Goal: Task Accomplishment & Management: Manage account settings

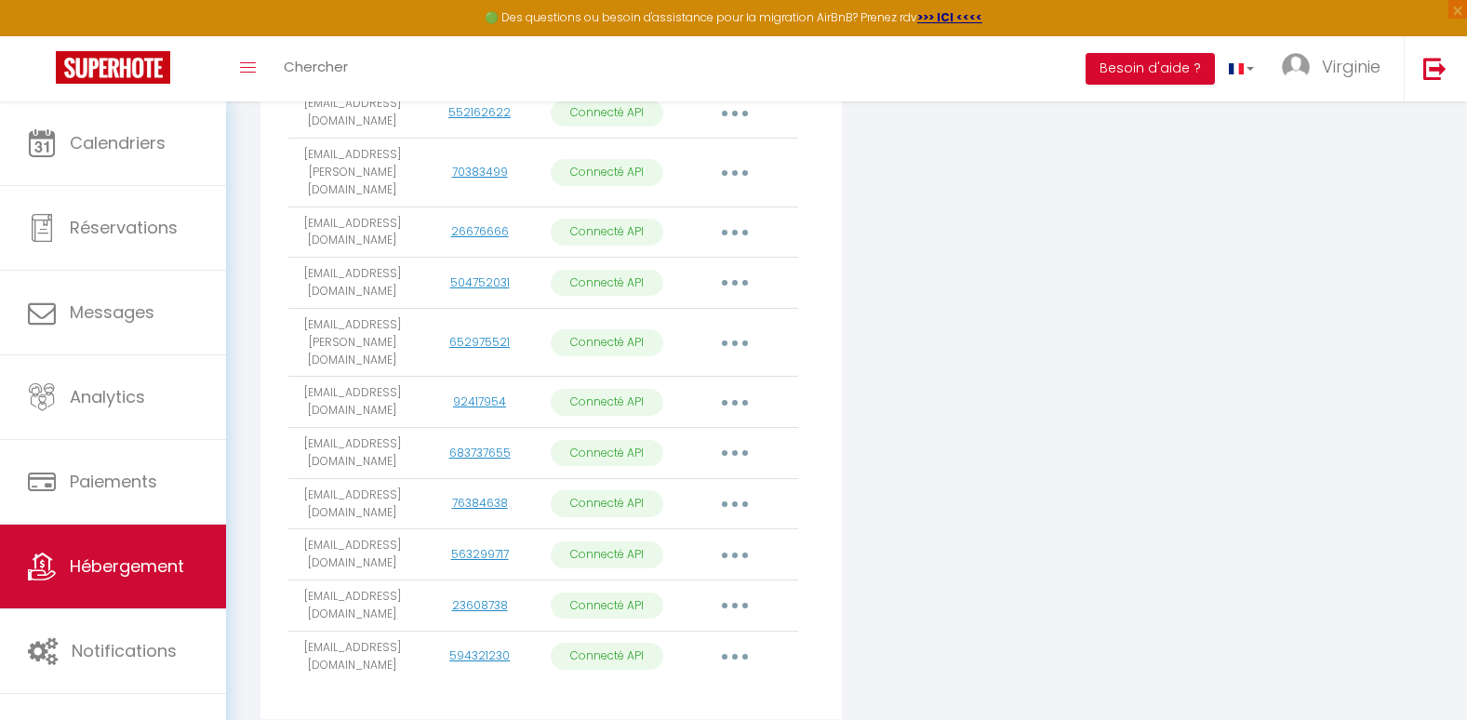
scroll to position [745, 0]
click at [161, 557] on span "Hébergement" at bounding box center [127, 565] width 114 height 23
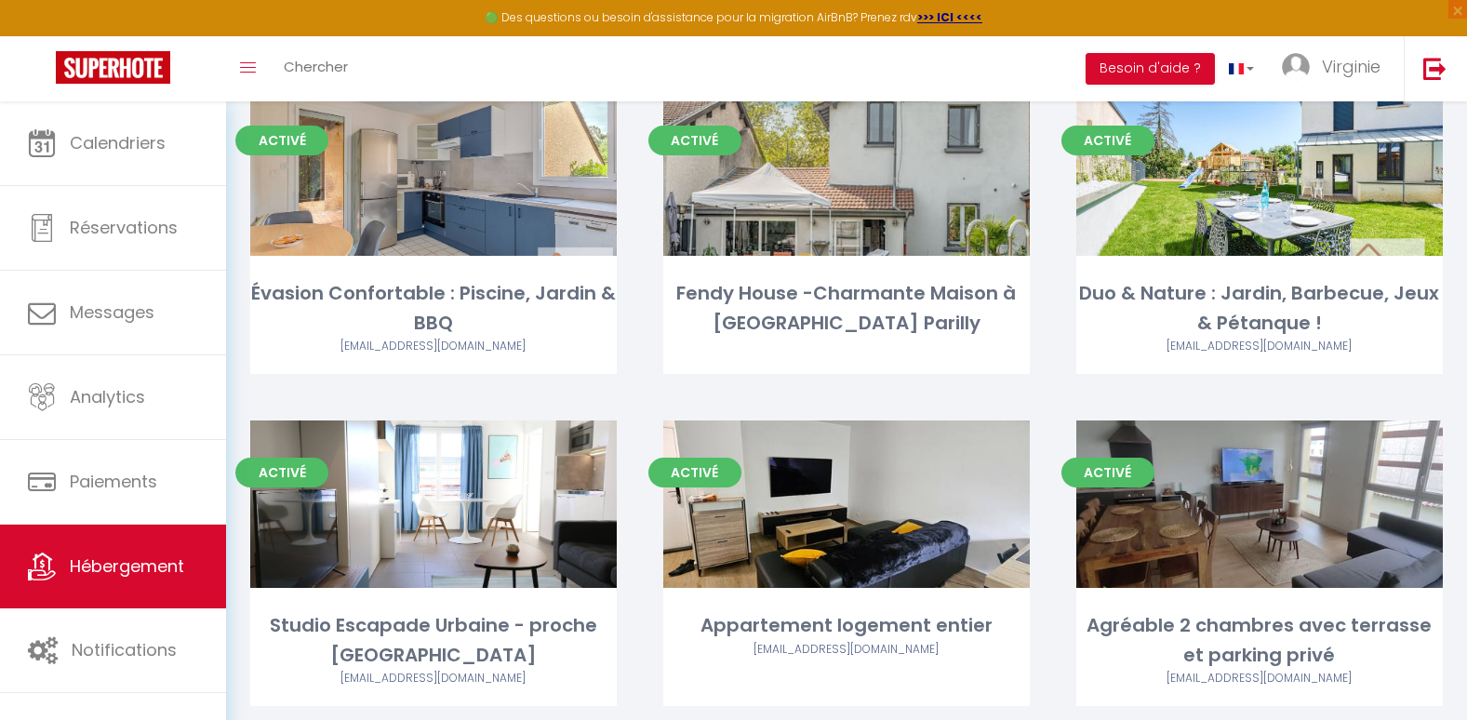
scroll to position [1171, 0]
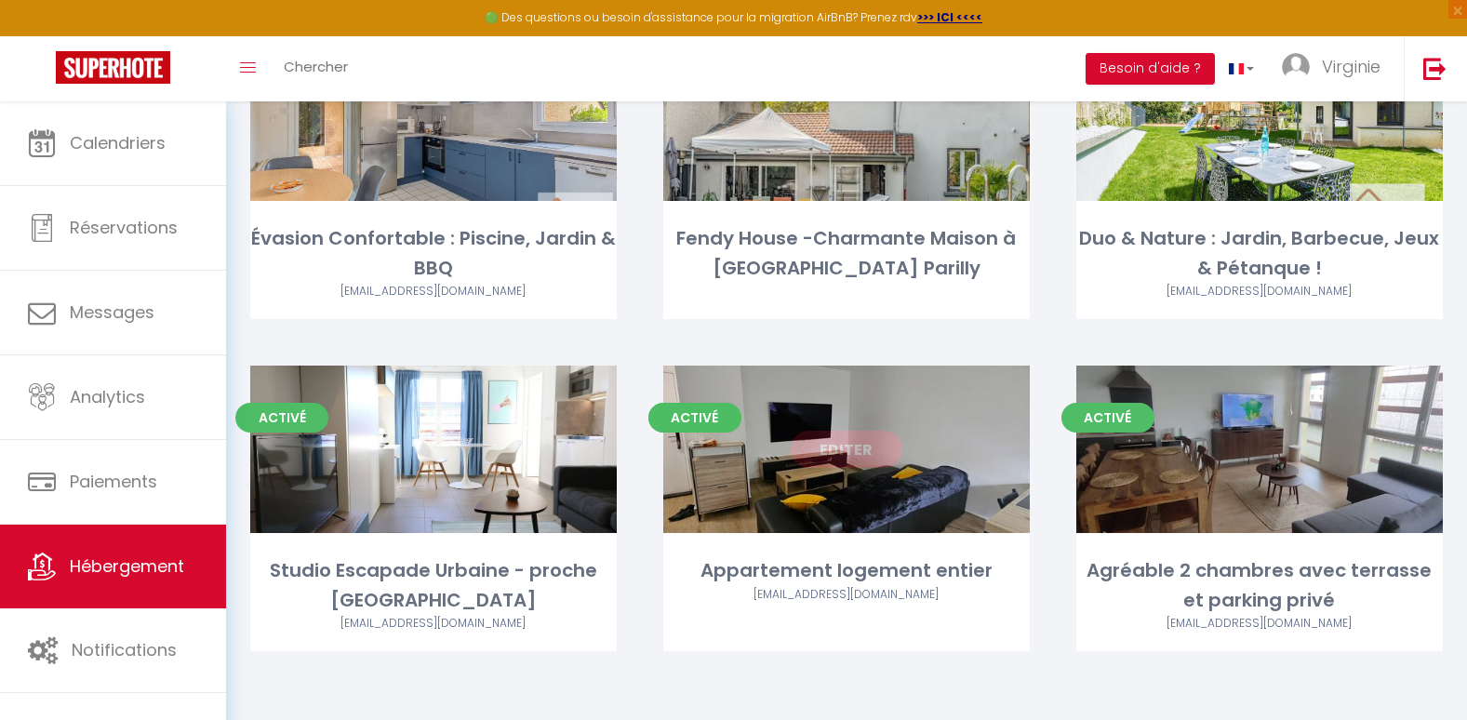
click at [868, 453] on link "Editer" at bounding box center [847, 449] width 112 height 37
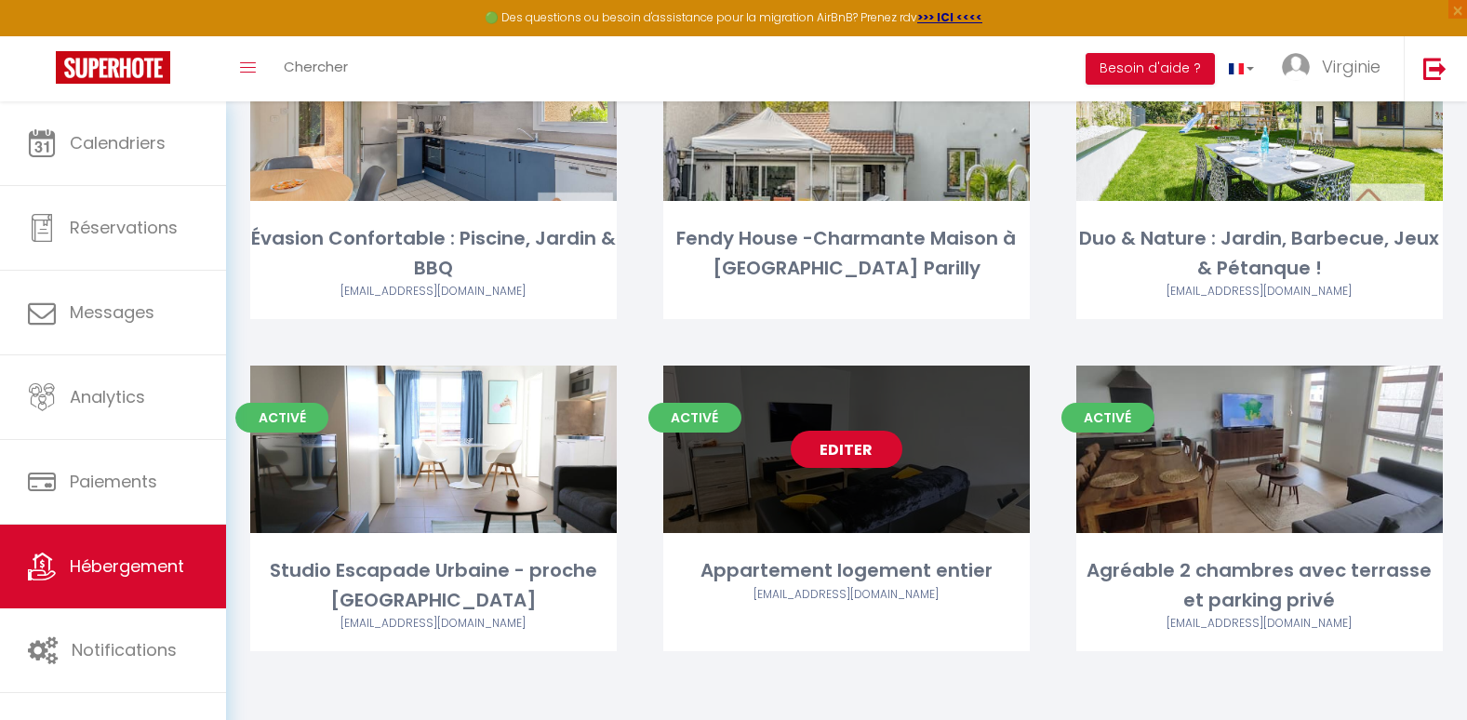
click at [844, 445] on link "Editer" at bounding box center [847, 449] width 112 height 37
select select "3"
select select "2"
select select "1"
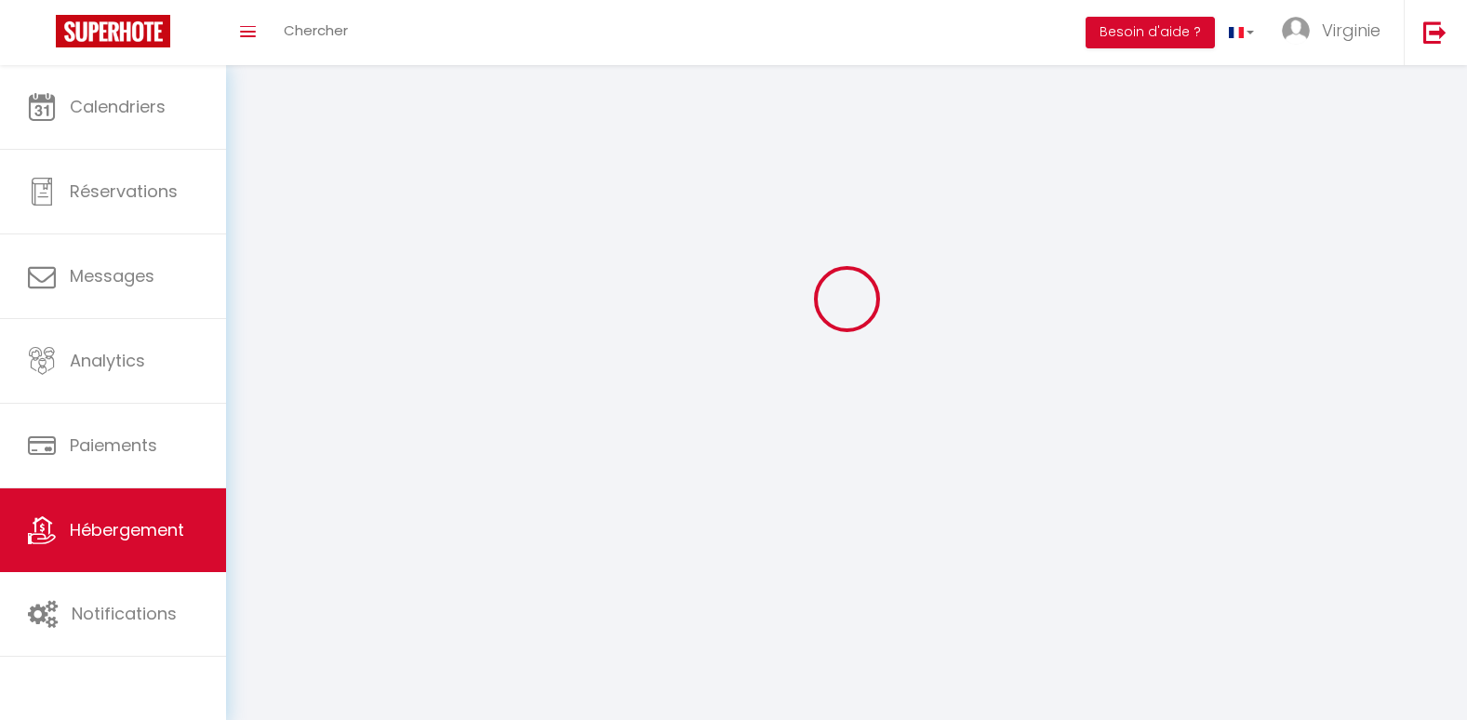
select select
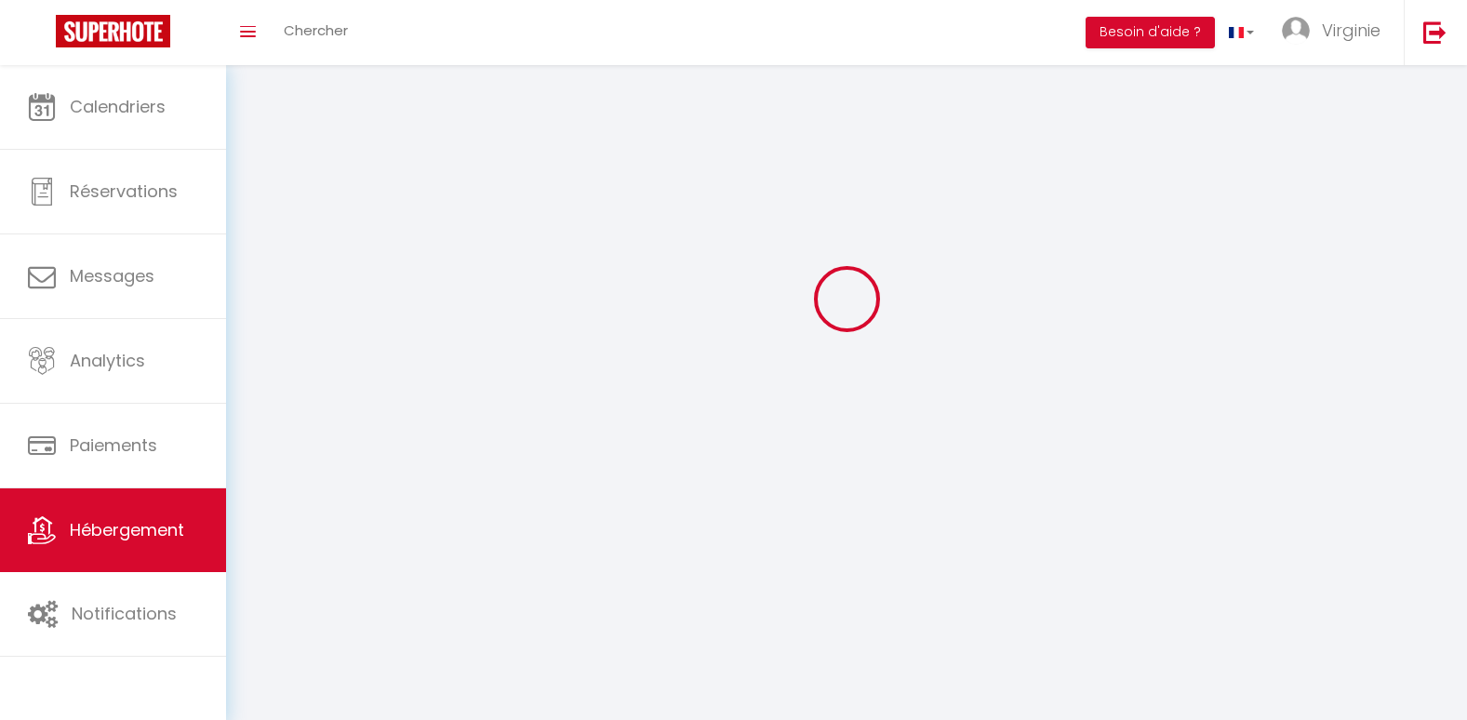
select select "1"
select select
checkbox input "false"
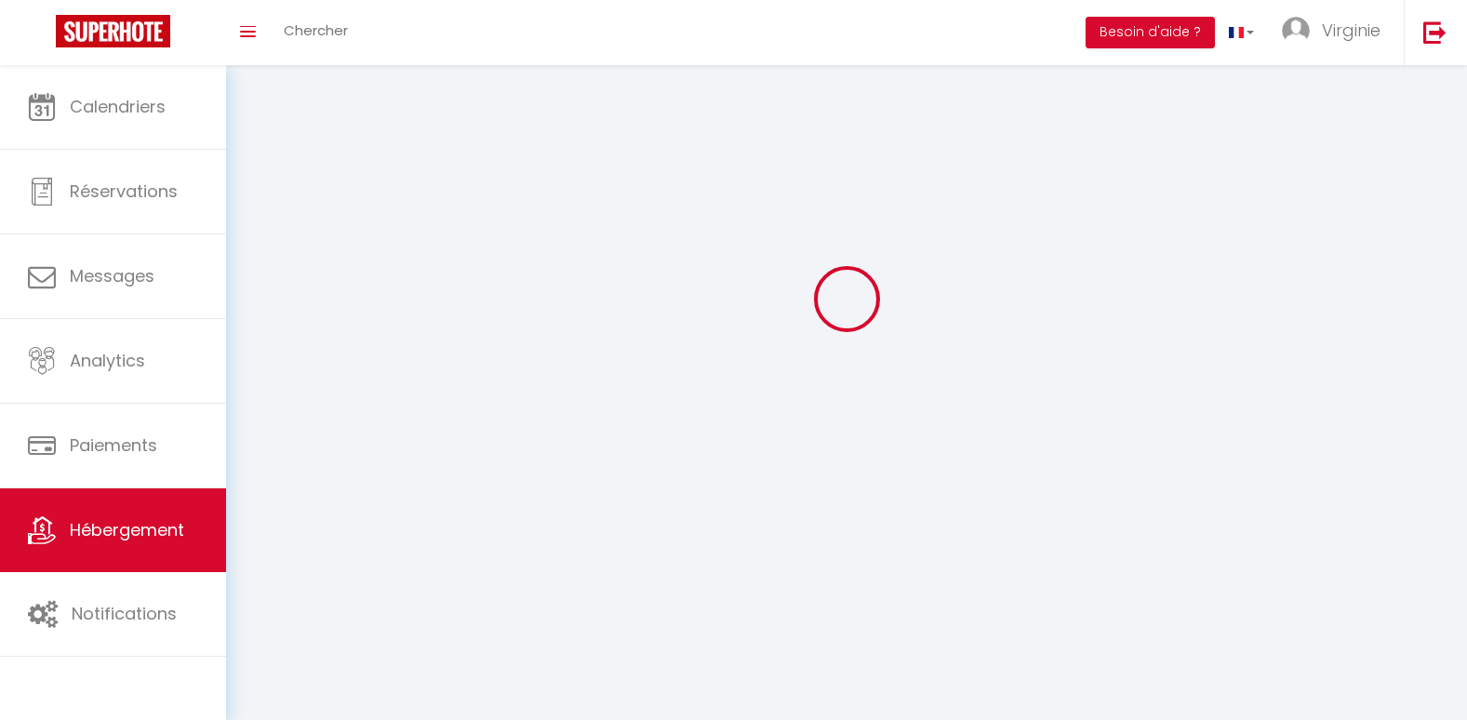
checkbox input "false"
select select "28"
select select
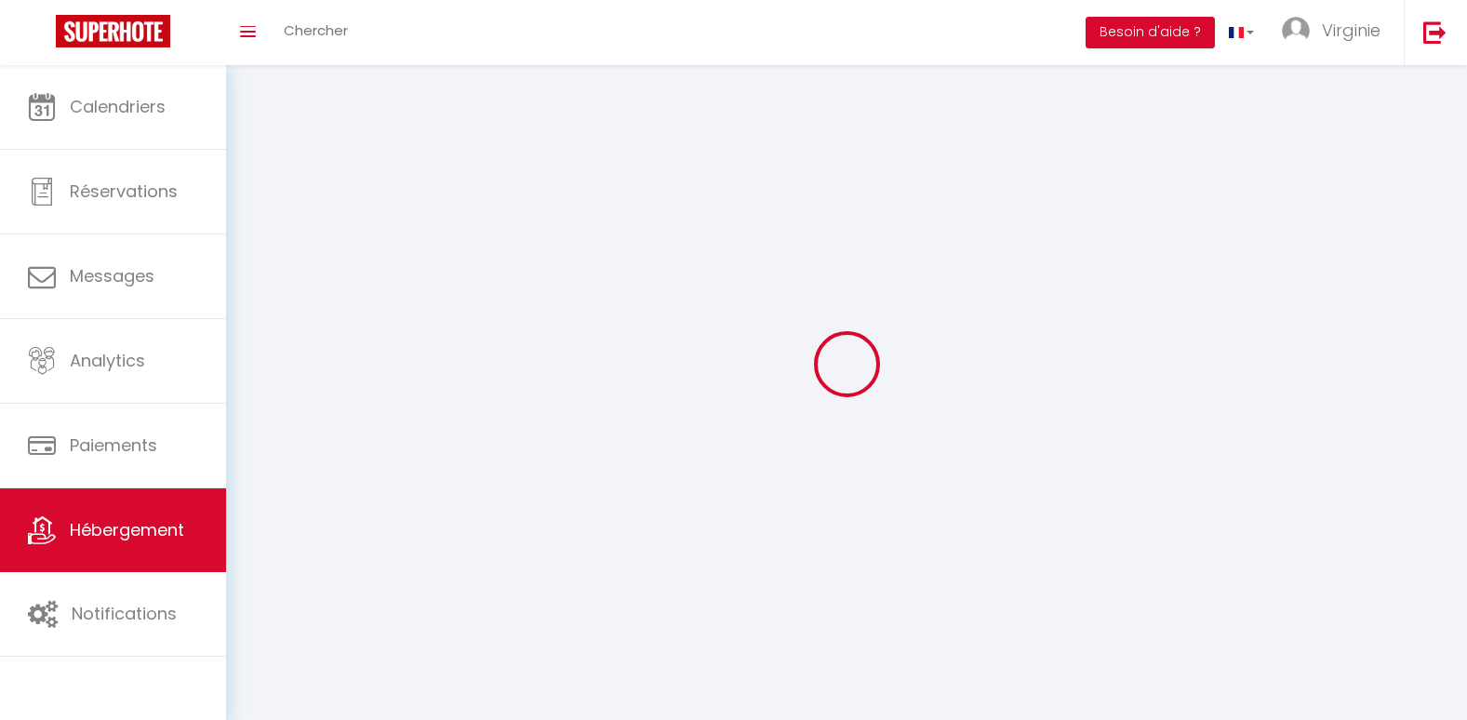
select select
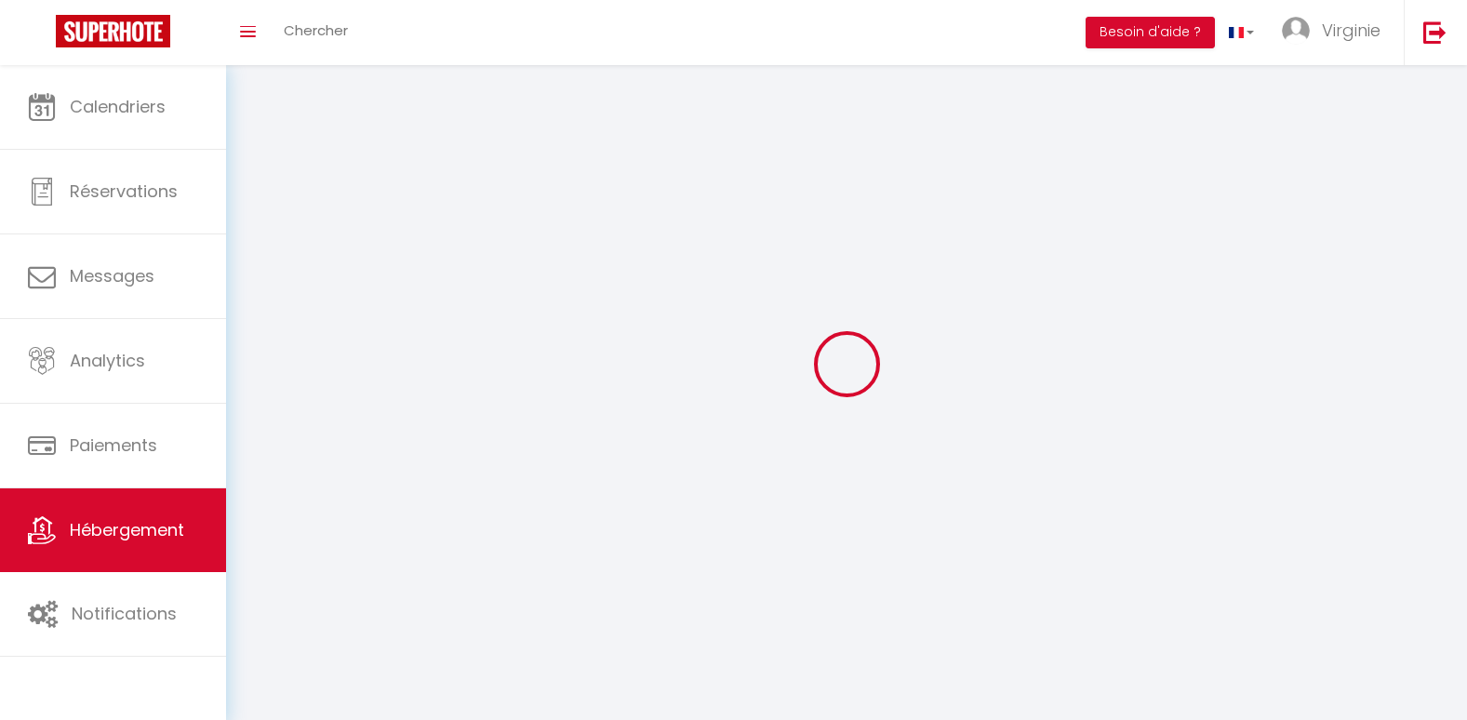
checkbox input "false"
select select
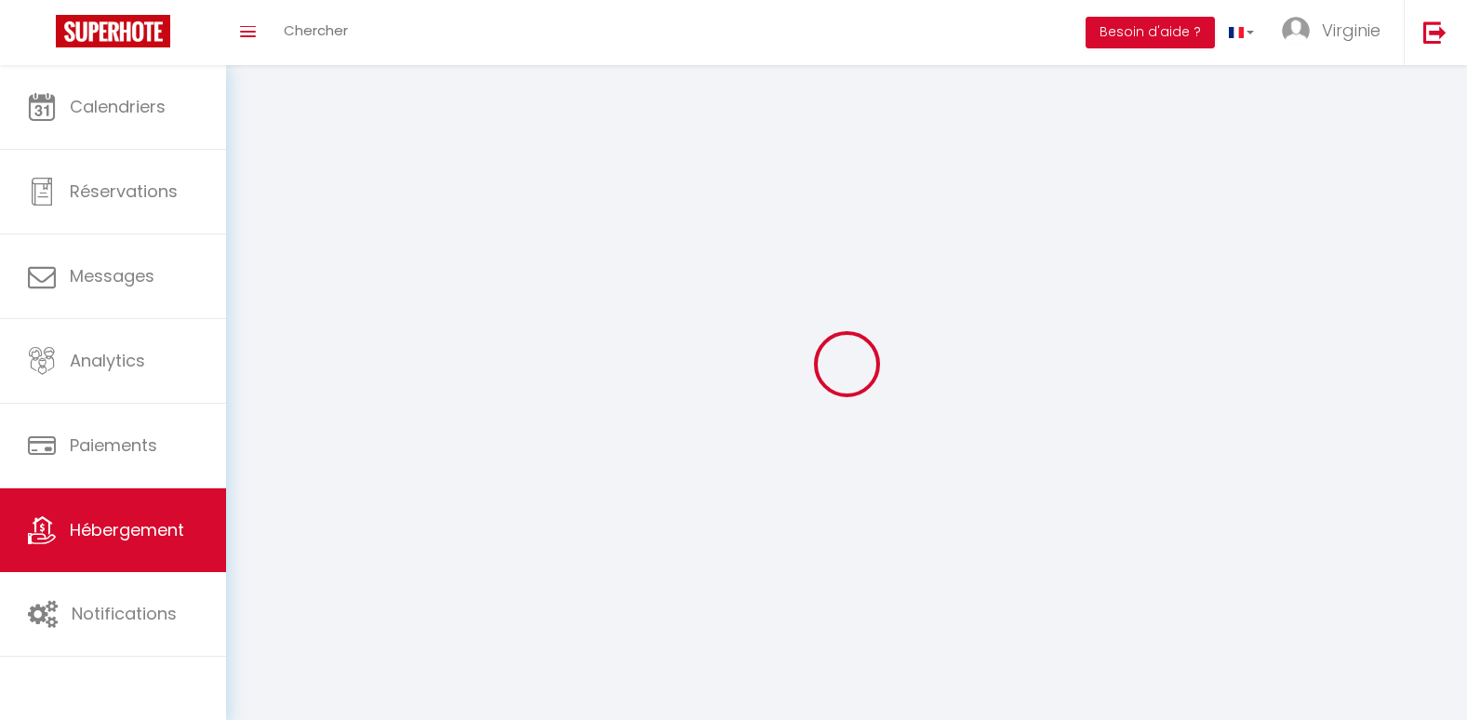
select select
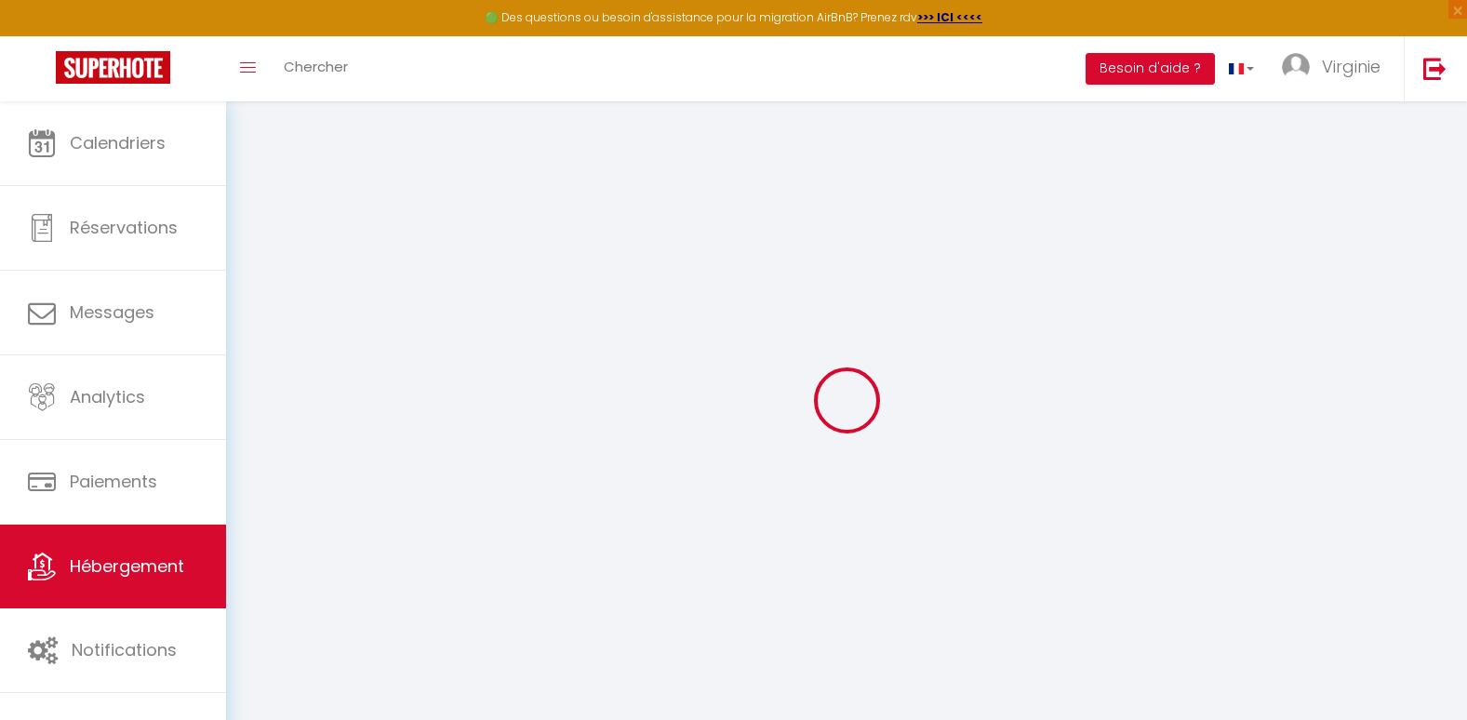
select select
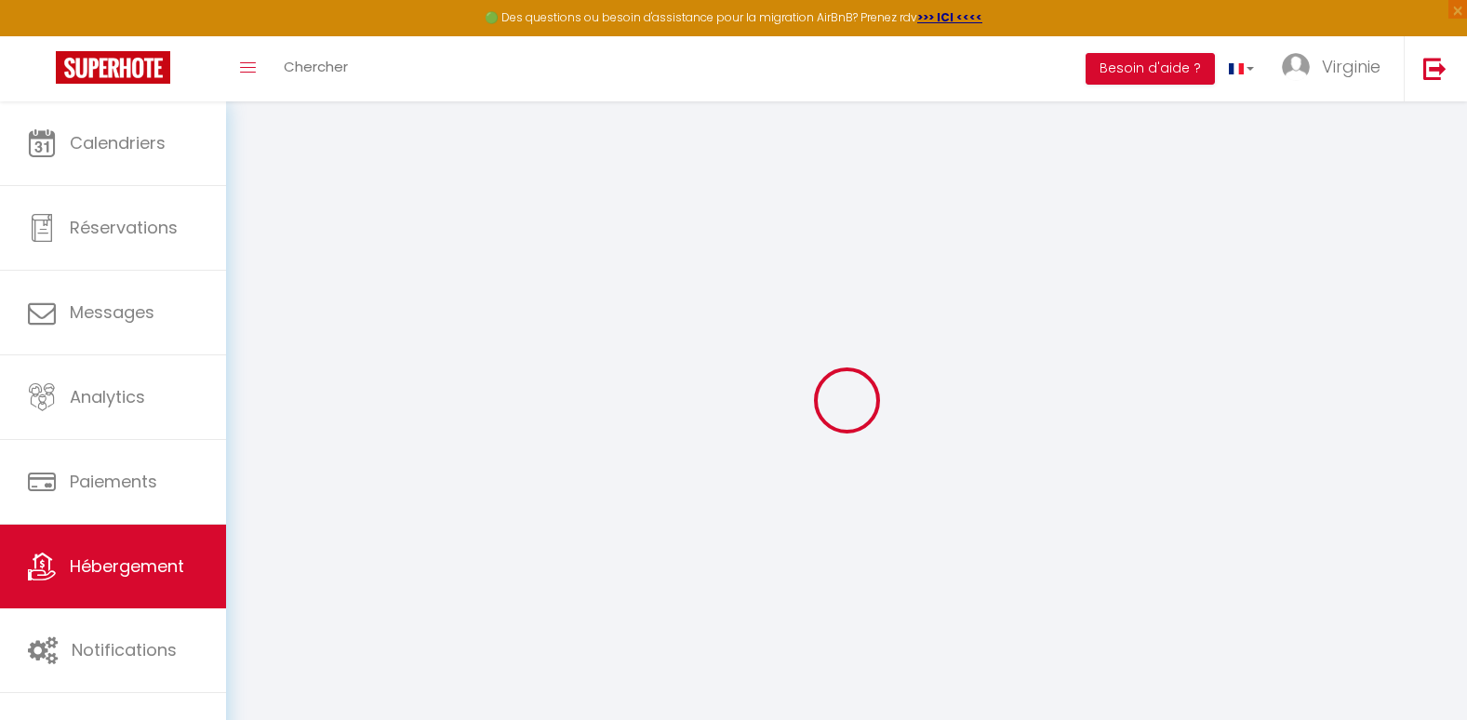
select select
checkbox input "false"
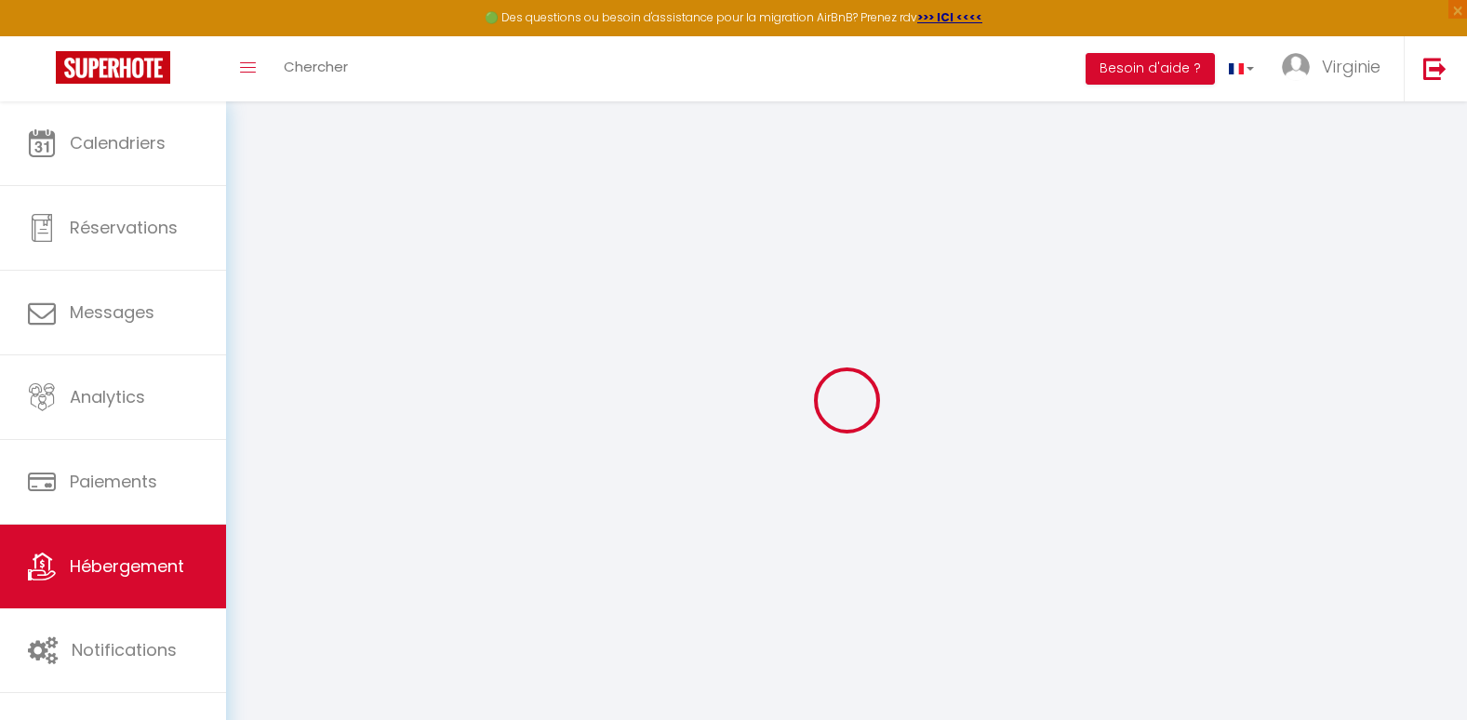
select select
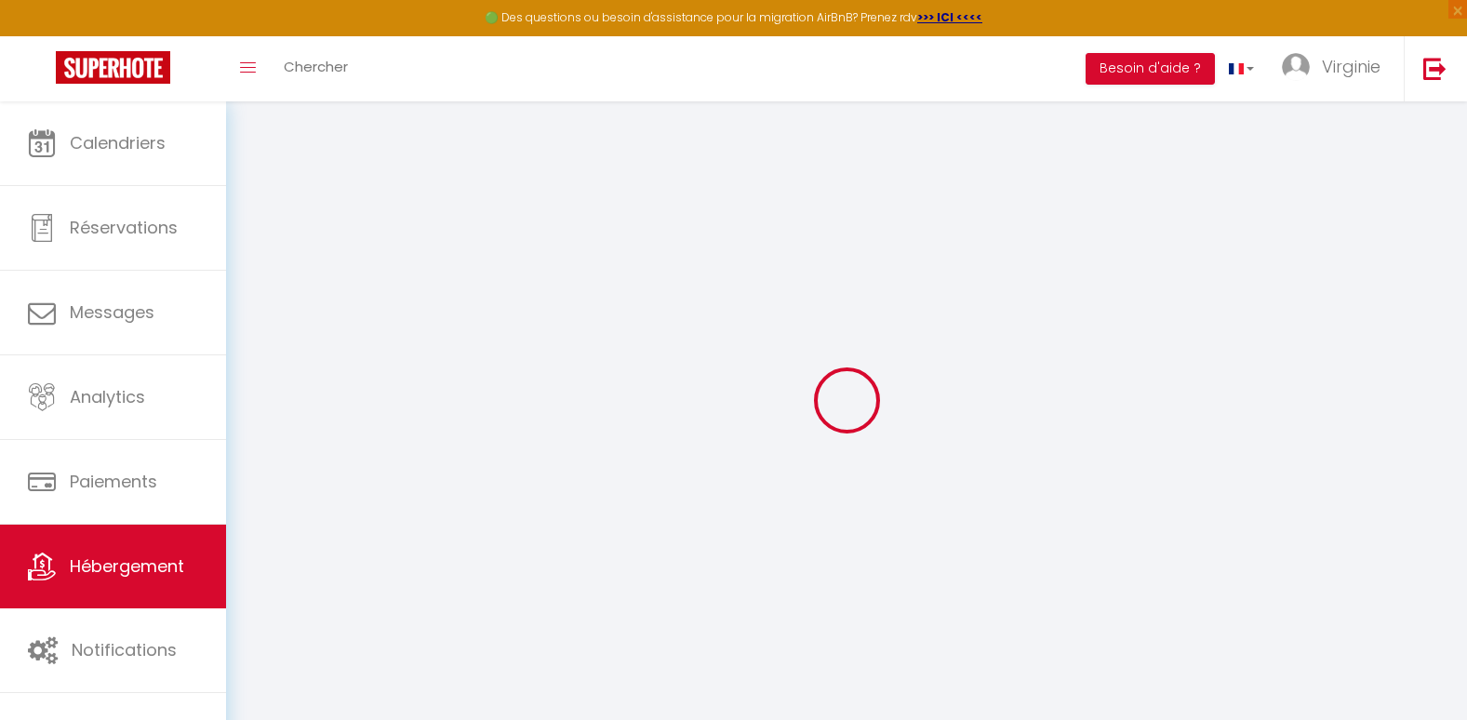
select select
checkbox input "false"
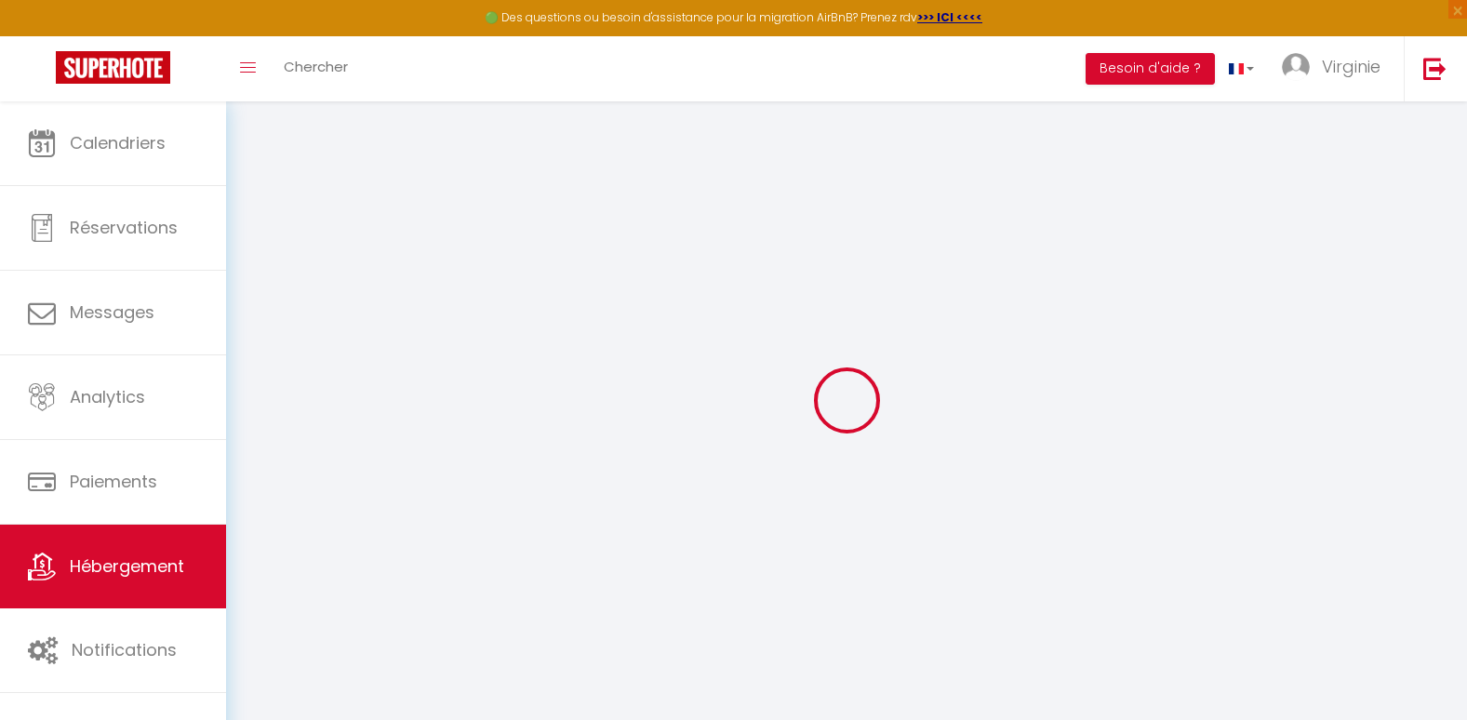
checkbox input "false"
select select
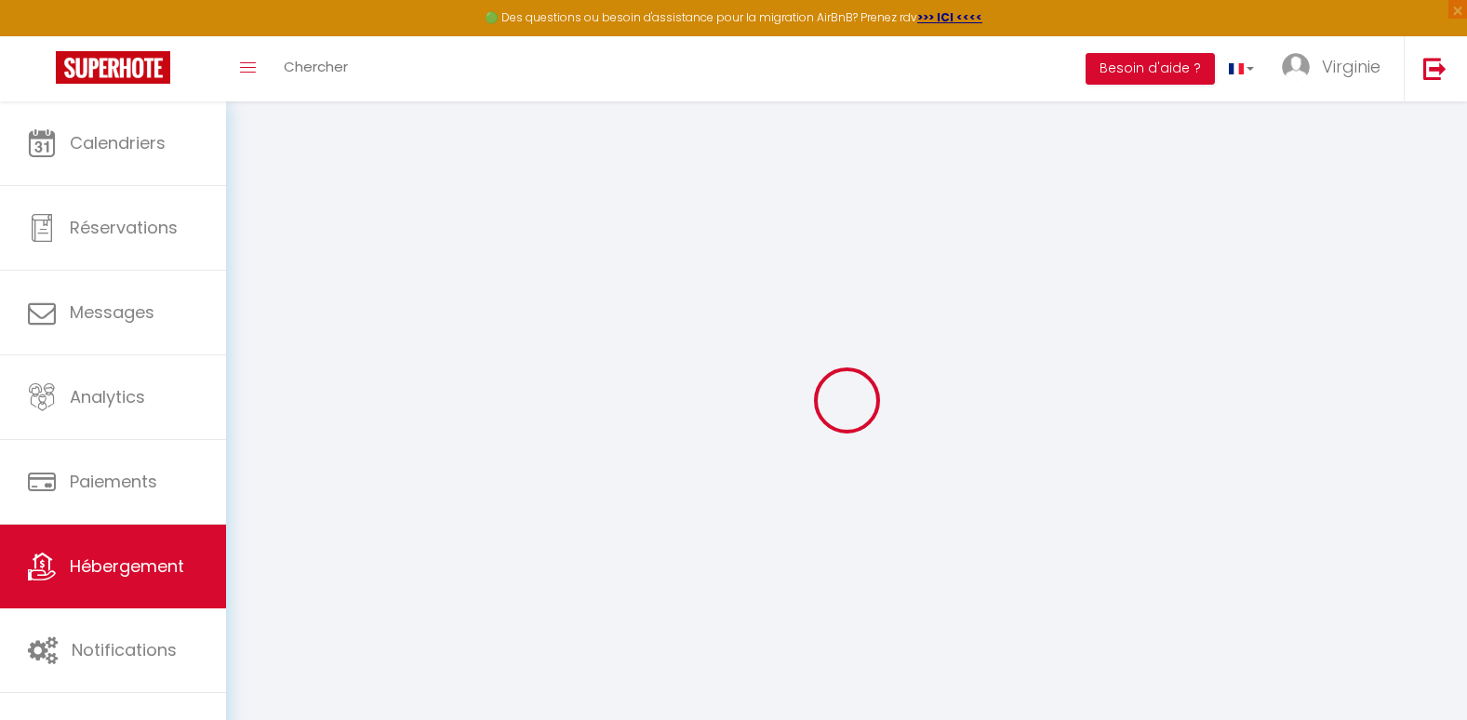
select select
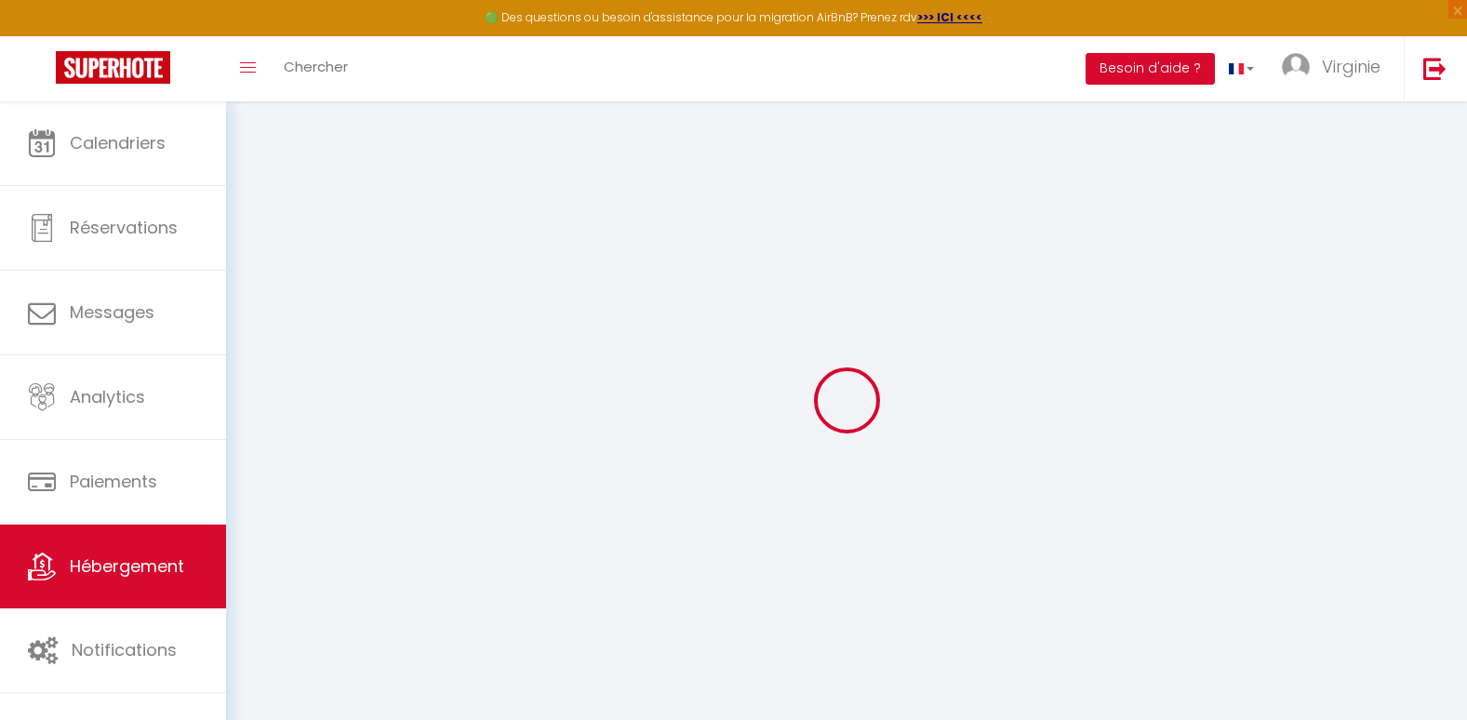
checkbox input "false"
select select
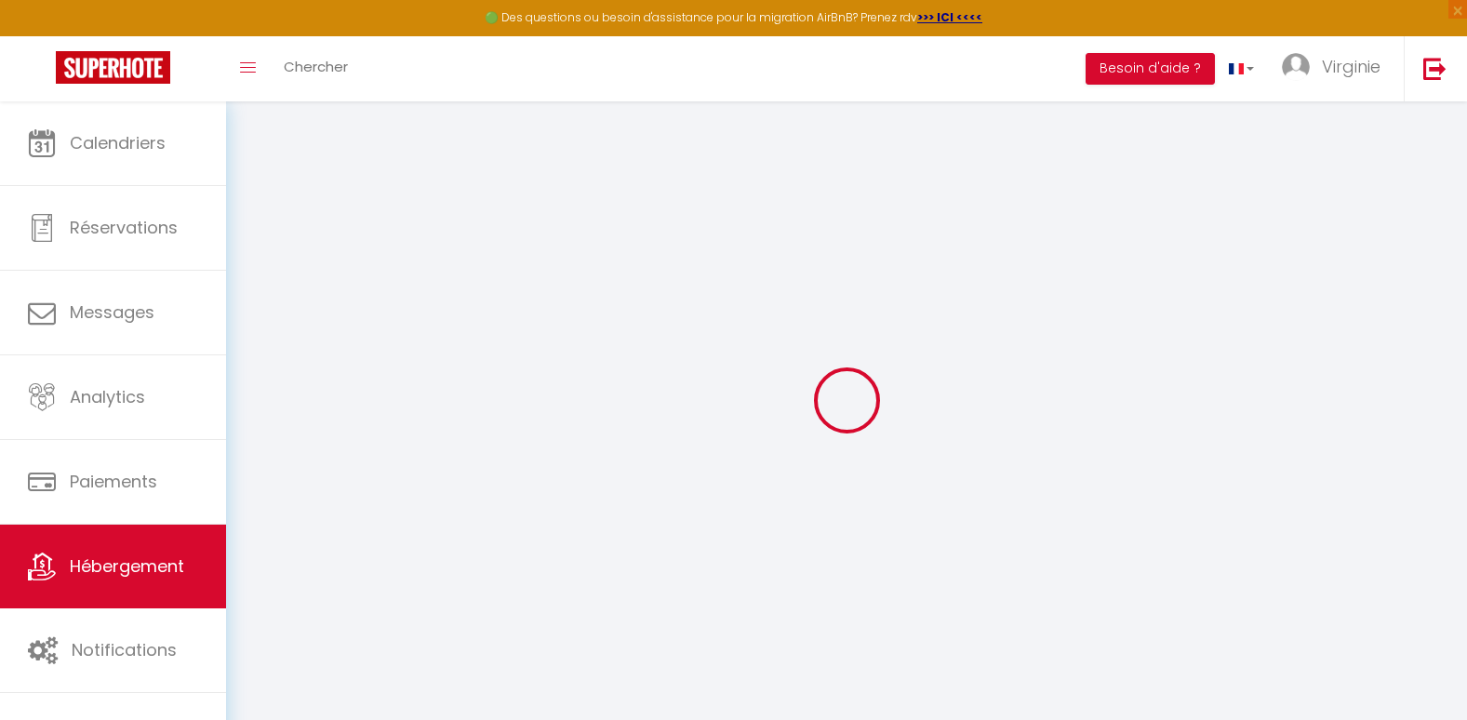
select select
type input "Appartement logement entier"
type input "[PERSON_NAME]"
select select "2"
type input "65"
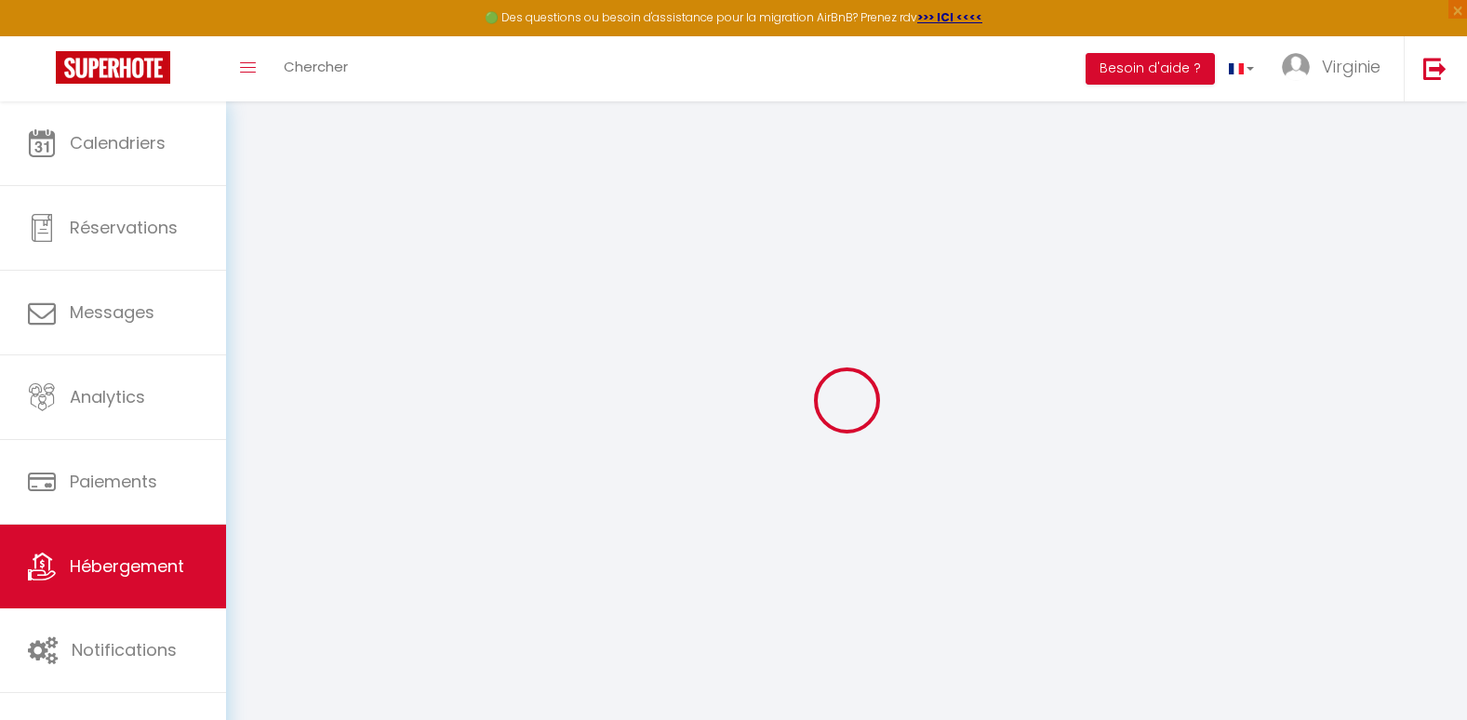
type input "35"
select select
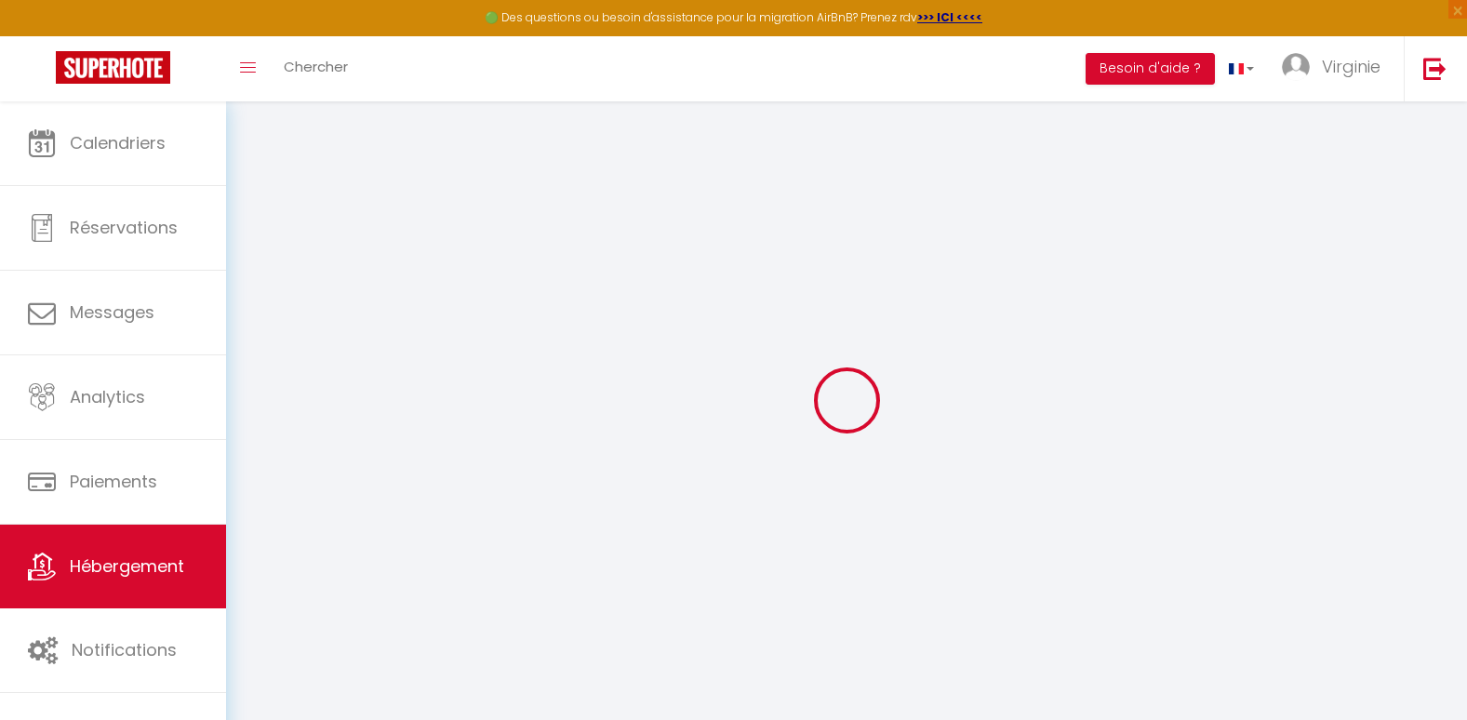
select select
type input "[STREET_ADDRESS][PERSON_NAME]"
type input "69120"
type input "Vaulx-en-Velin"
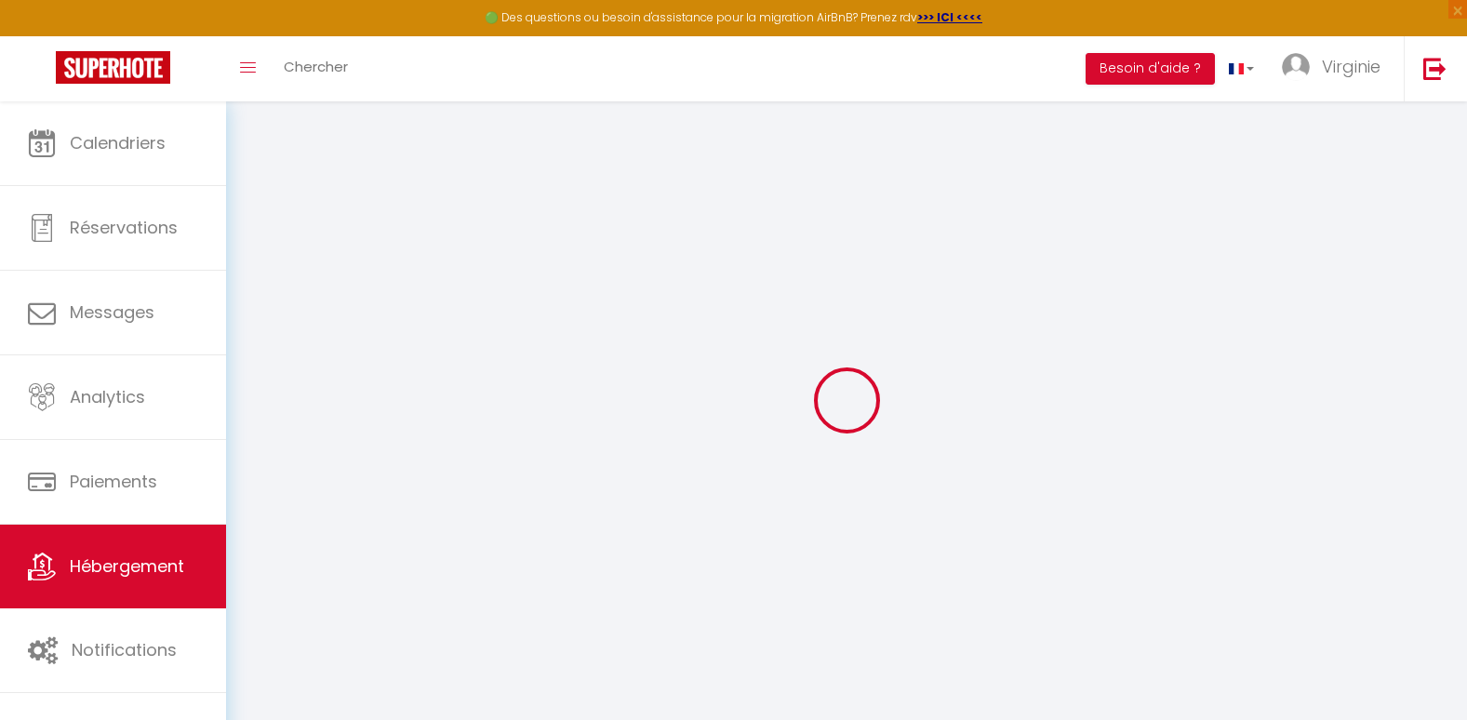
type input "[EMAIL_ADDRESS][DOMAIN_NAME]"
select select
checkbox input "false"
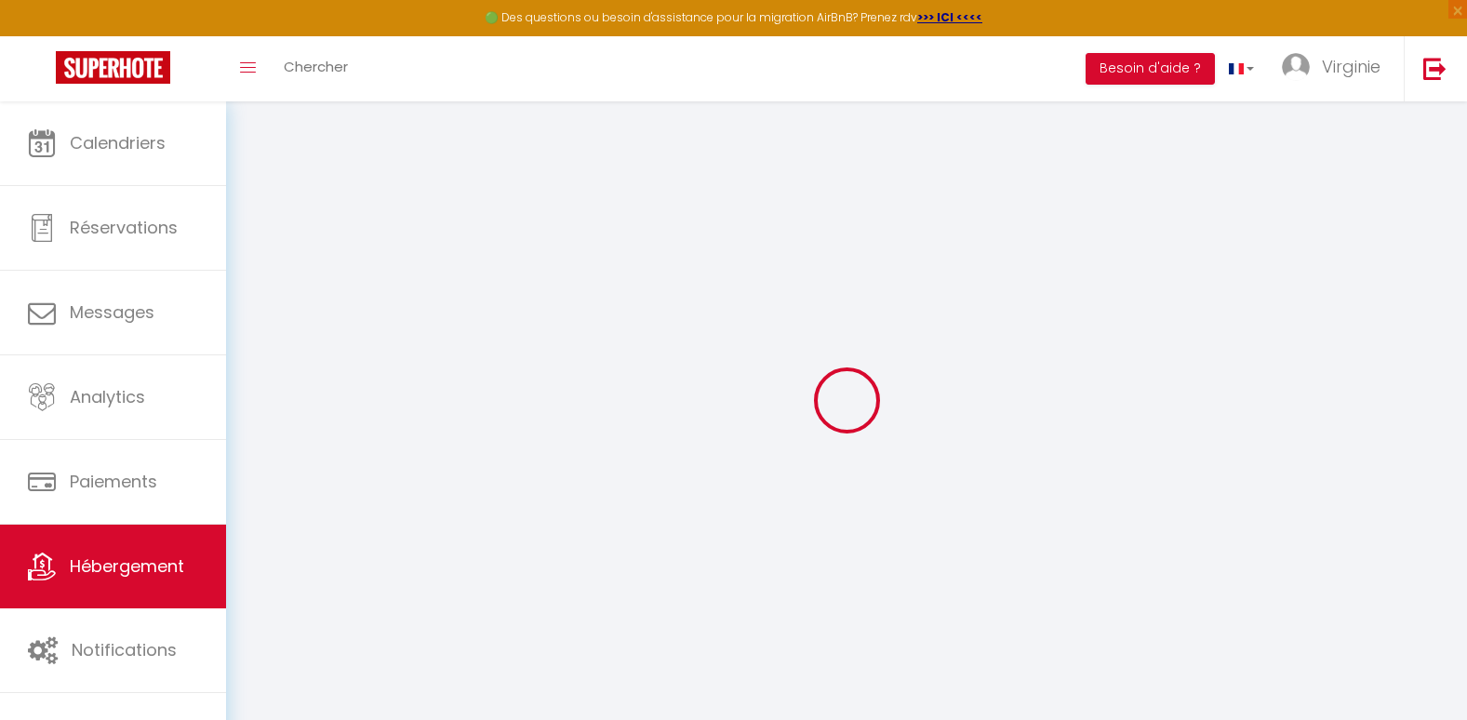
checkbox input "false"
type input "35"
type input "0"
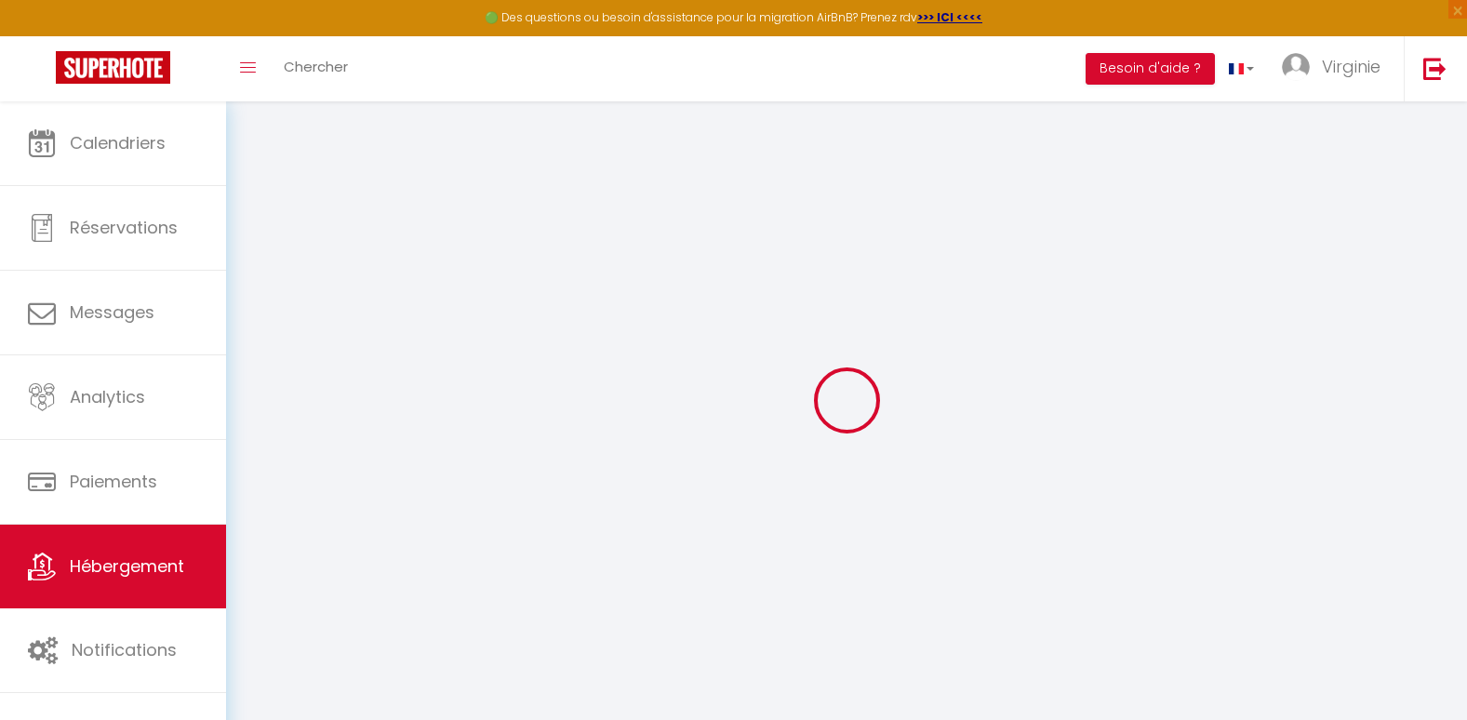
select select
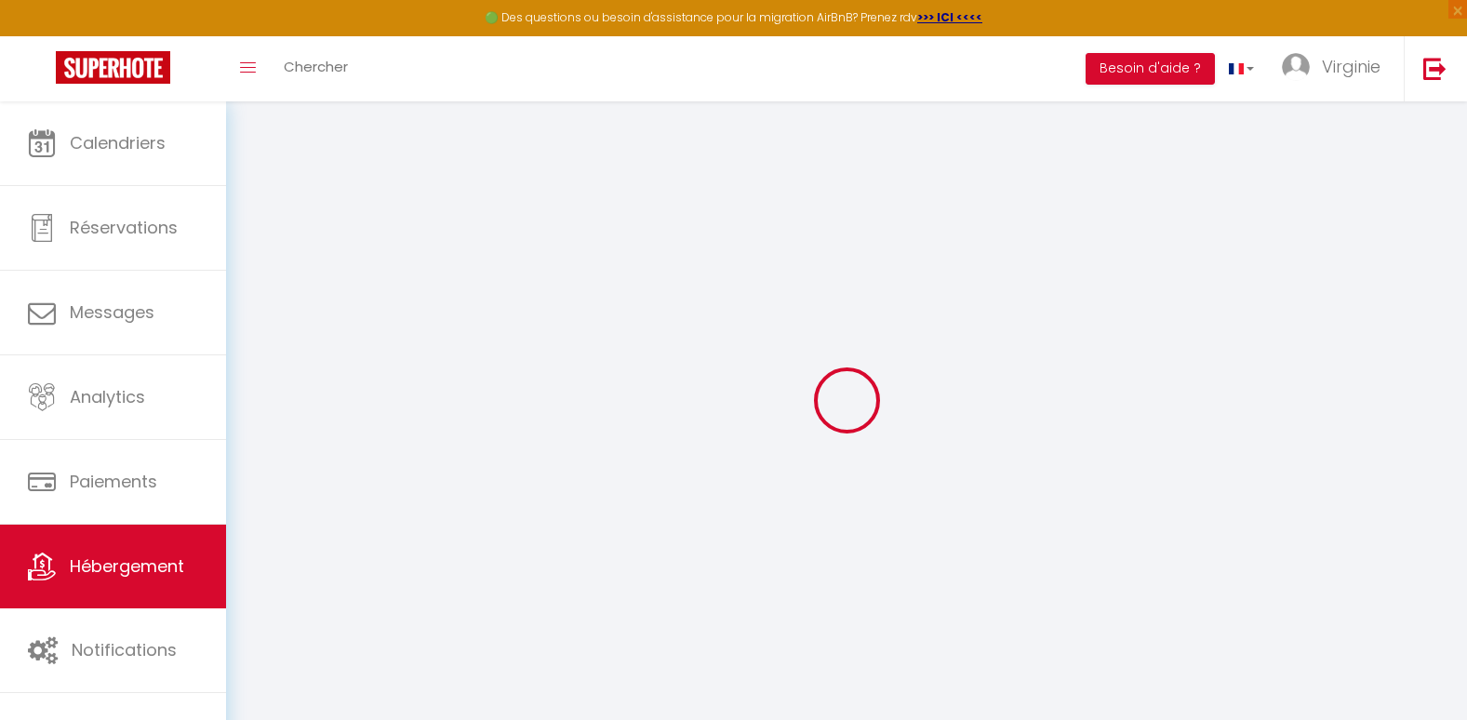
select select
checkbox input "false"
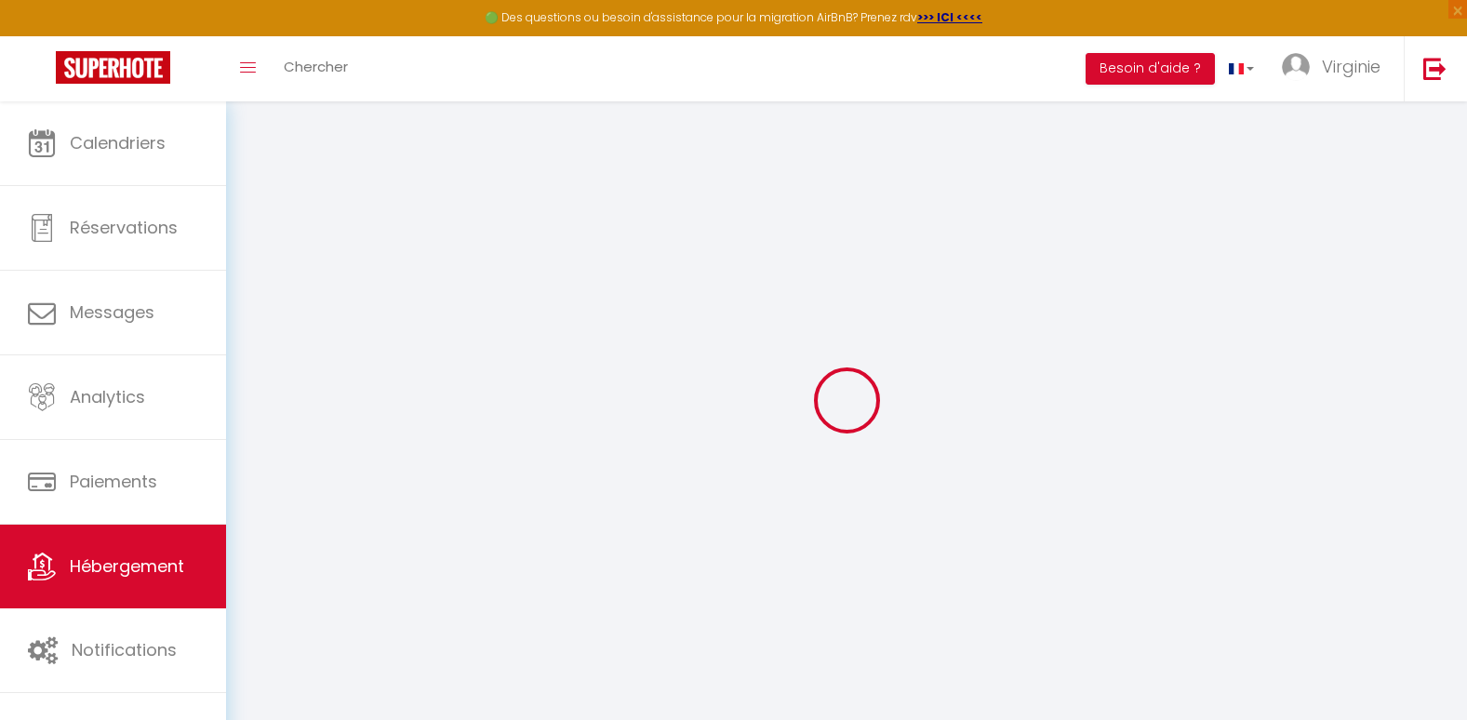
checkbox input "false"
select select
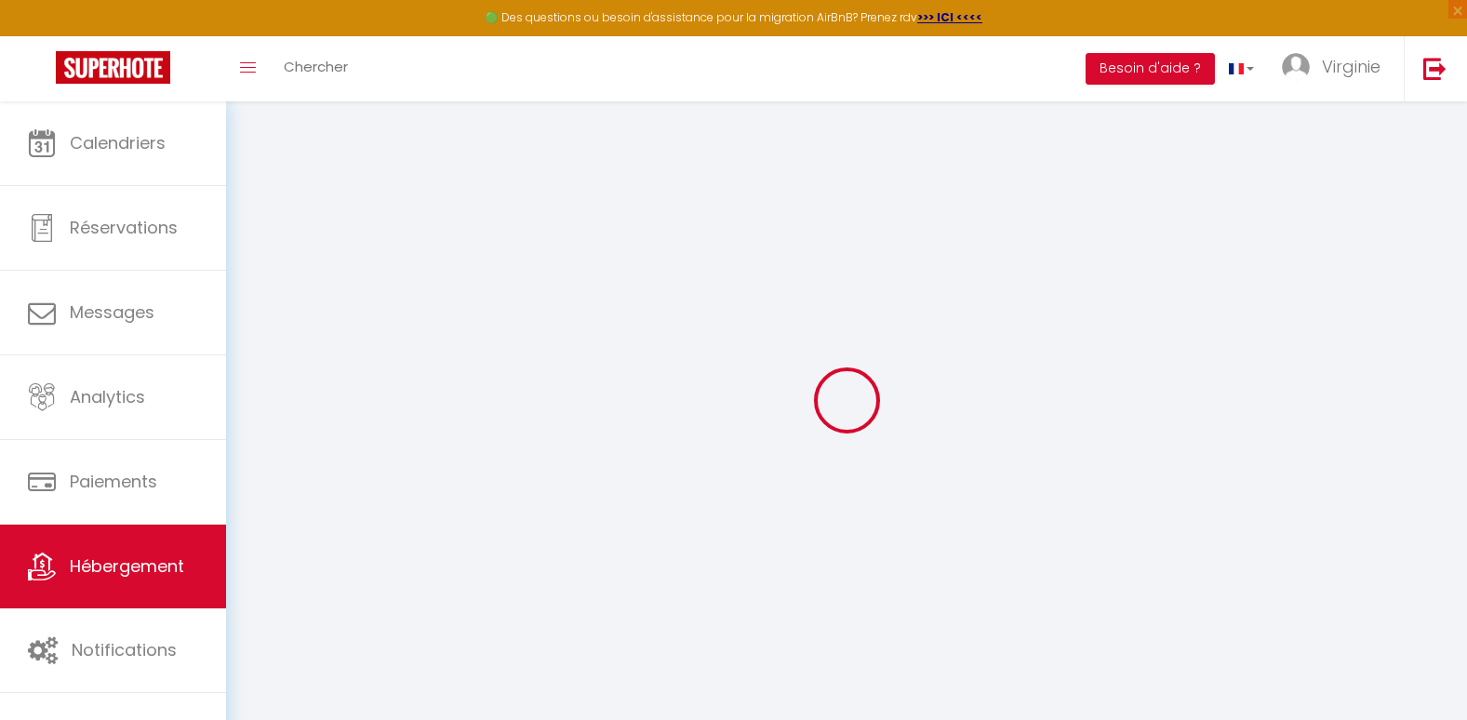
select select
checkbox input "false"
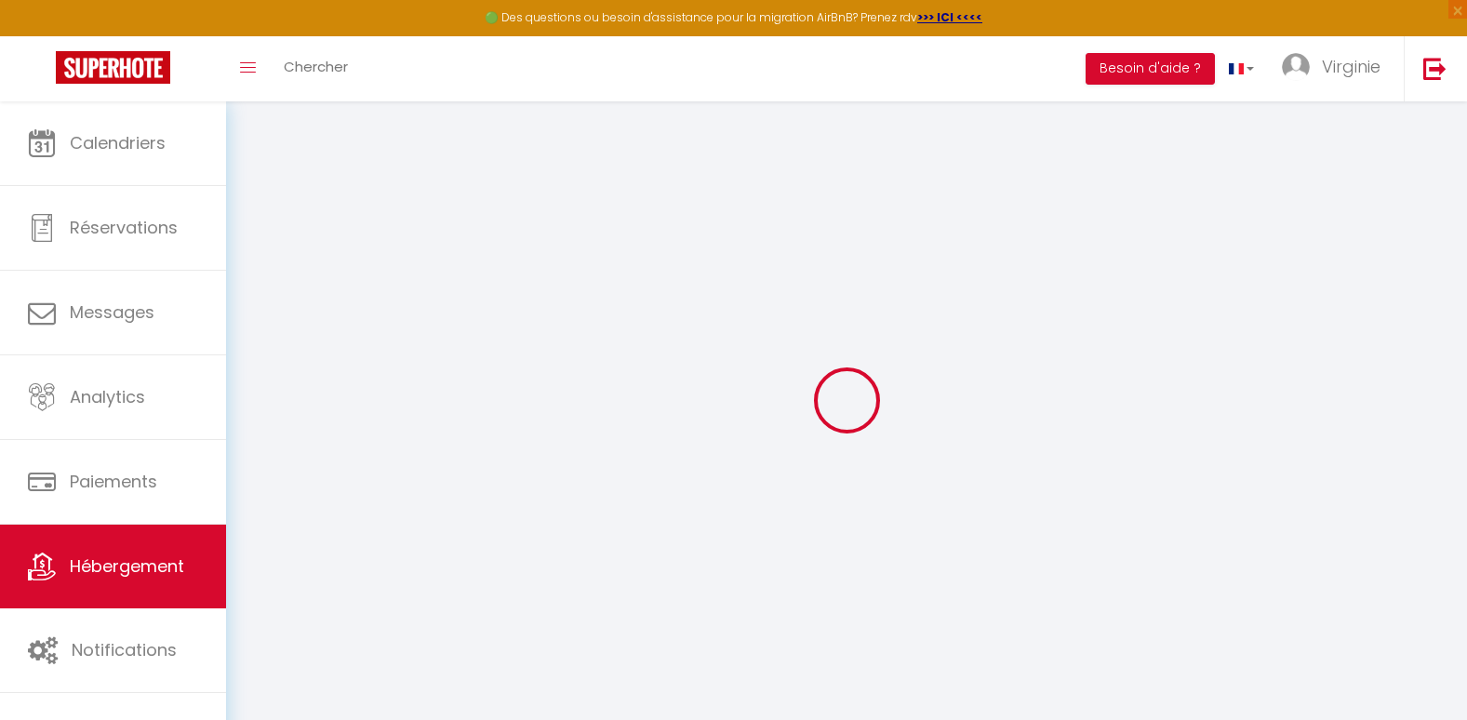
checkbox input "false"
select select
checkbox input "false"
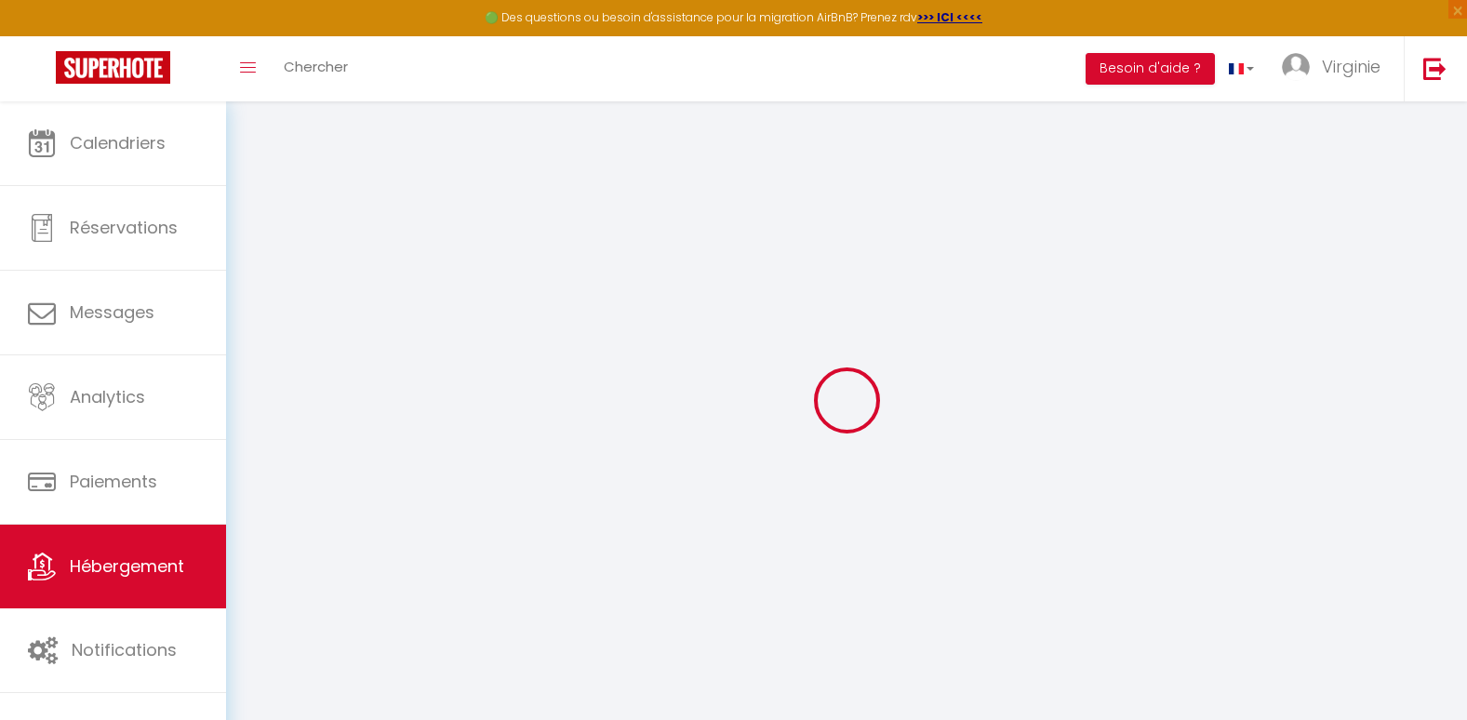
checkbox input "false"
select select "16:00"
select select
select select "11:00"
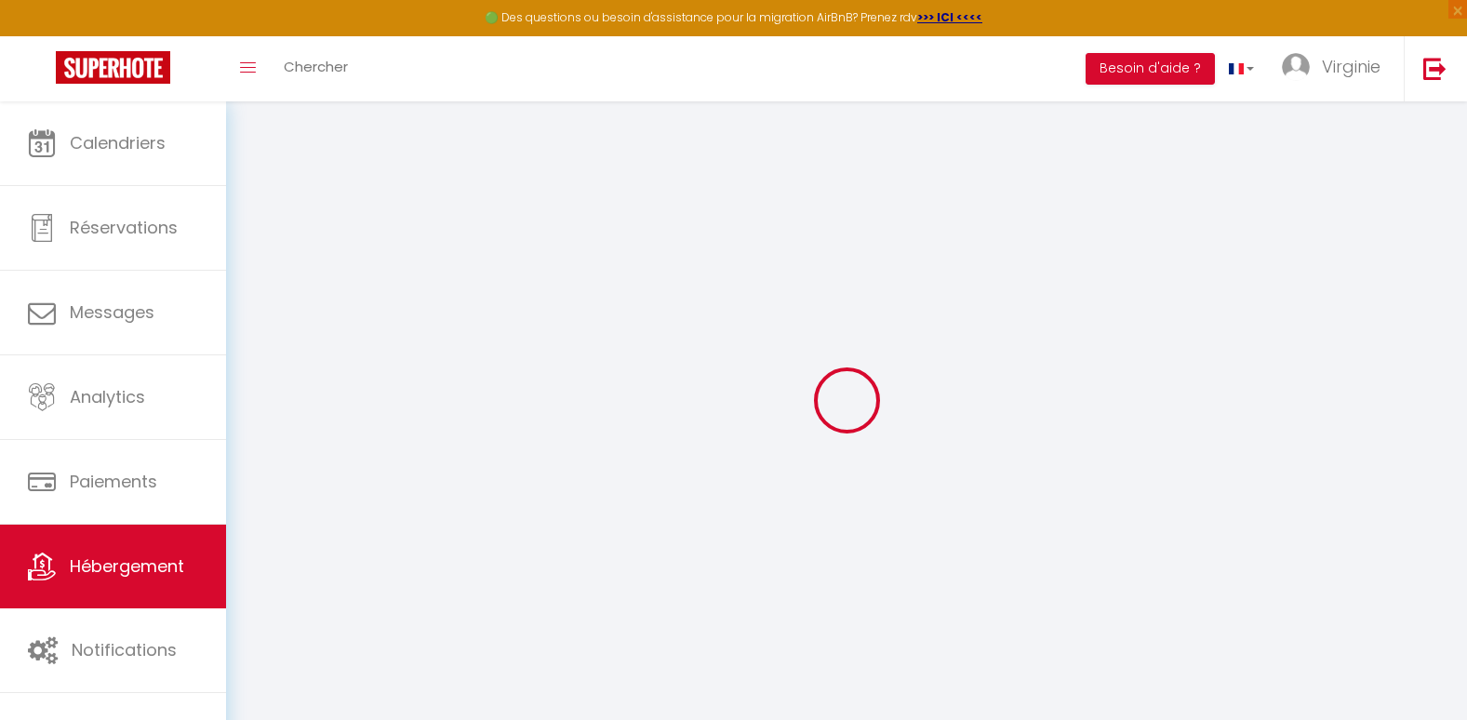
select select "30"
select select "120"
select select "12:00"
select select
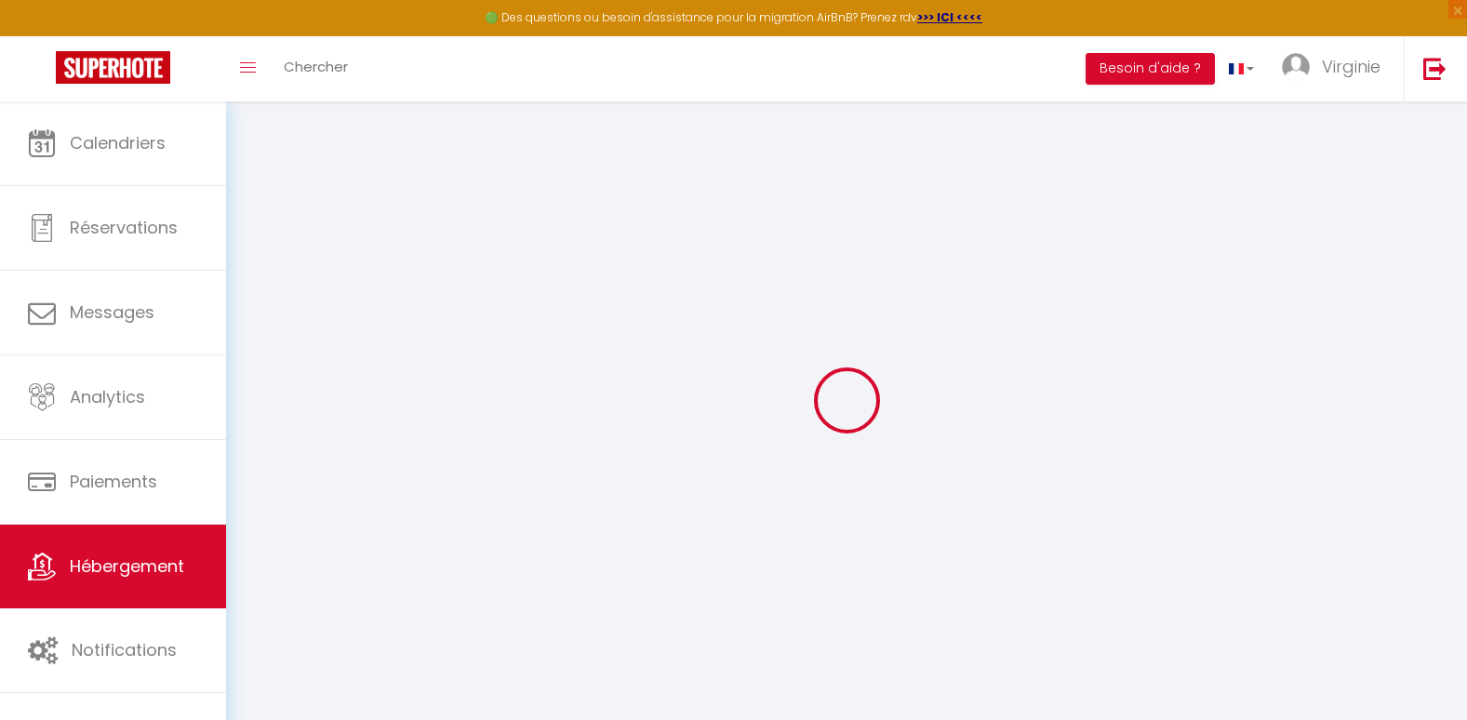
checkbox input "false"
select select
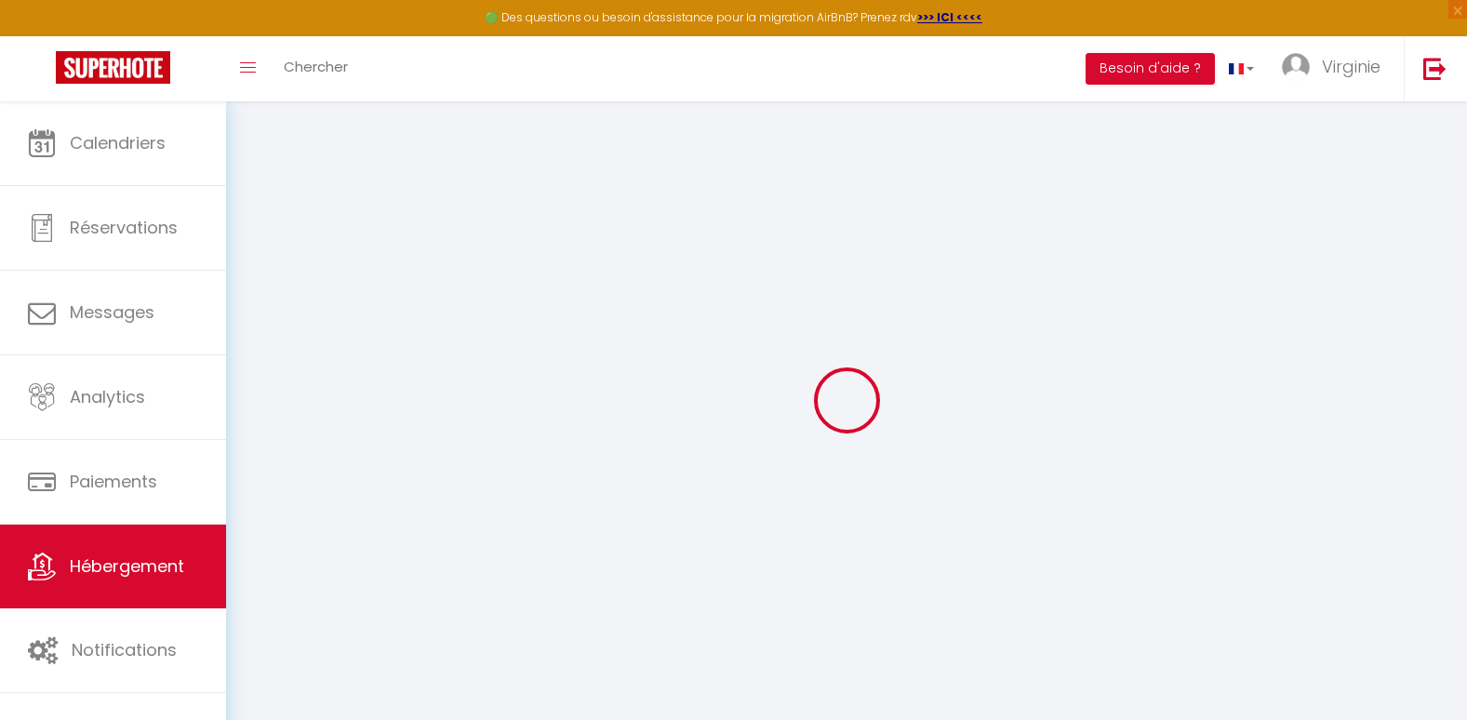
select select
checkbox input "false"
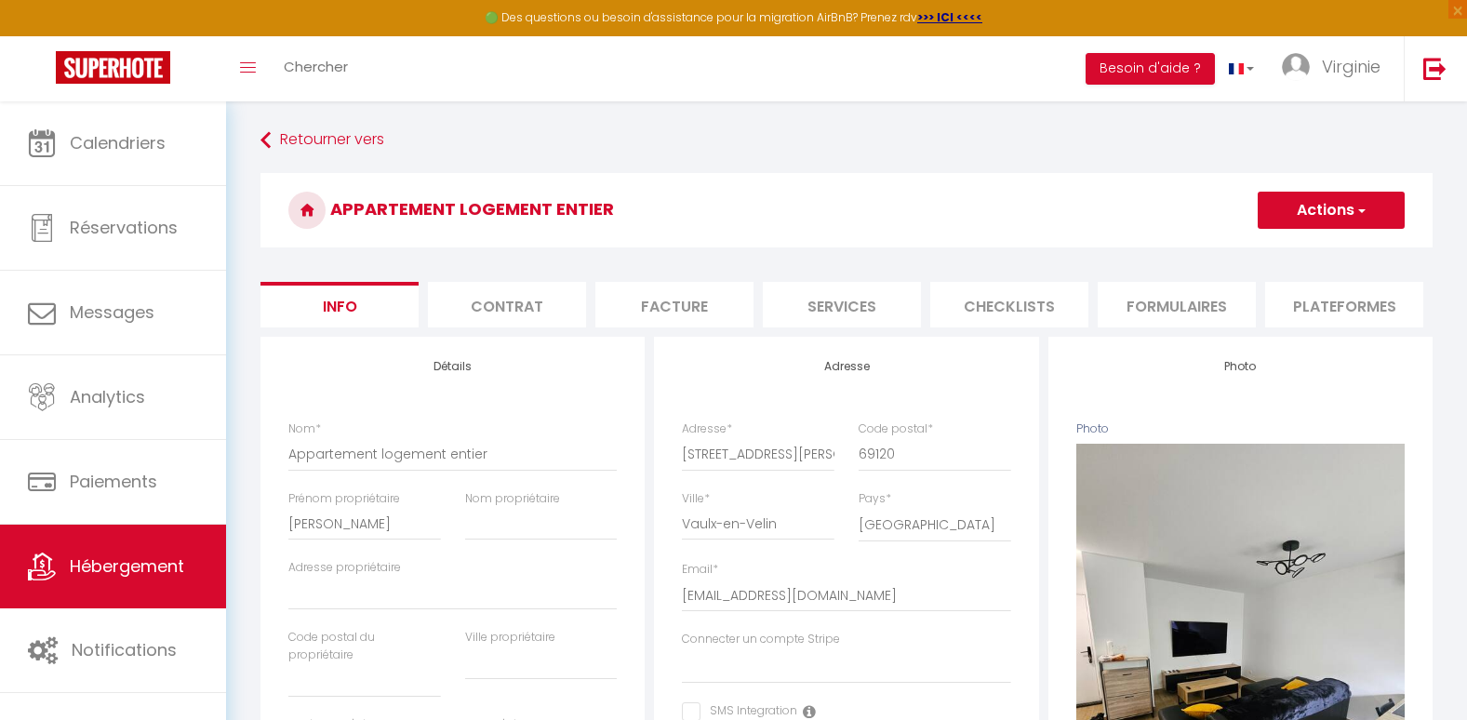
select select
checkbox input "false"
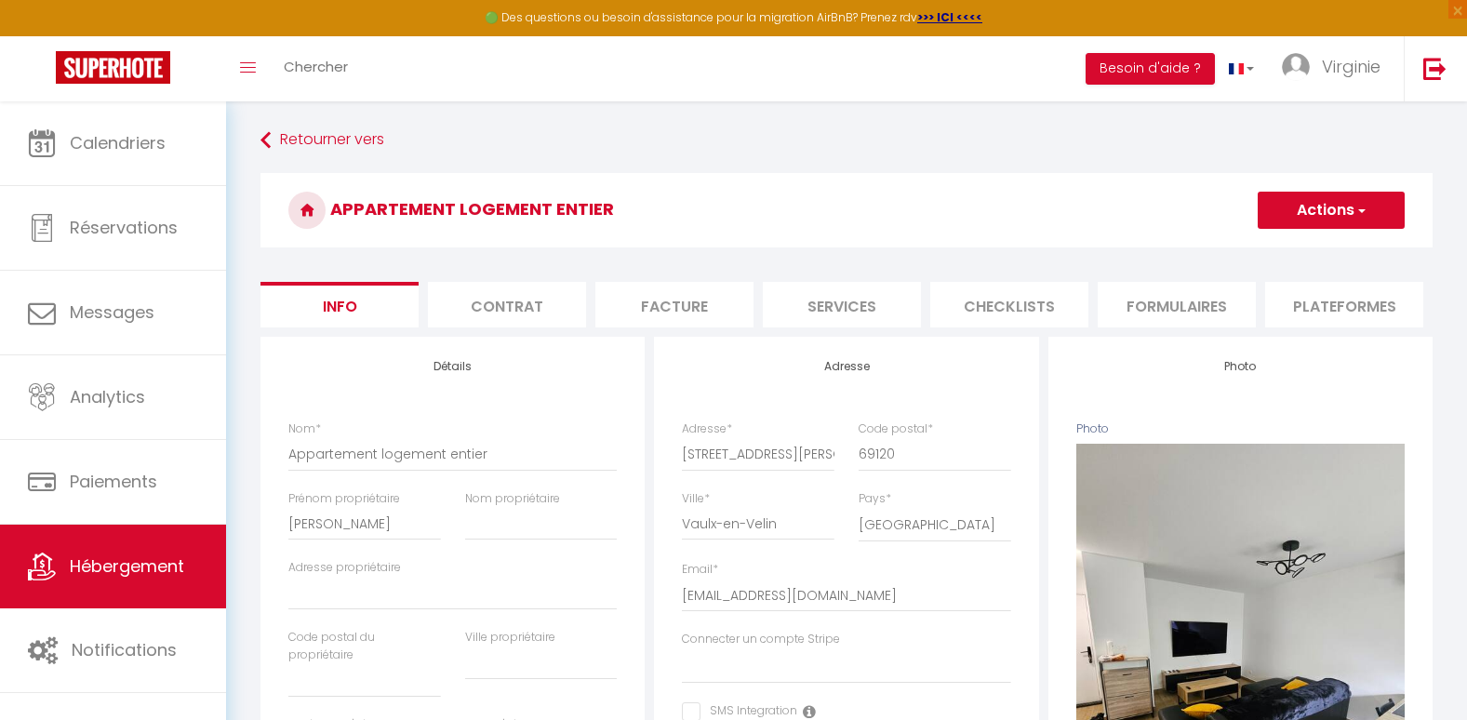
checkbox input "false"
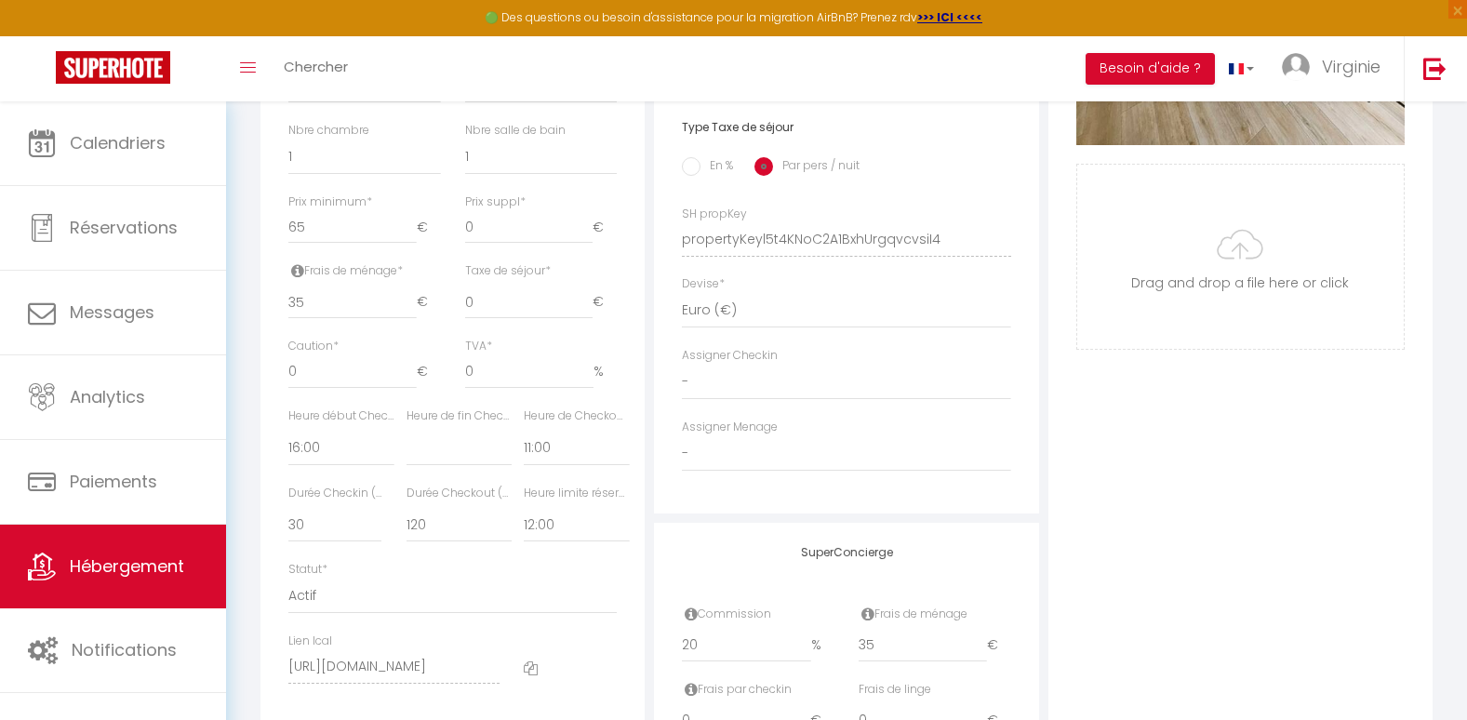
scroll to position [722, 0]
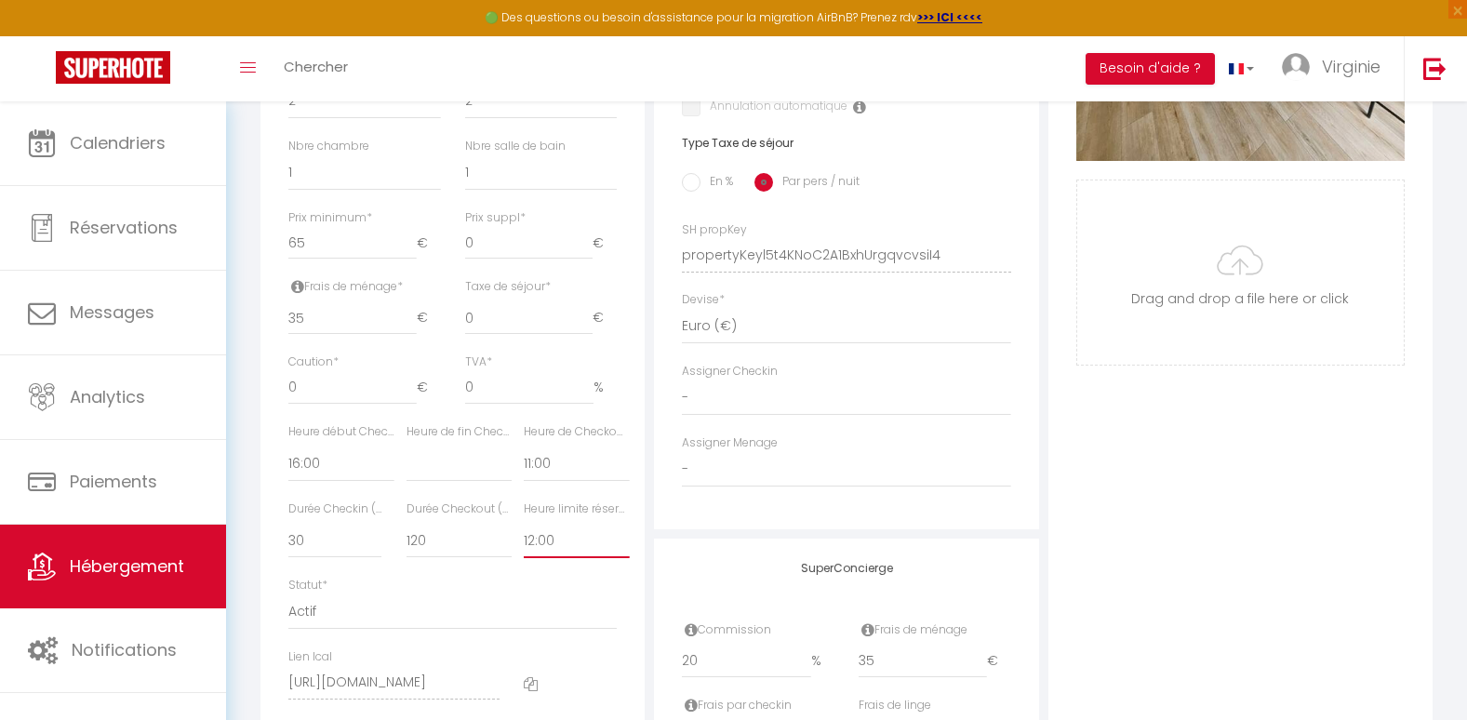
click at [561, 555] on select "Pas de limite 01:00 02:00 03:00 04:00 05:00 06:00 07:00 08:00 09:00 10:00 11:00…" at bounding box center [576, 540] width 105 height 35
select select "11:00"
click at [524, 554] on select "Pas de limite 01:00 02:00 03:00 04:00 05:00 06:00 07:00 08:00 09:00 10:00 11:00…" at bounding box center [576, 540] width 105 height 35
select select
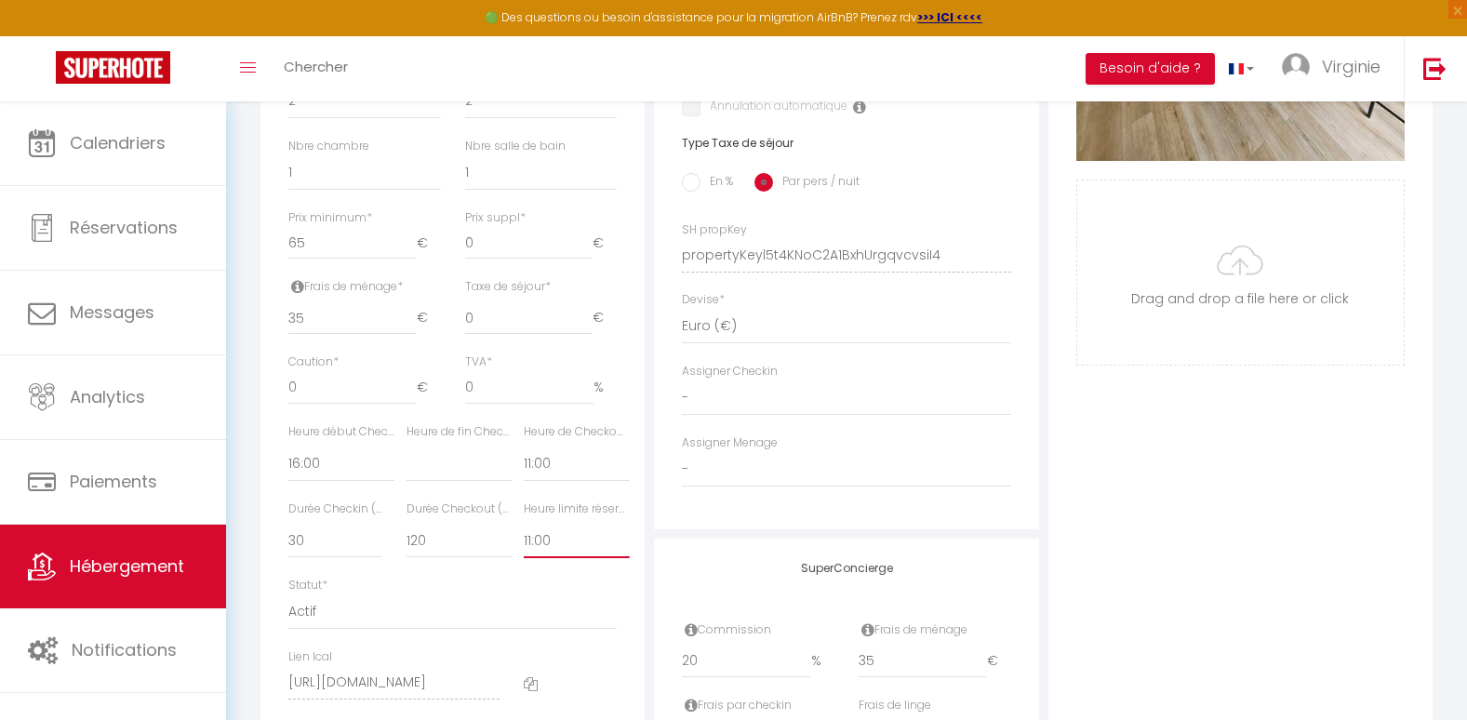
checkbox input "false"
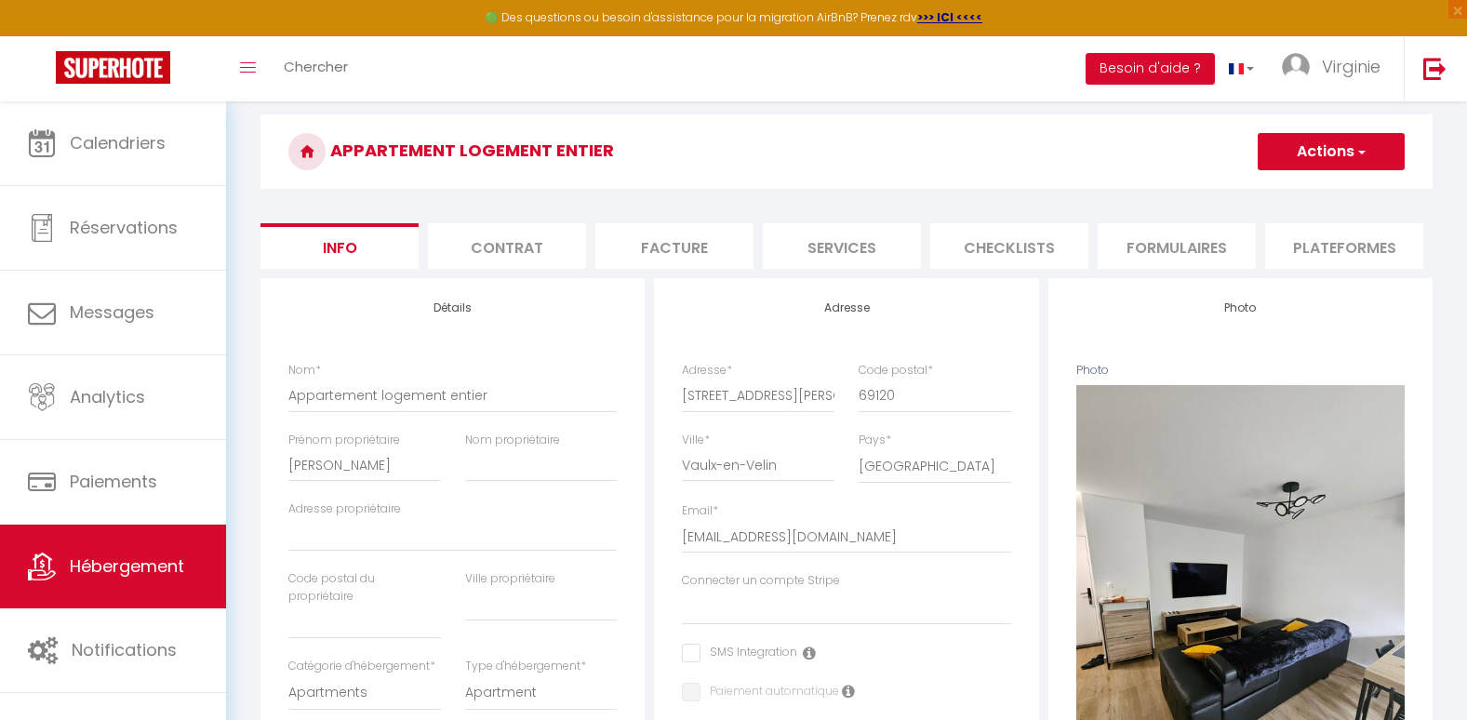
scroll to position [43, 0]
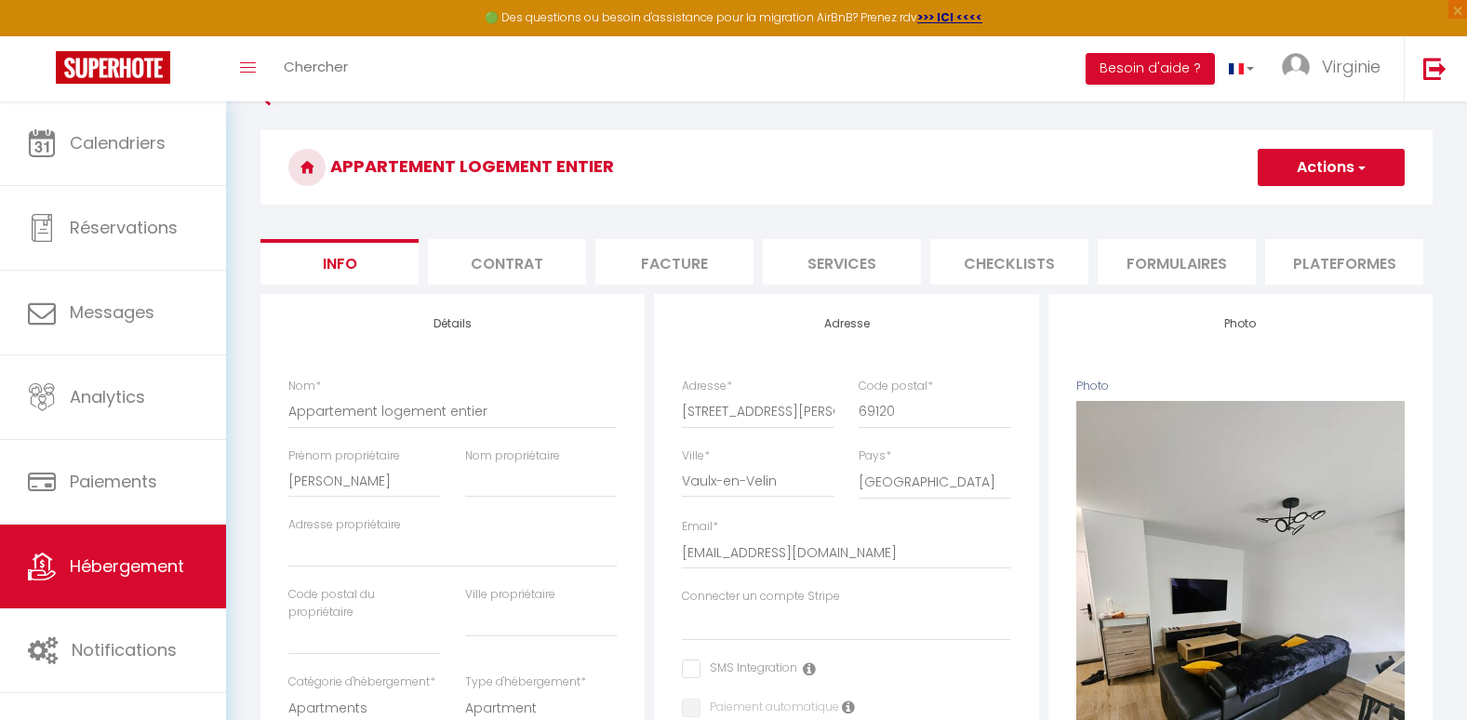
click at [1319, 164] on button "Actions" at bounding box center [1331, 167] width 147 height 37
click at [1274, 202] on input "Enregistrer" at bounding box center [1257, 208] width 69 height 19
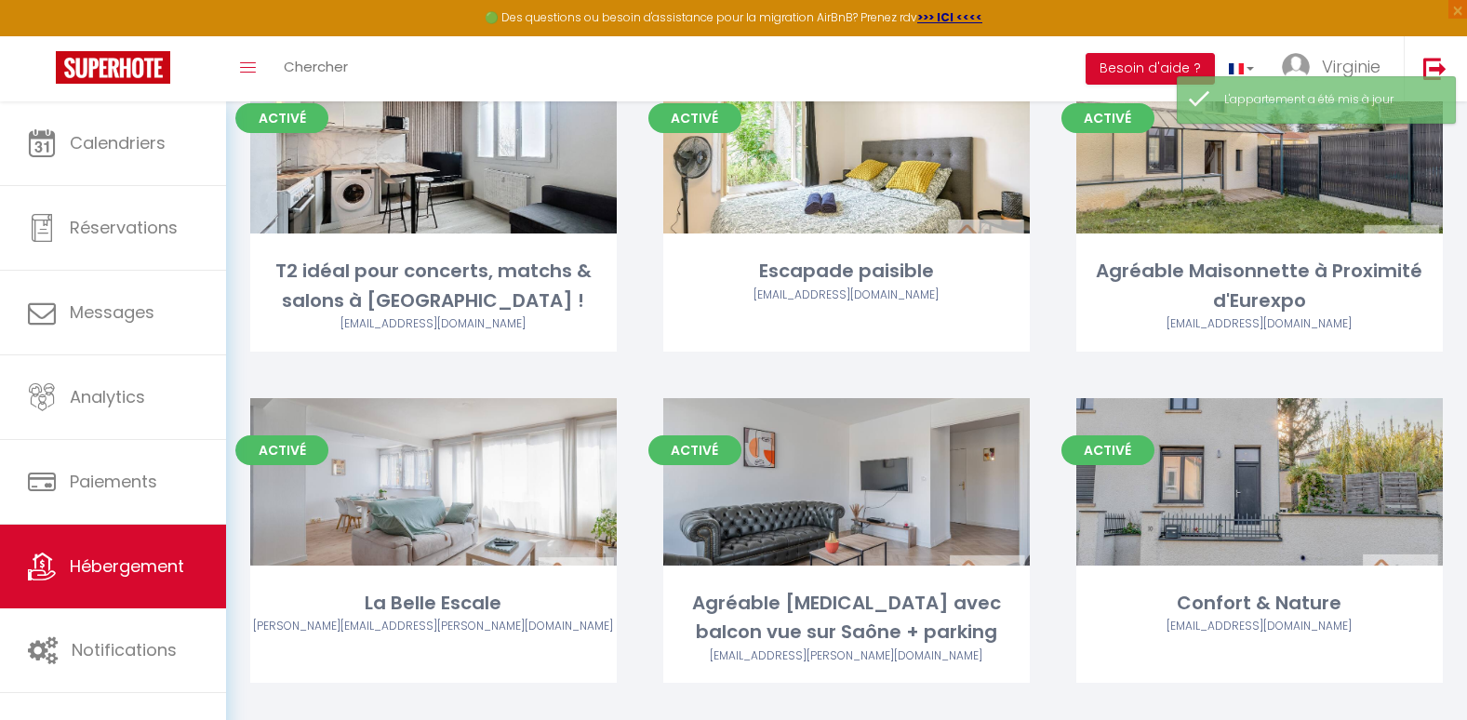
scroll to position [504, 0]
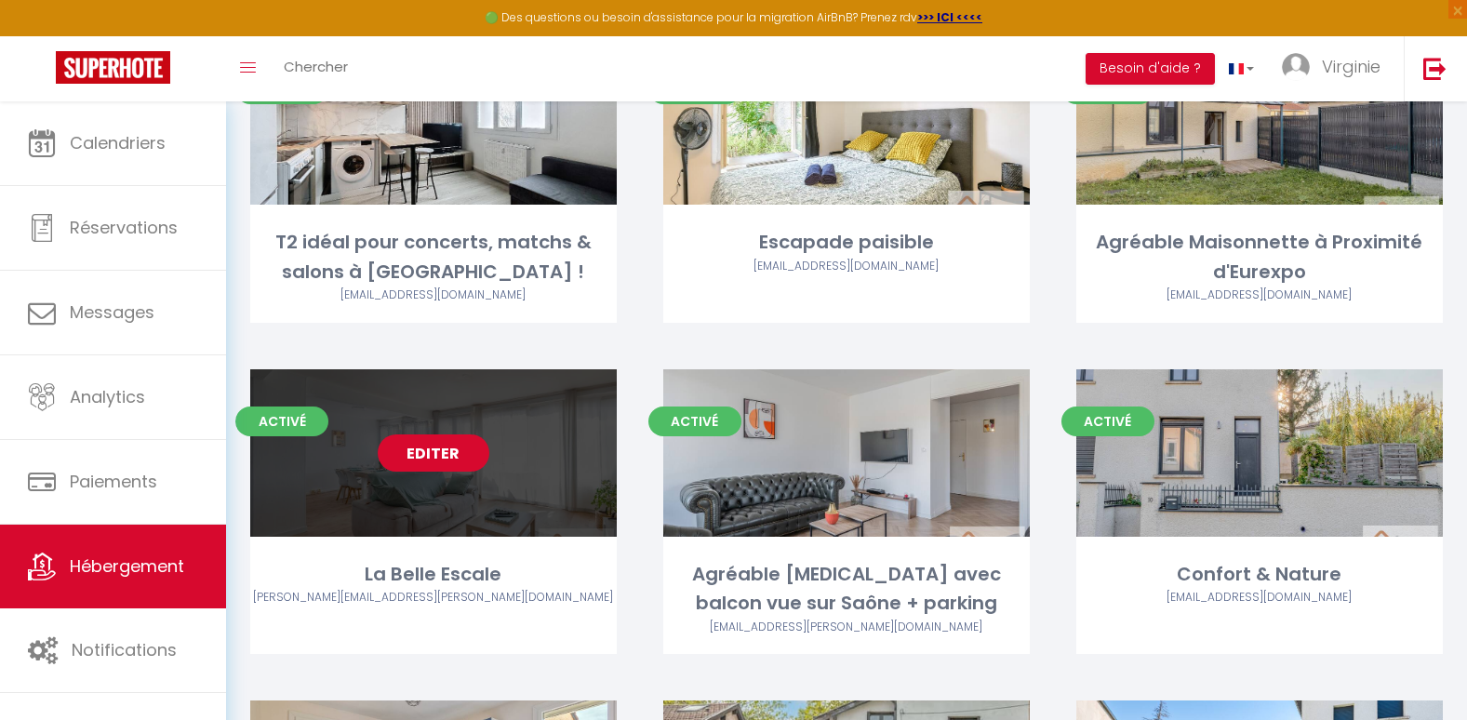
click at [422, 459] on link "Editer" at bounding box center [434, 452] width 112 height 37
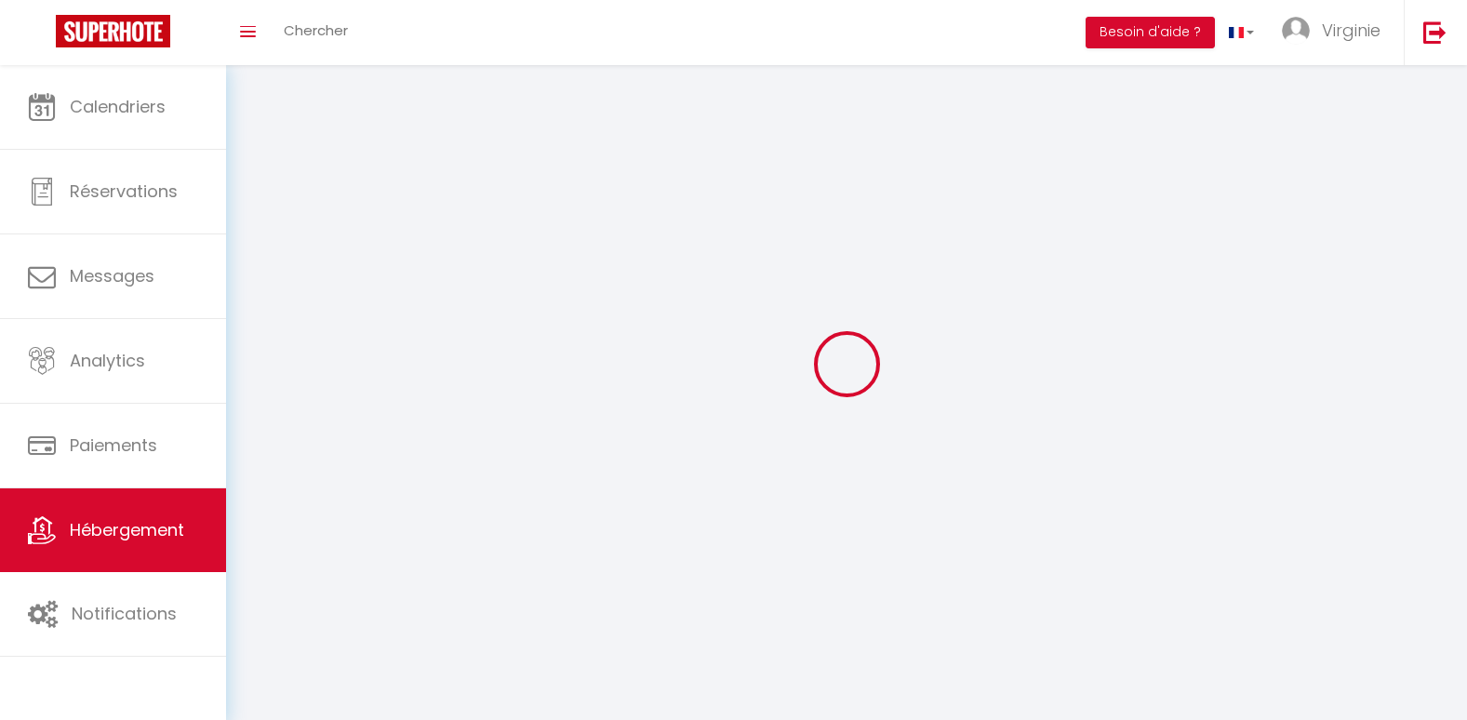
select select "1"
select select
select select "28"
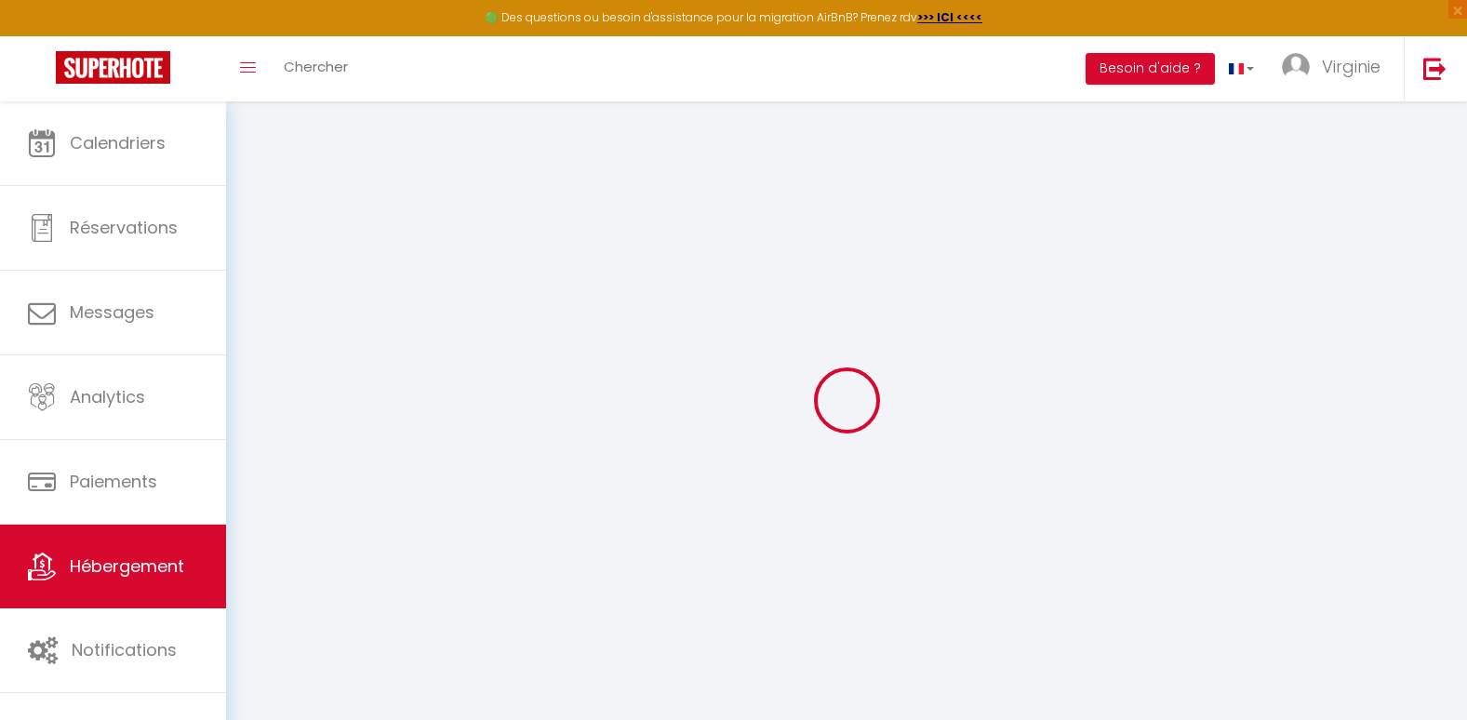
select select
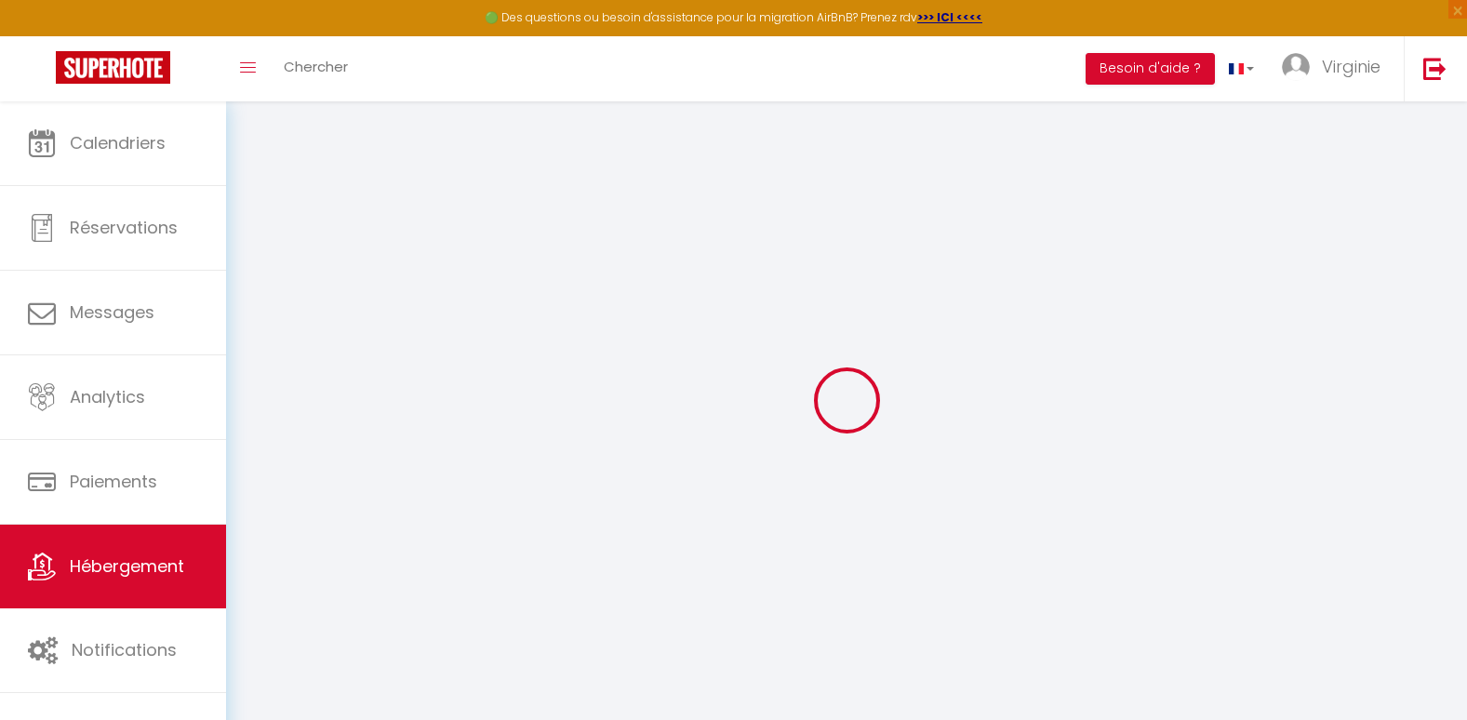
select select
checkbox input "false"
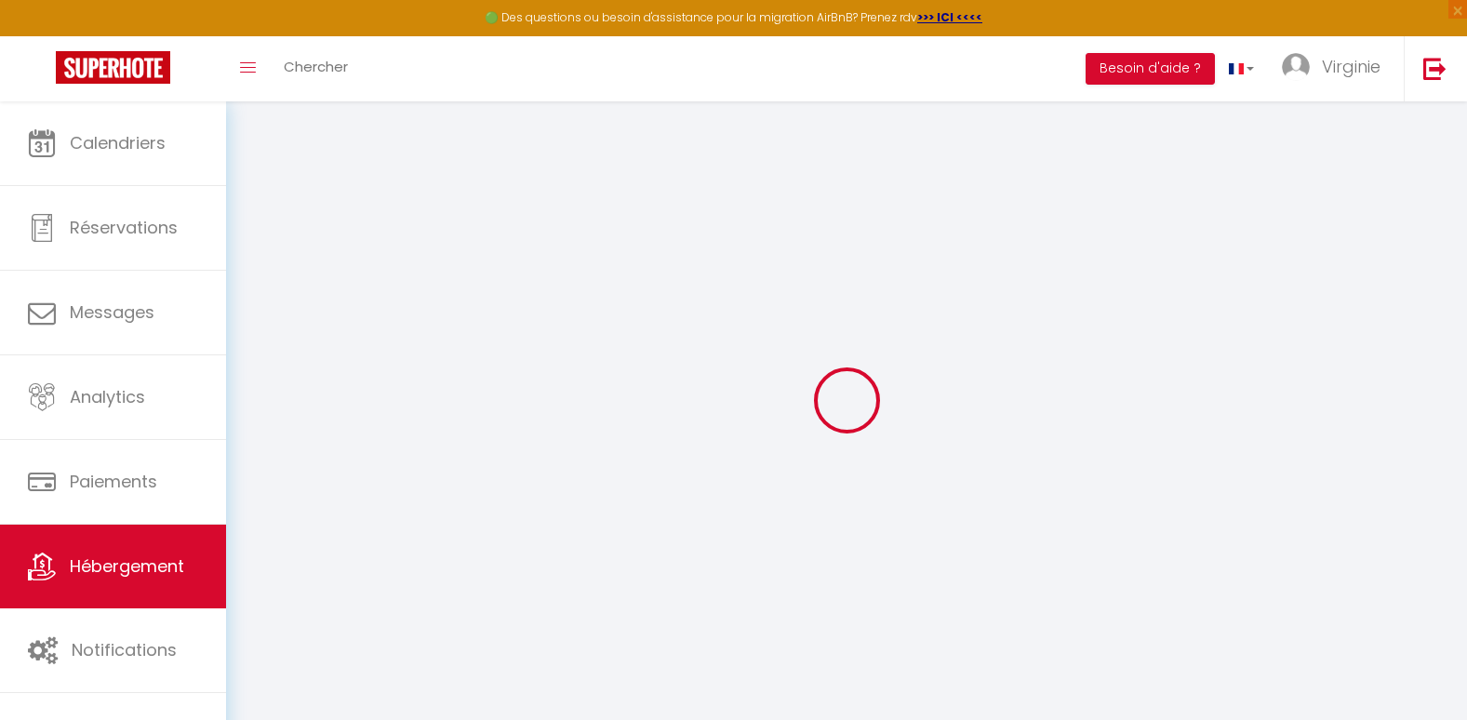
select select
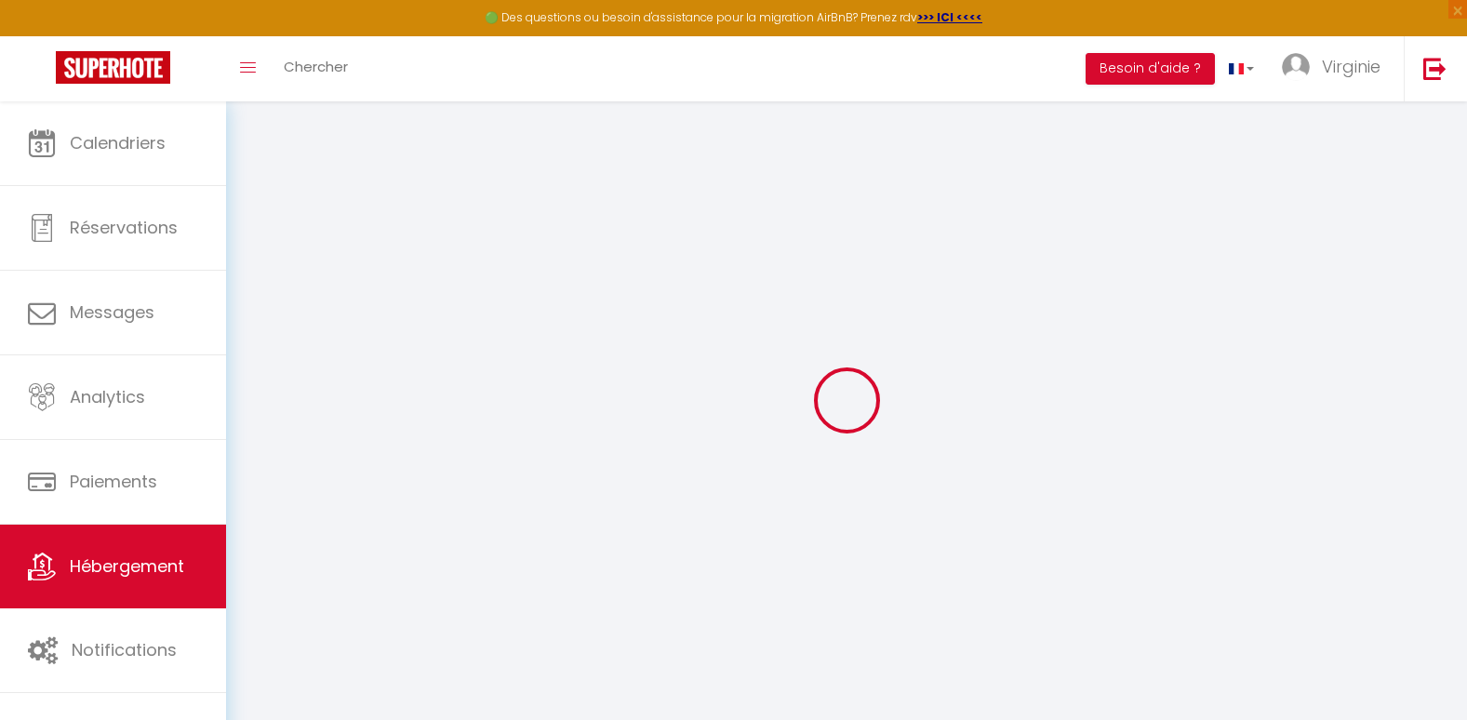
select select
checkbox input "false"
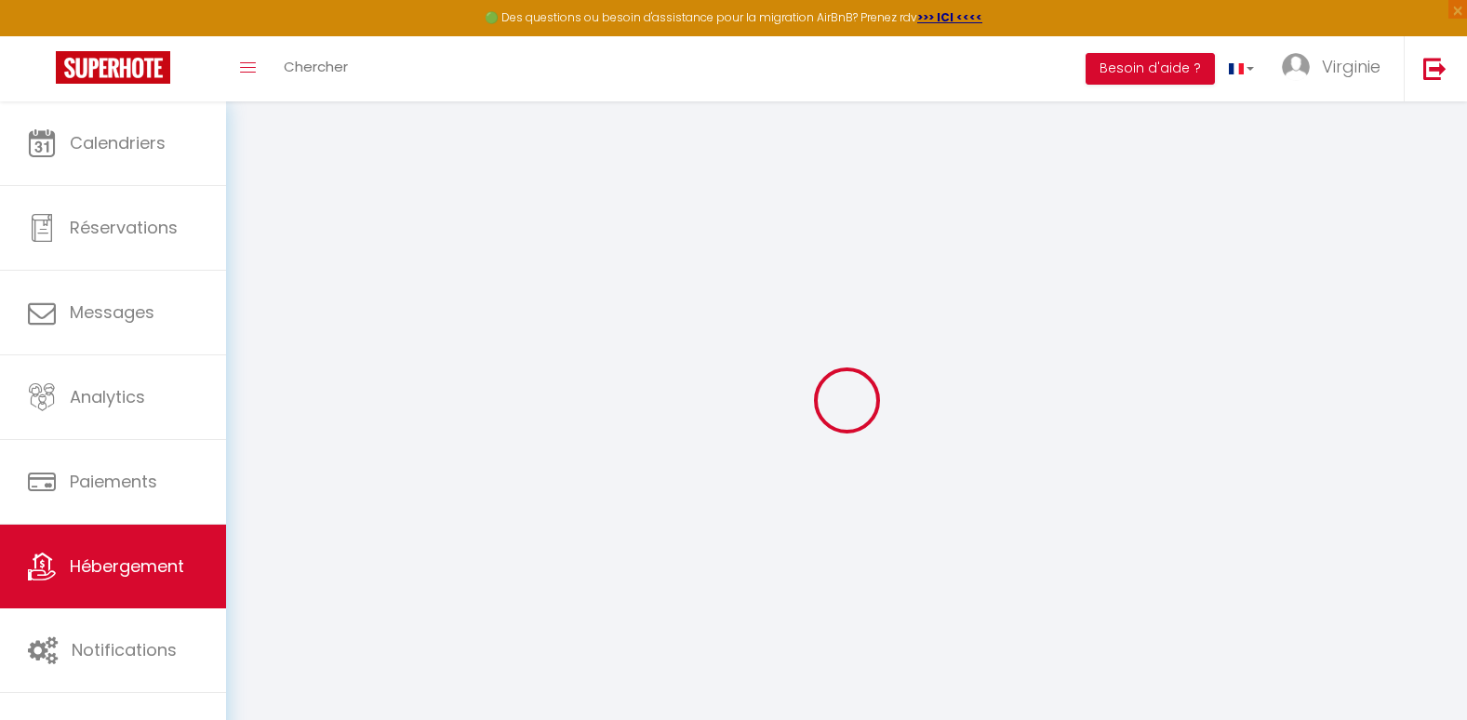
checkbox input "false"
select select
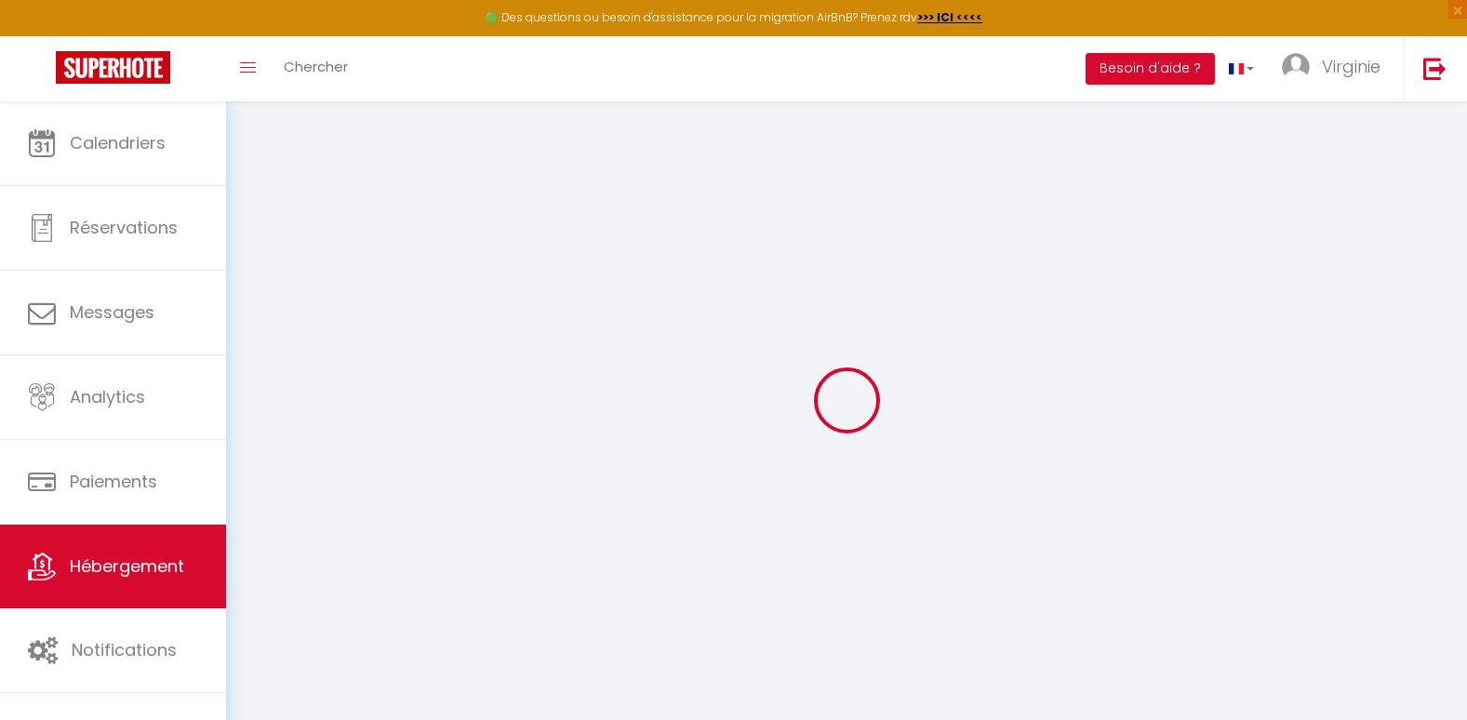
select select
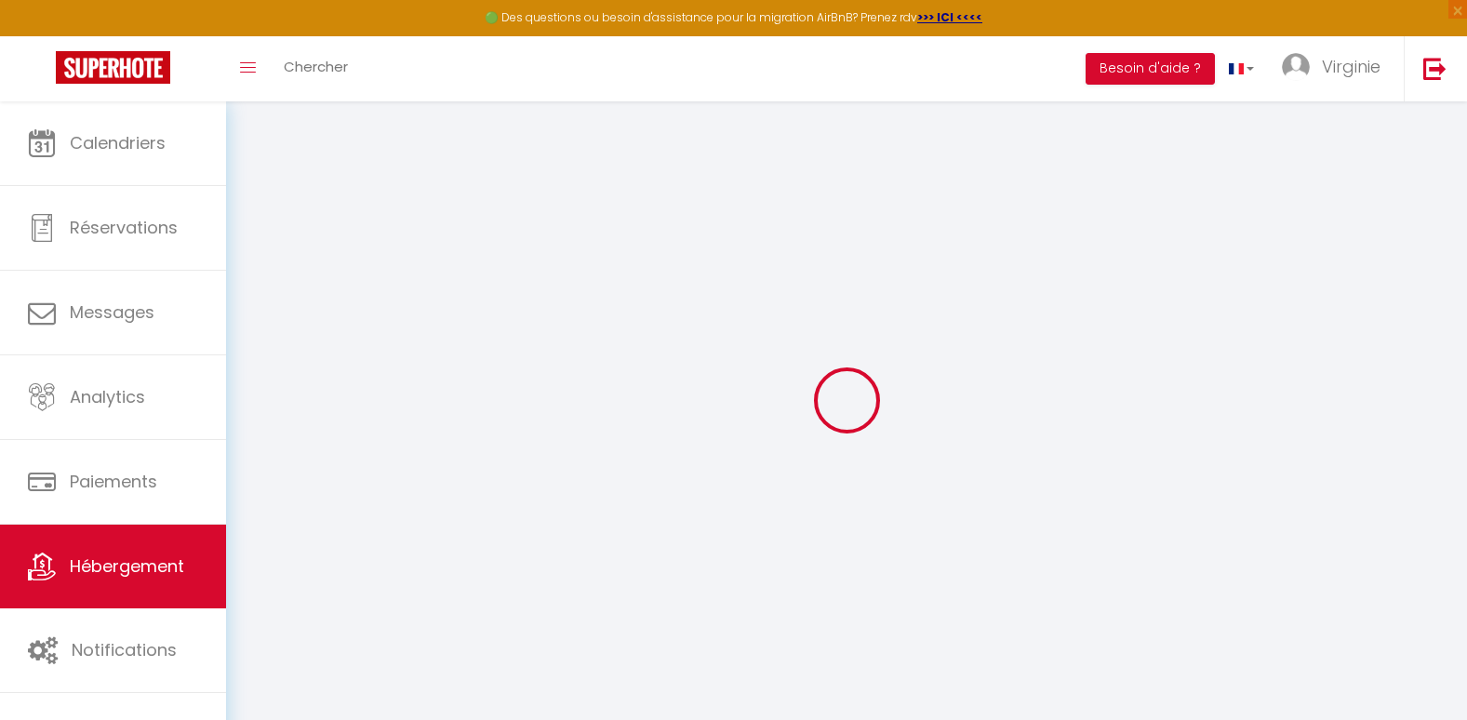
checkbox input "false"
select select
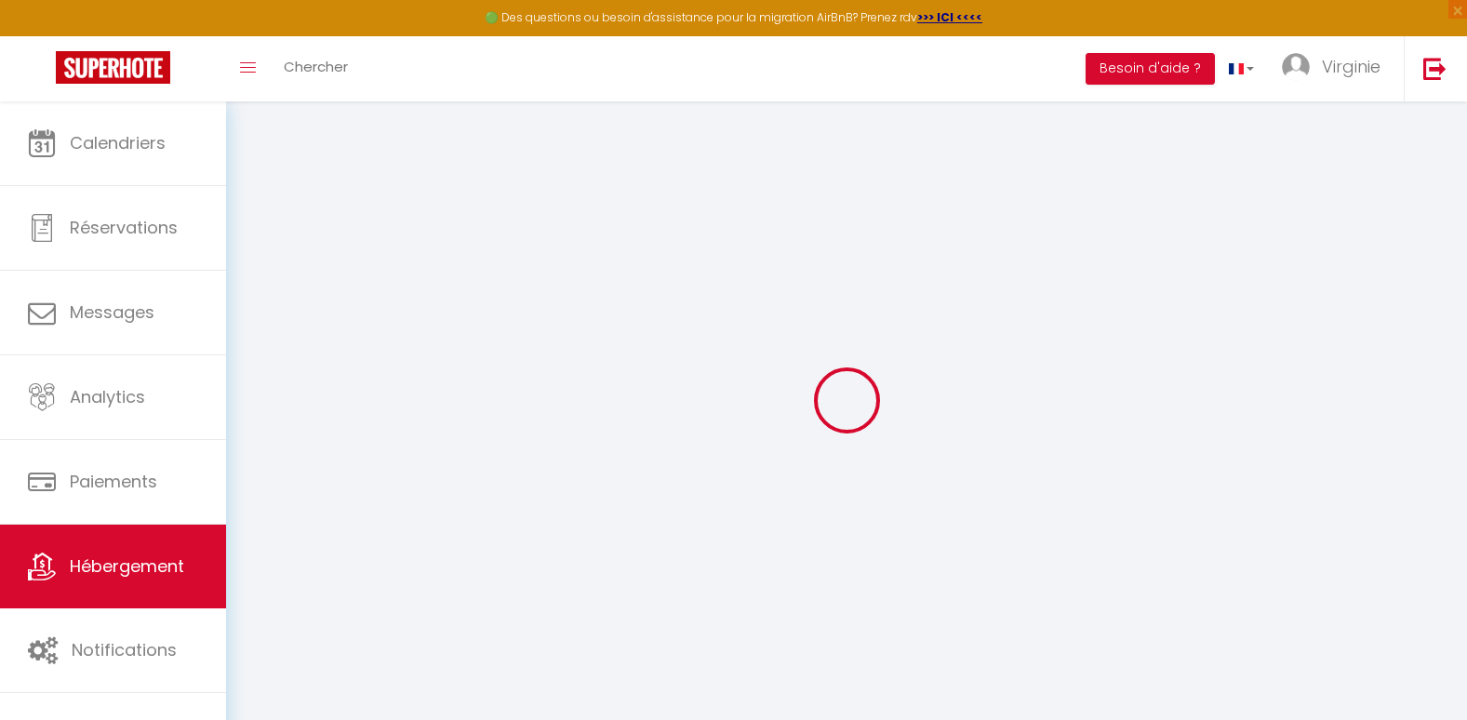
select select
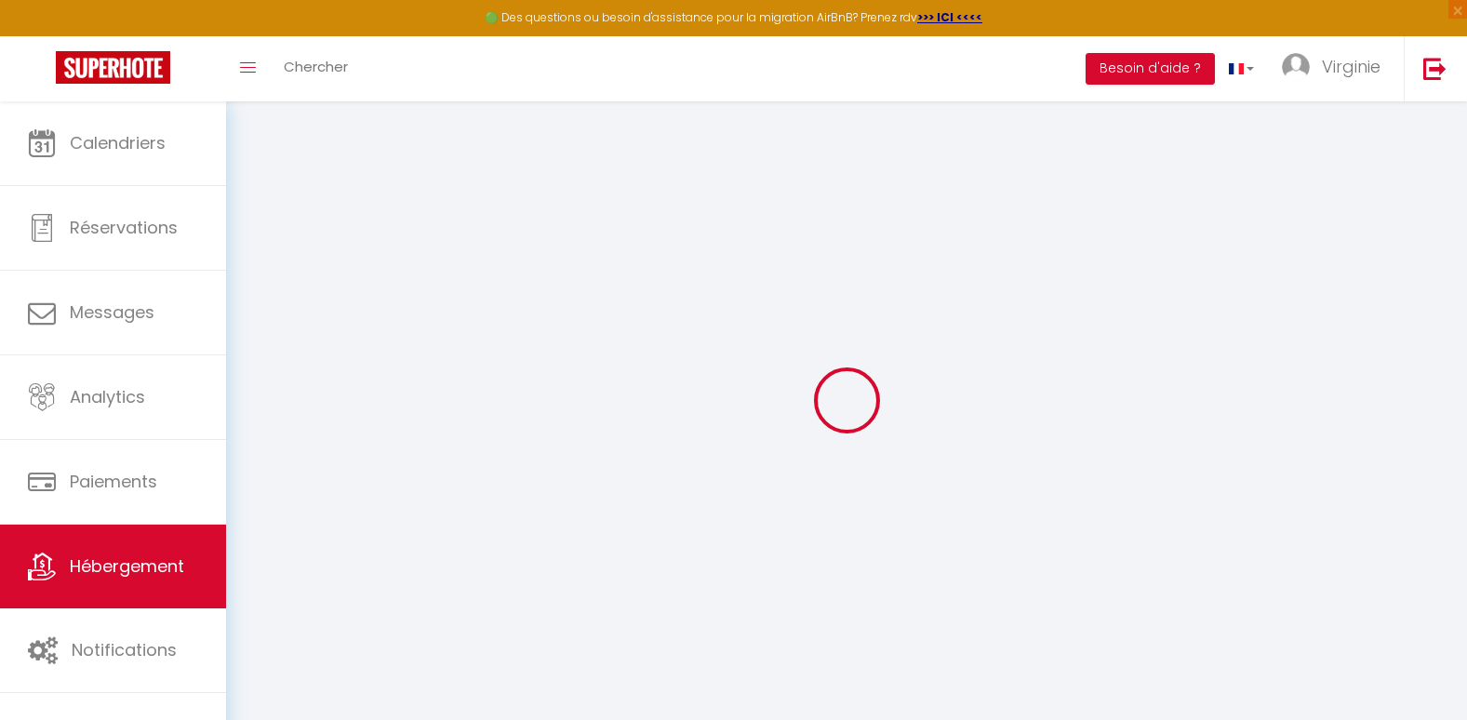
select select
checkbox input "false"
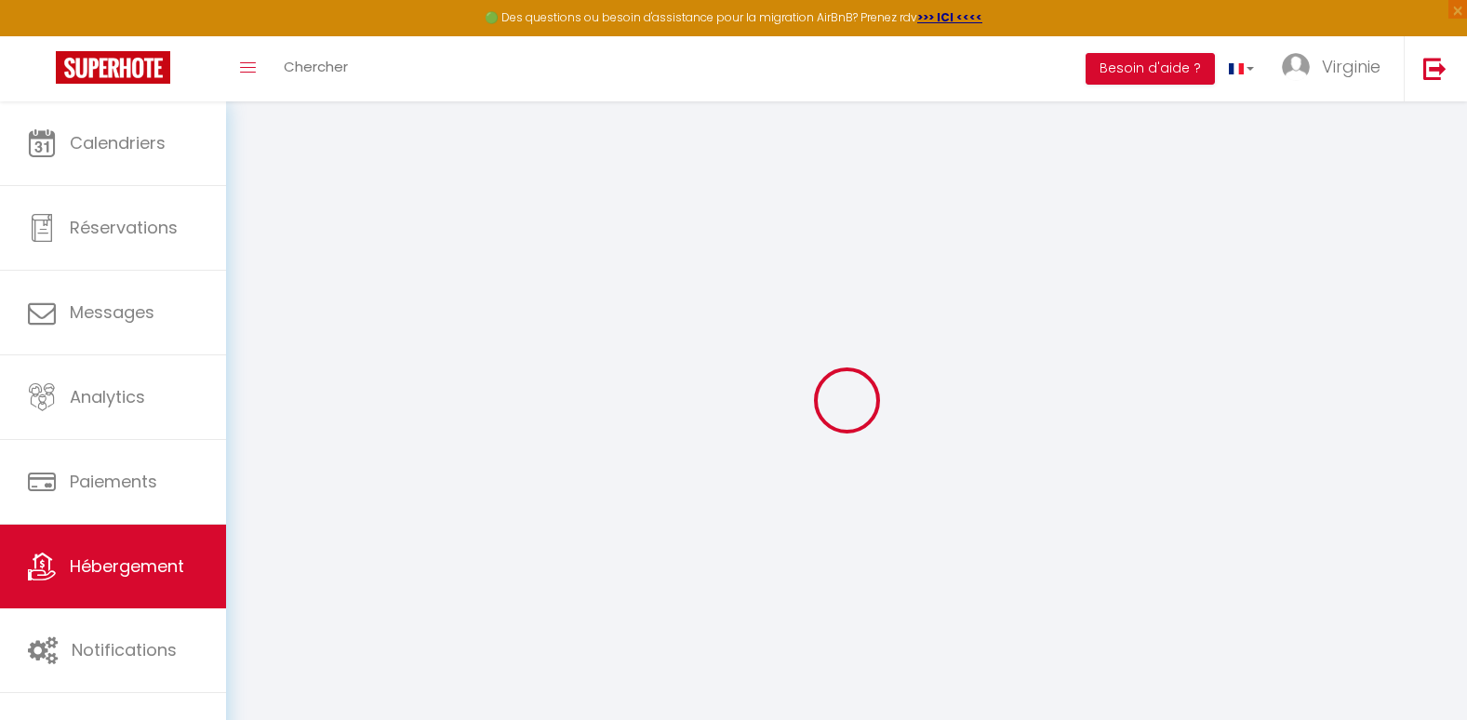
checkbox input "false"
select select
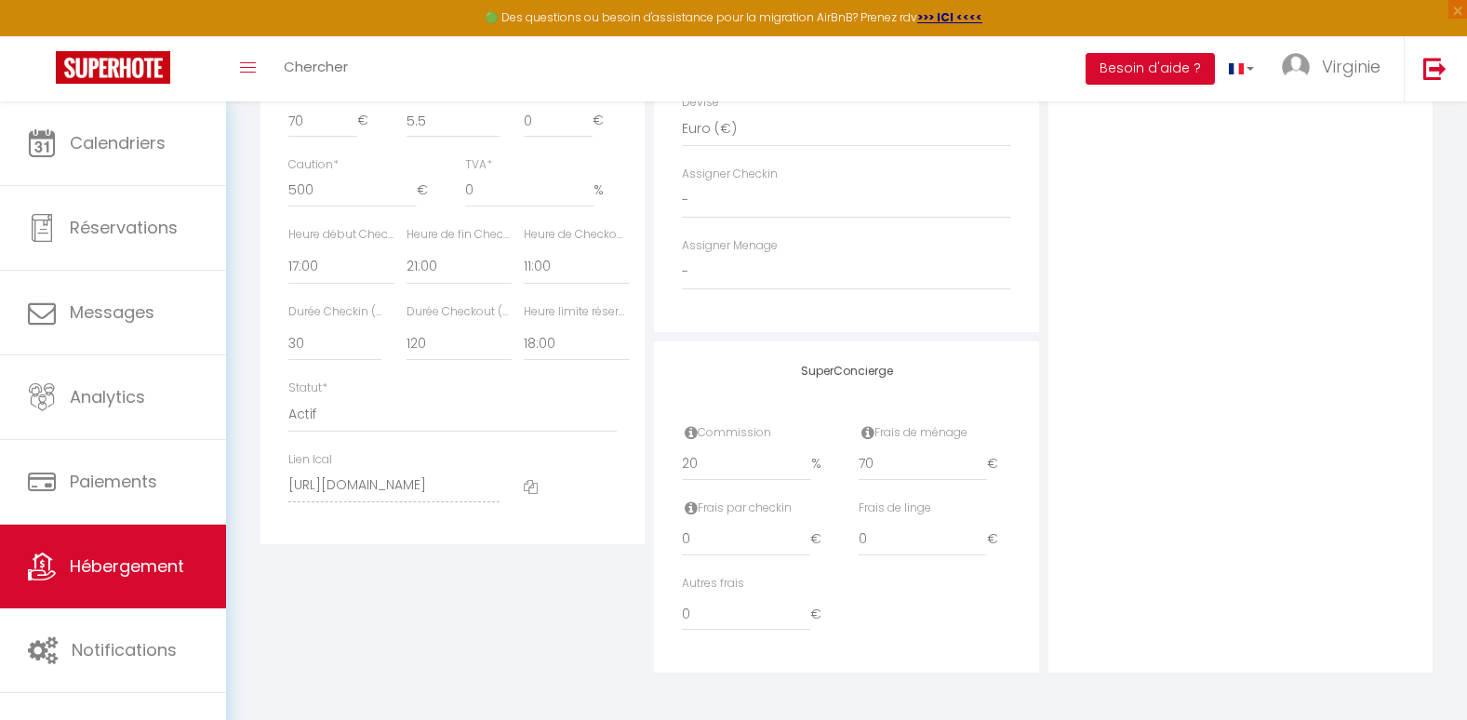
scroll to position [933, 0]
click at [593, 361] on select "Pas de limite 01:00 02:00 03:00 04:00 05:00 06:00 07:00 08:00 09:00 10:00 11:00…" at bounding box center [576, 343] width 105 height 35
click at [524, 343] on select "Pas de limite 01:00 02:00 03:00 04:00 05:00 06:00 07:00 08:00 09:00 10:00 11:00…" at bounding box center [576, 343] width 105 height 35
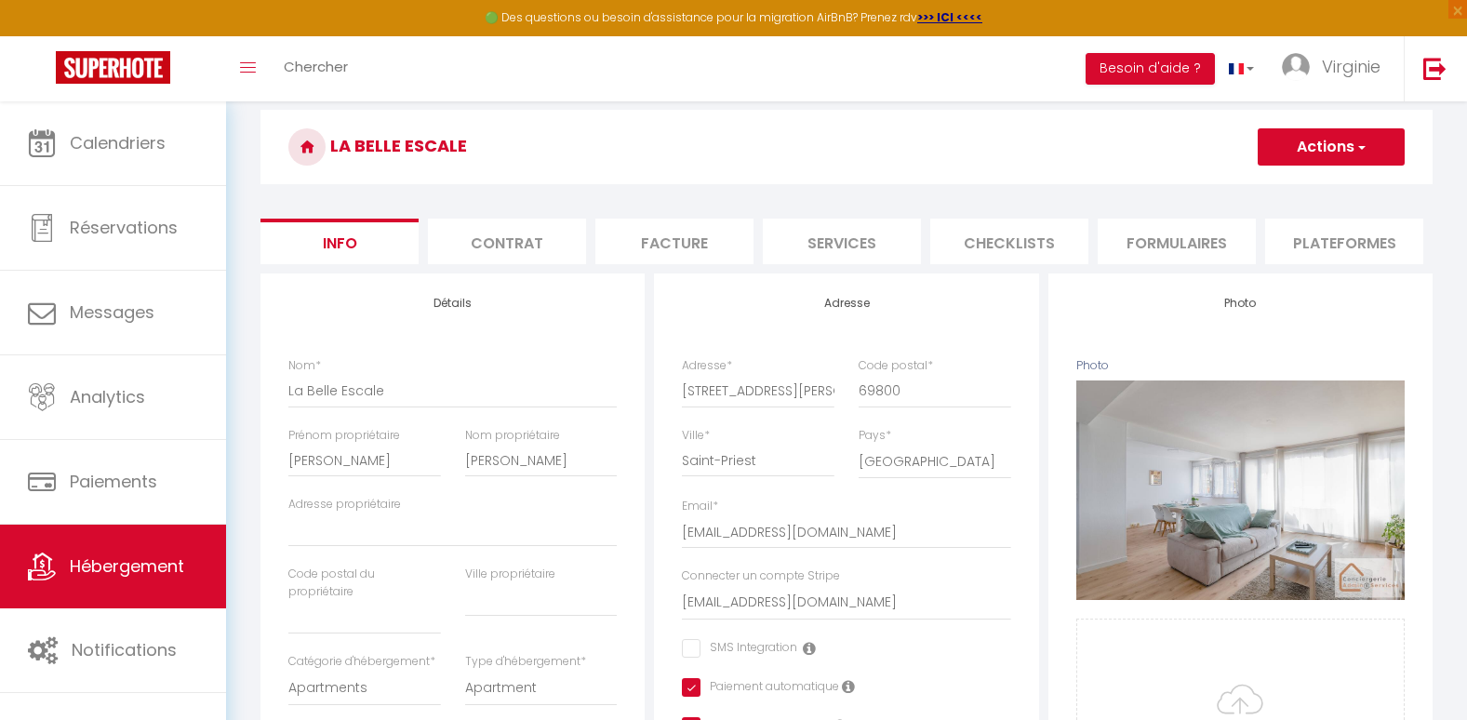
scroll to position [0, 0]
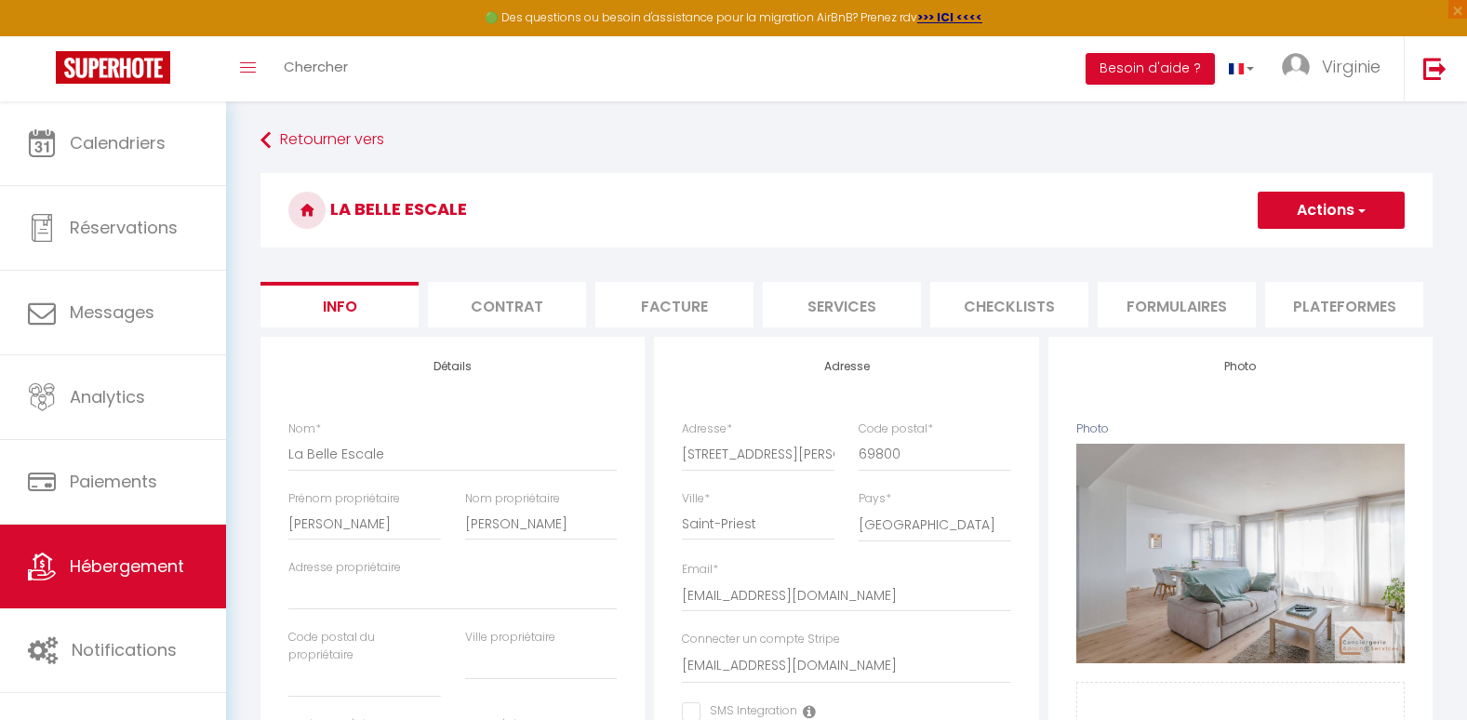
click at [1337, 213] on button "Actions" at bounding box center [1331, 210] width 147 height 37
click at [1258, 254] on input "Enregistrer" at bounding box center [1257, 251] width 69 height 19
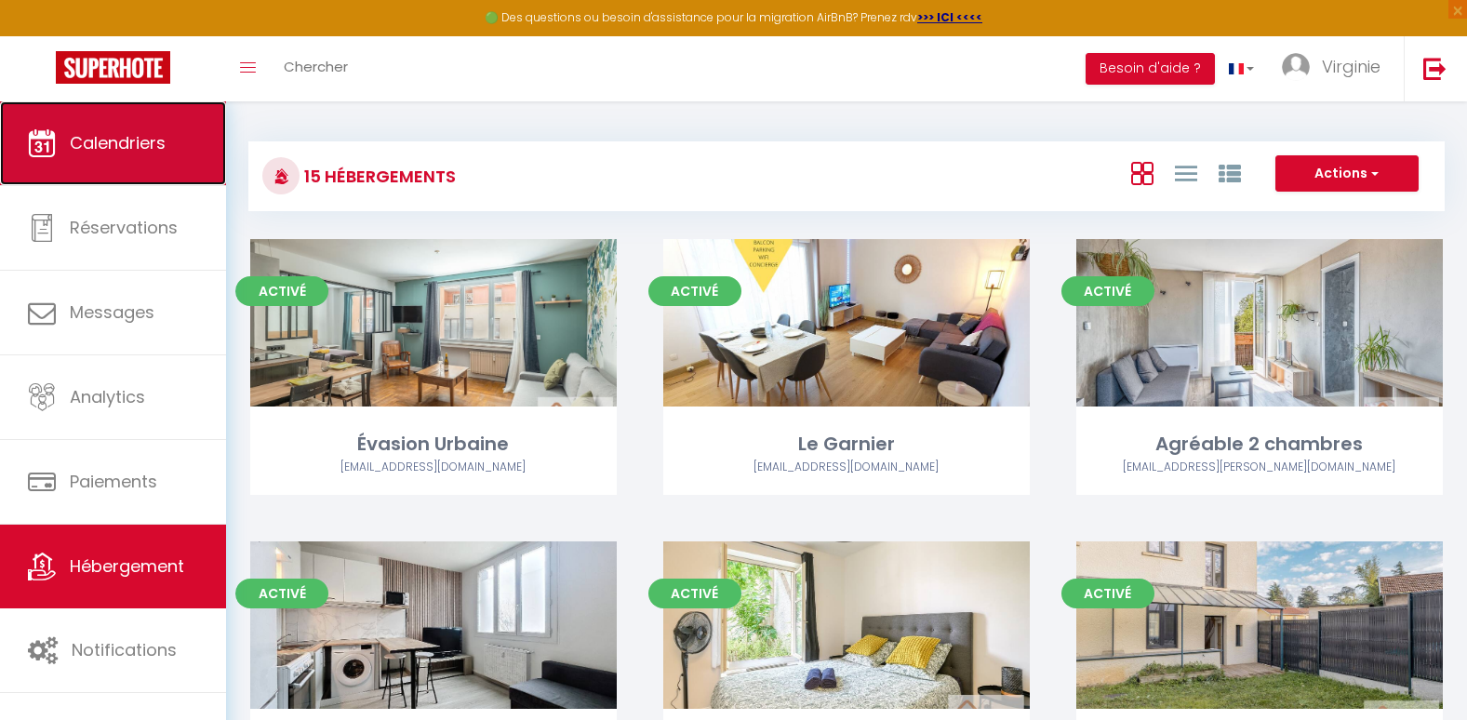
click at [165, 150] on span "Calendriers" at bounding box center [118, 142] width 96 height 23
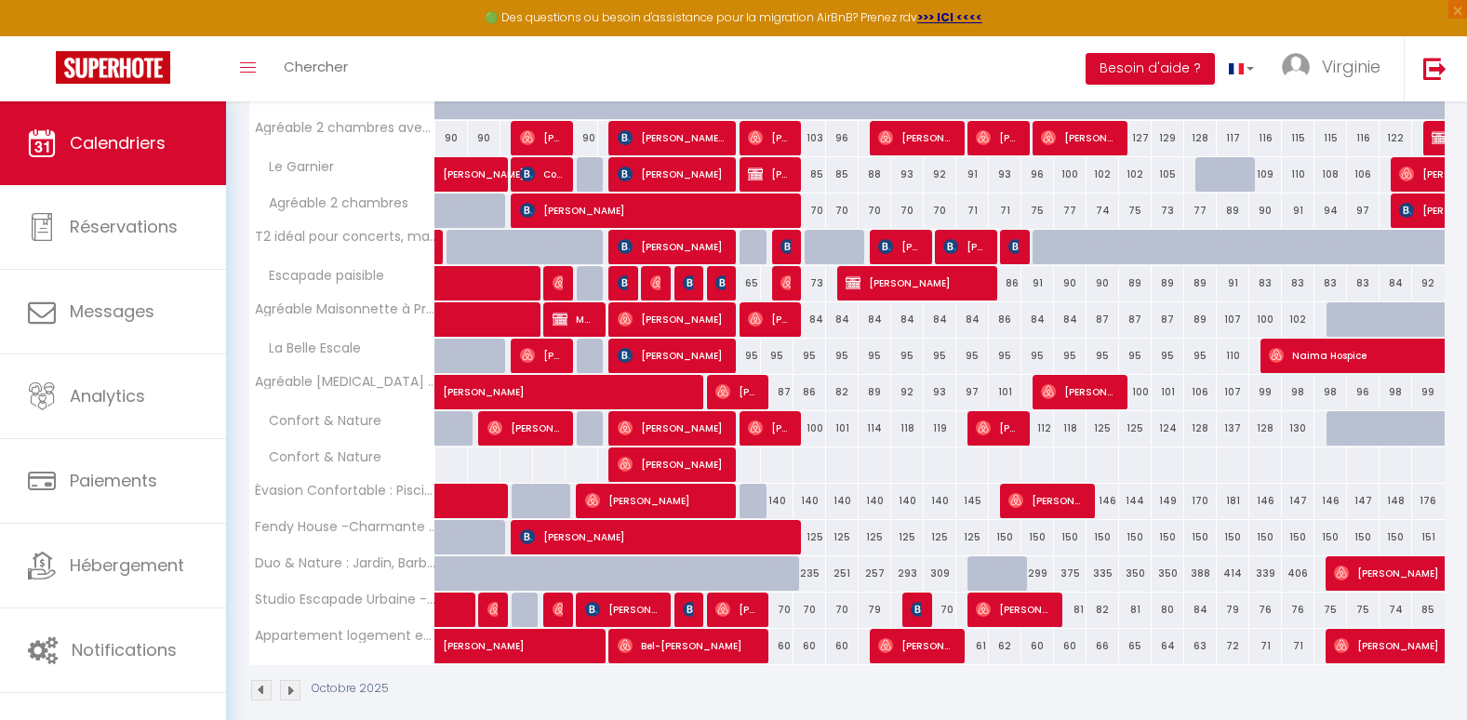
scroll to position [362, 0]
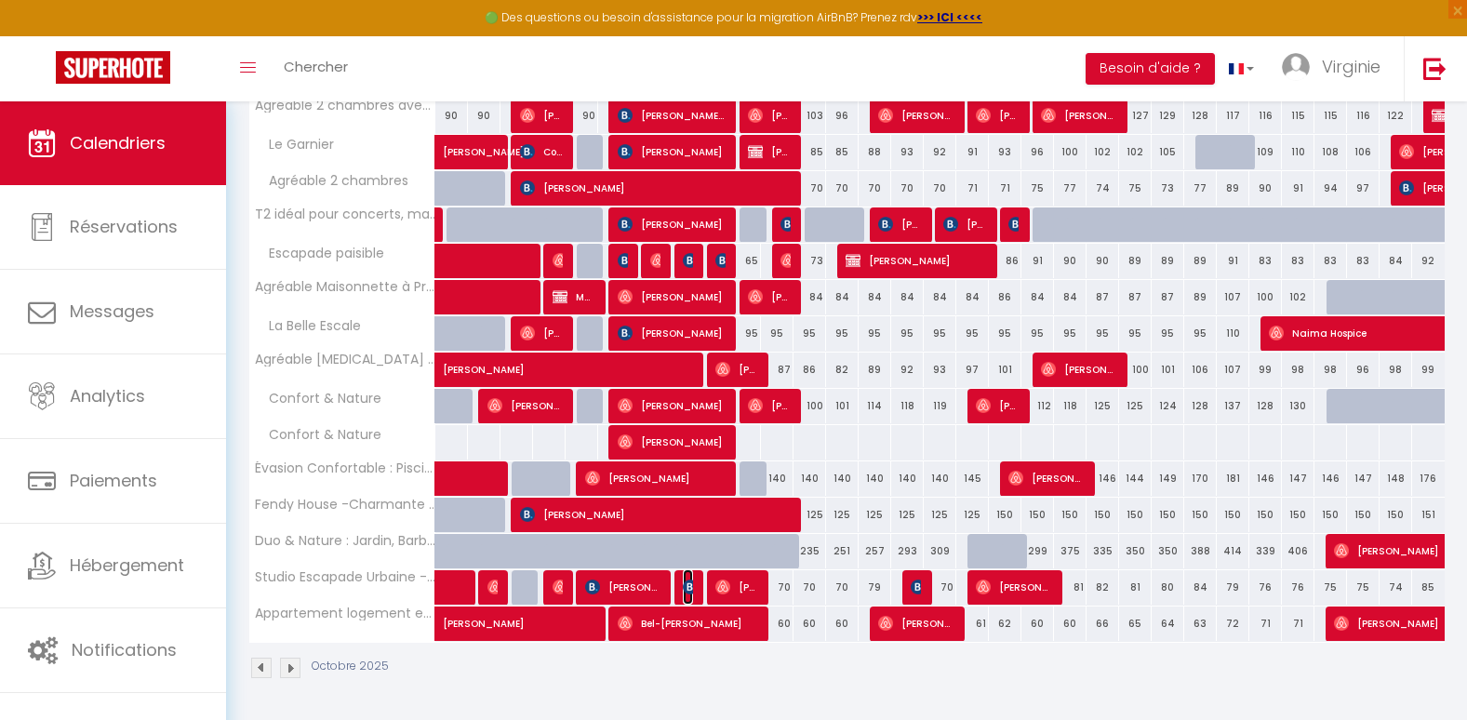
click at [690, 588] on img at bounding box center [690, 587] width 15 height 15
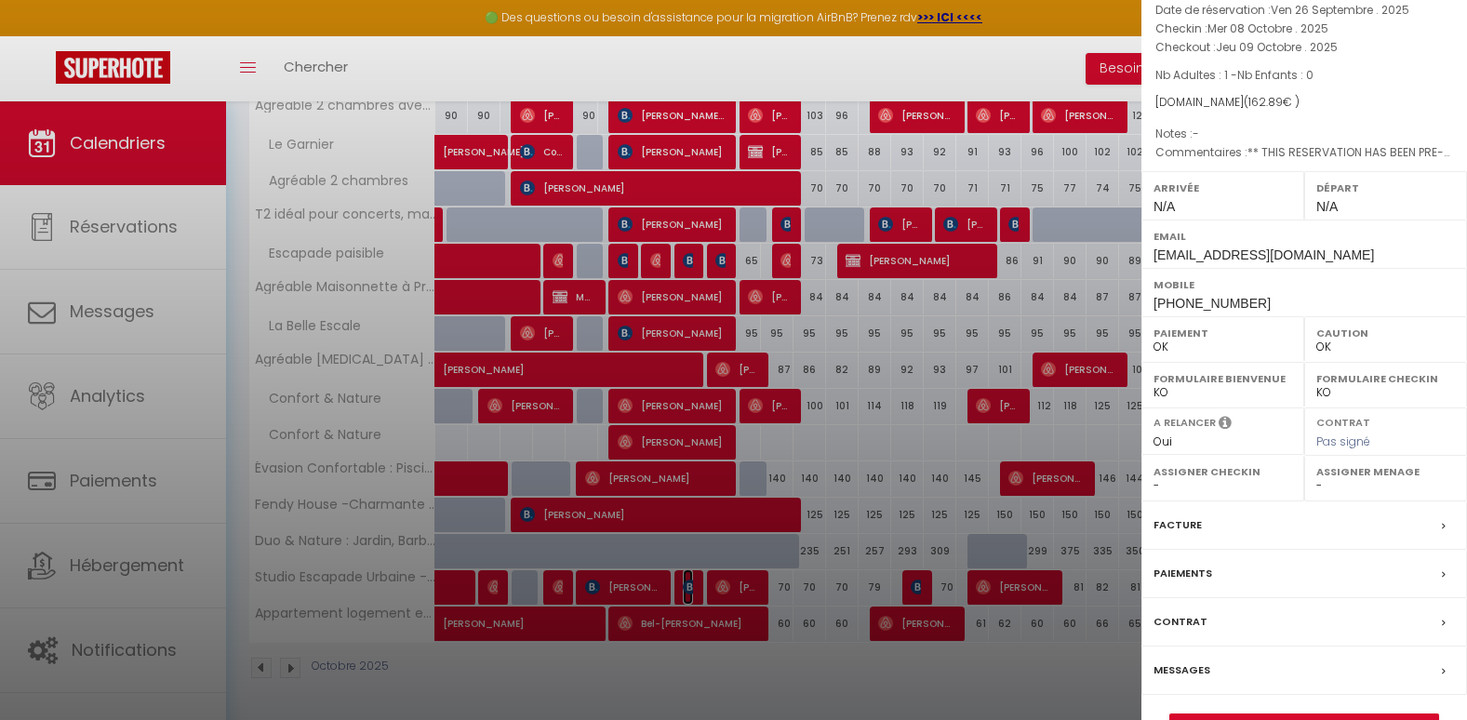
scroll to position [166, 0]
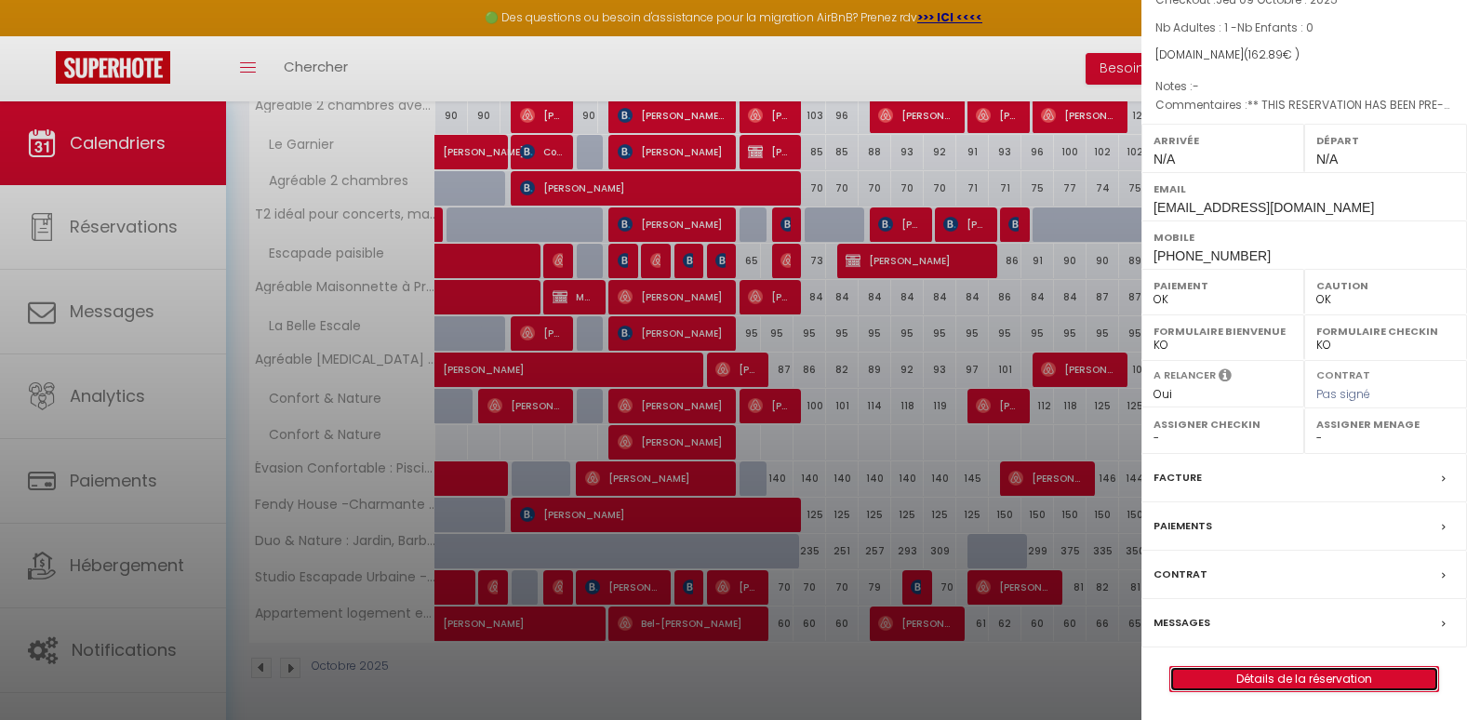
click at [1303, 675] on link "Détails de la réservation" at bounding box center [1304, 679] width 268 height 24
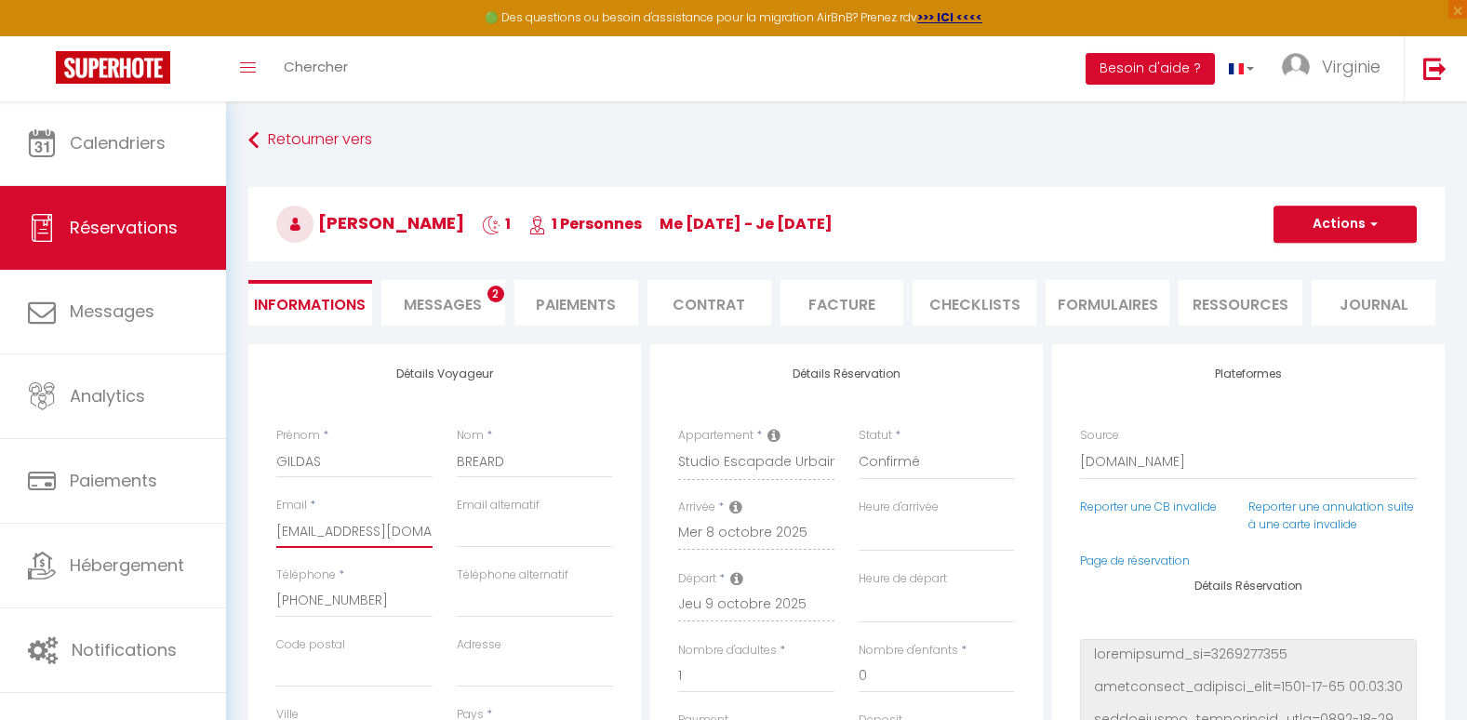
click at [354, 528] on input "[EMAIL_ADDRESS][DOMAIN_NAME]" at bounding box center [354, 530] width 156 height 33
click at [1349, 221] on button "Actions" at bounding box center [1345, 224] width 143 height 37
click at [1310, 255] on link "Enregistrer" at bounding box center [1326, 265] width 147 height 24
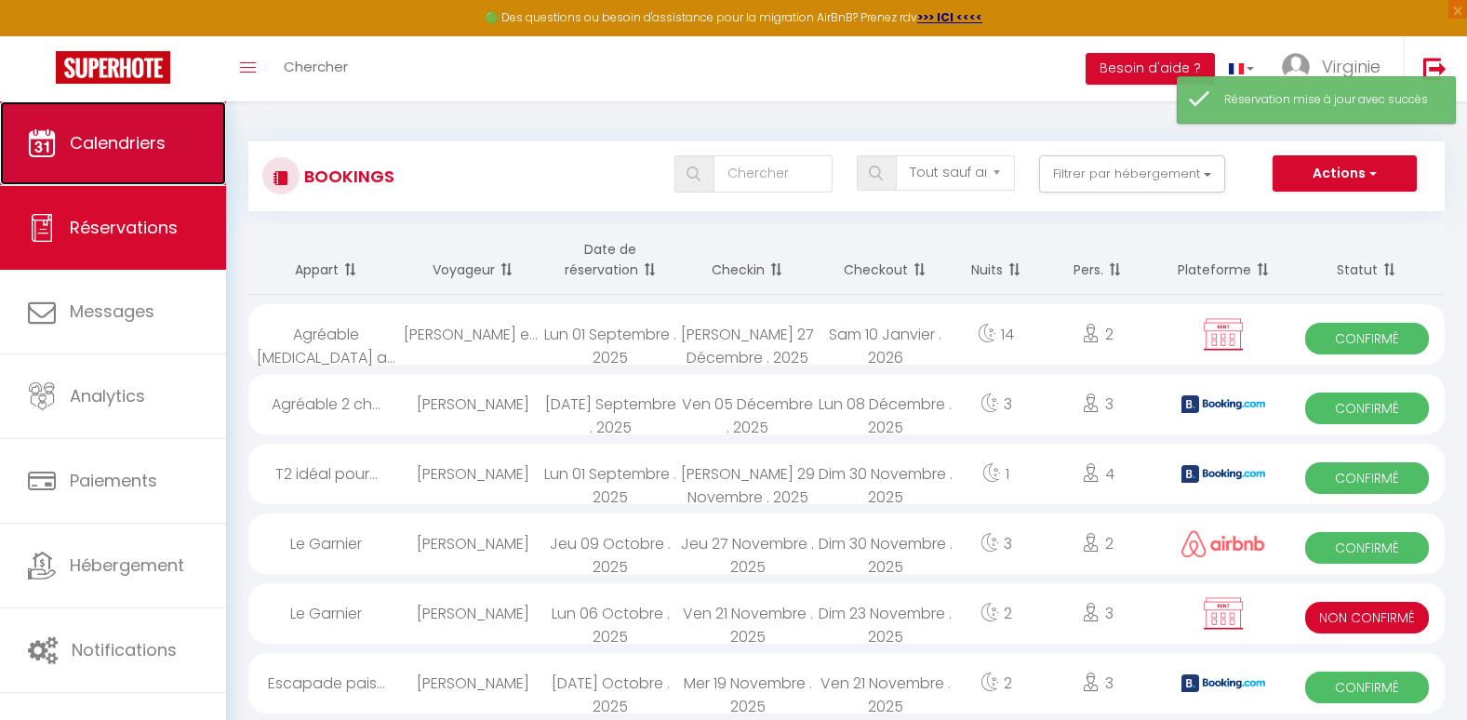
click at [176, 151] on link "Calendriers" at bounding box center [113, 143] width 226 height 84
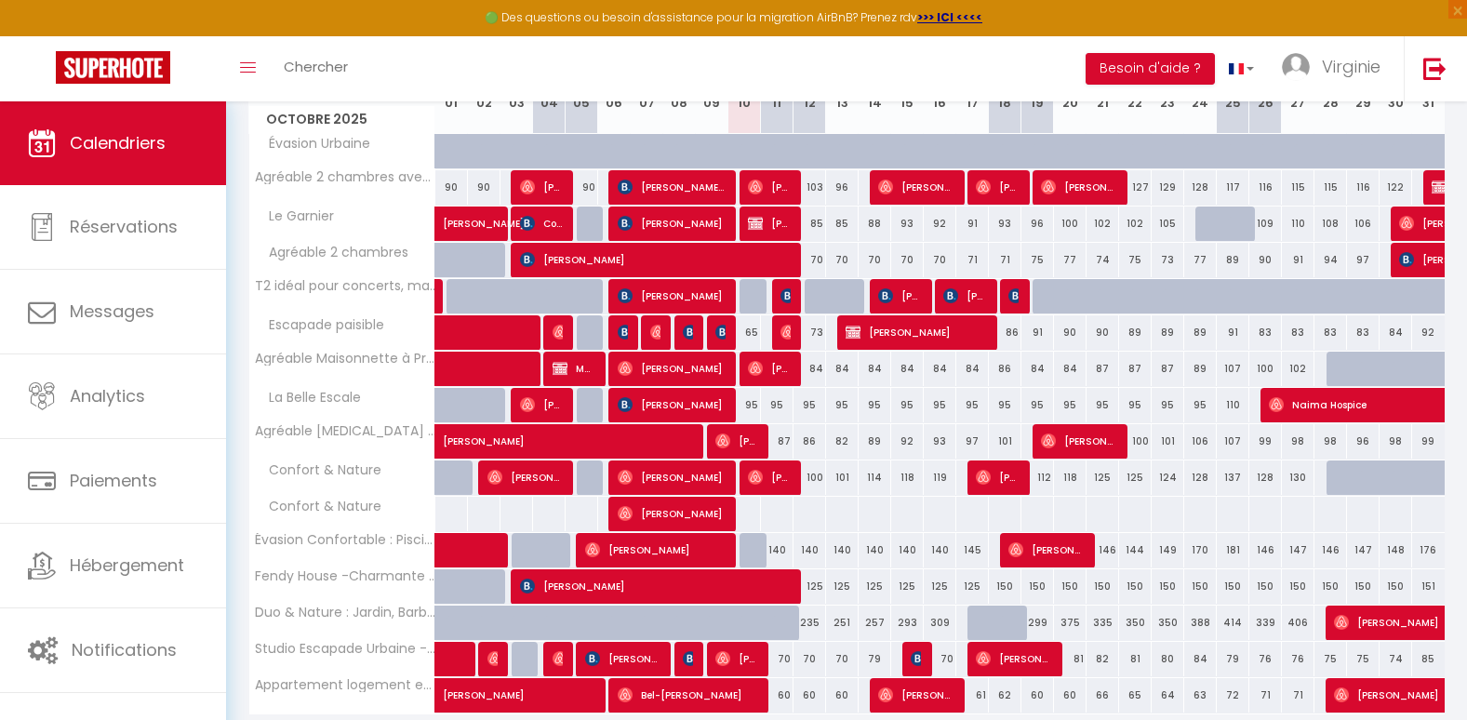
scroll to position [362, 0]
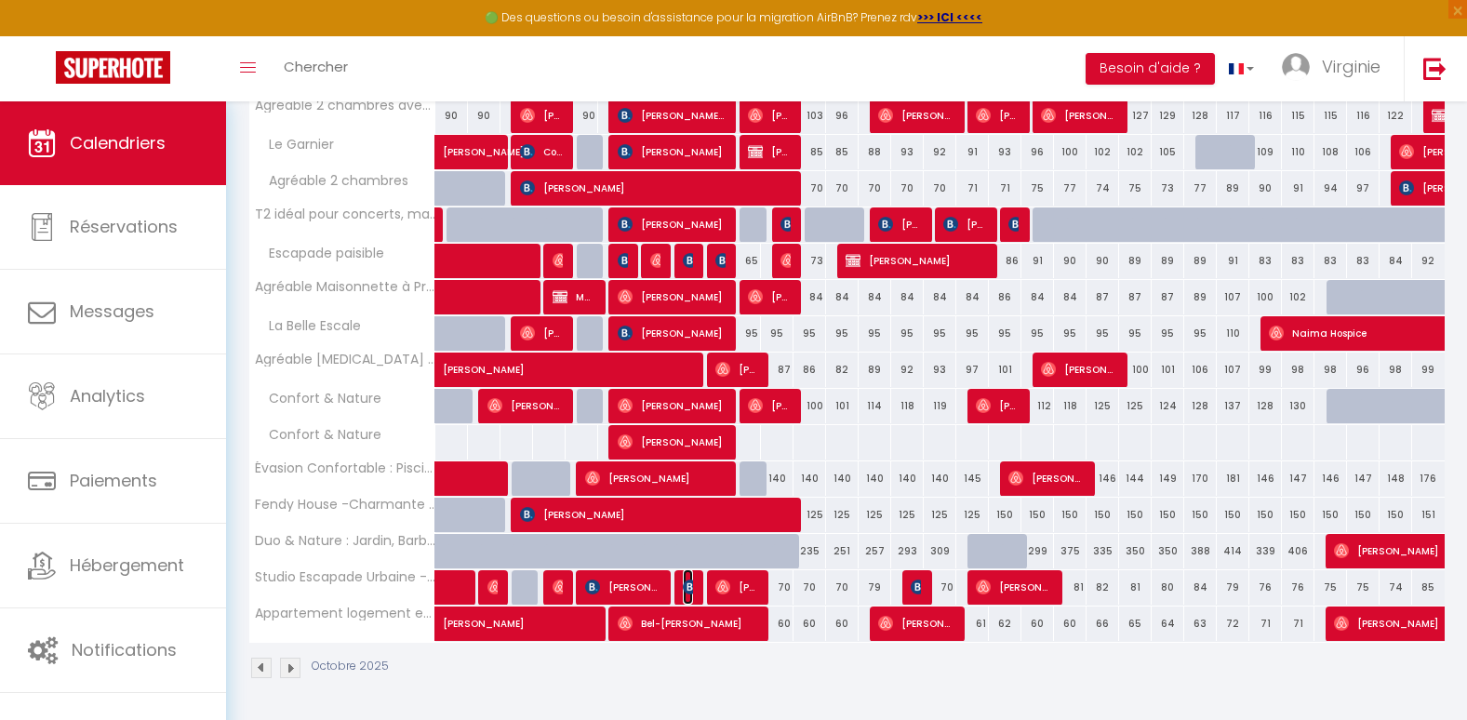
click at [686, 587] on img at bounding box center [690, 587] width 15 height 15
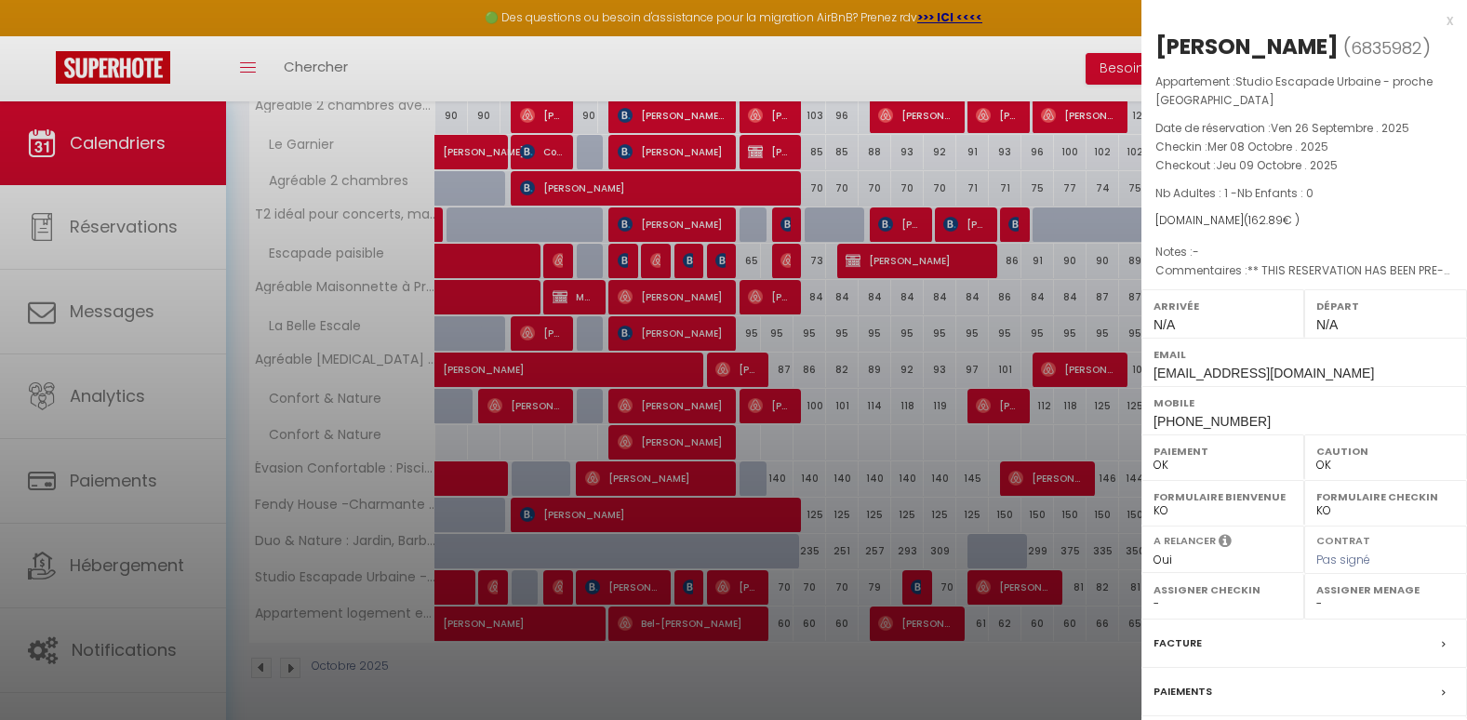
click at [1197, 638] on label "Facture" at bounding box center [1178, 643] width 48 height 20
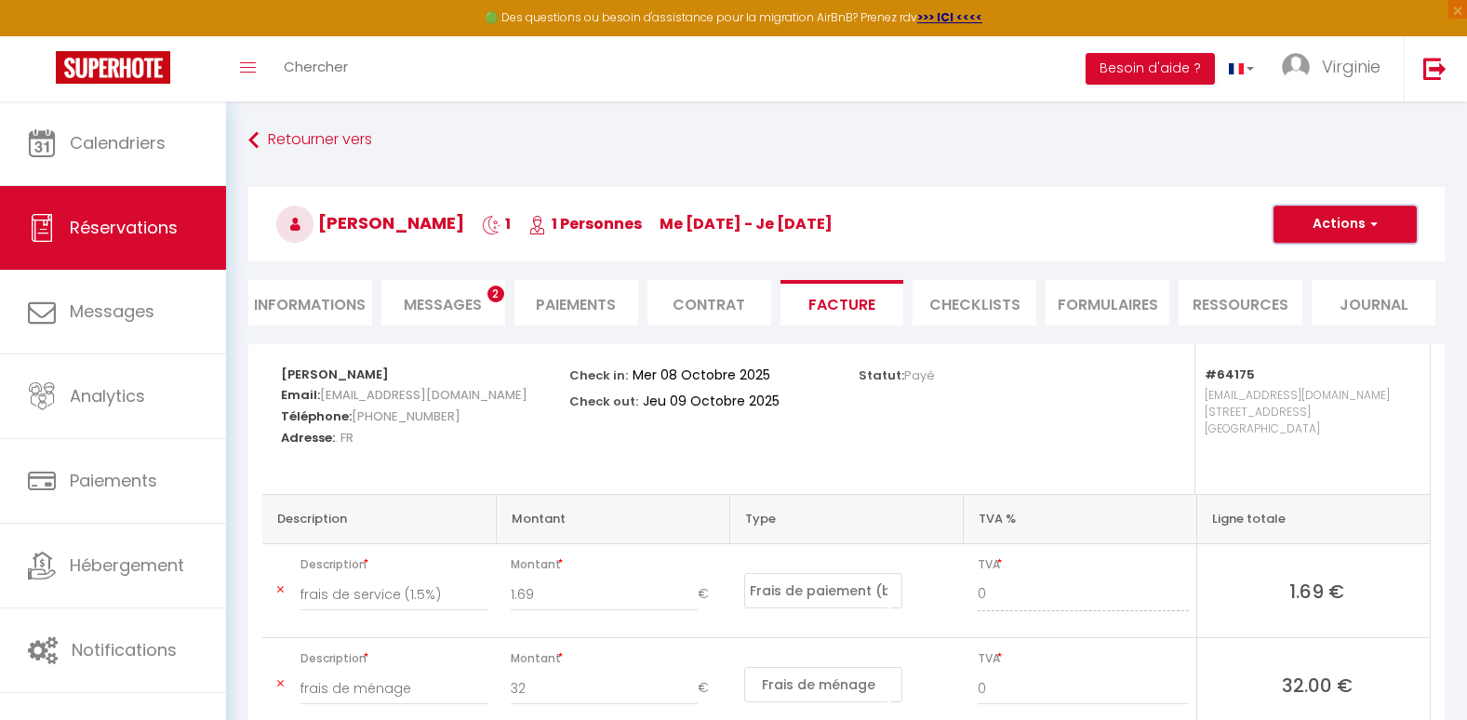
click at [1306, 227] on button "Actions" at bounding box center [1345, 224] width 143 height 37
click at [1296, 287] on link "Aperçu et éditer" at bounding box center [1331, 289] width 156 height 24
click at [1326, 222] on button "Actions" at bounding box center [1345, 224] width 143 height 37
click at [1324, 308] on link "Envoyer la facture" at bounding box center [1331, 313] width 156 height 24
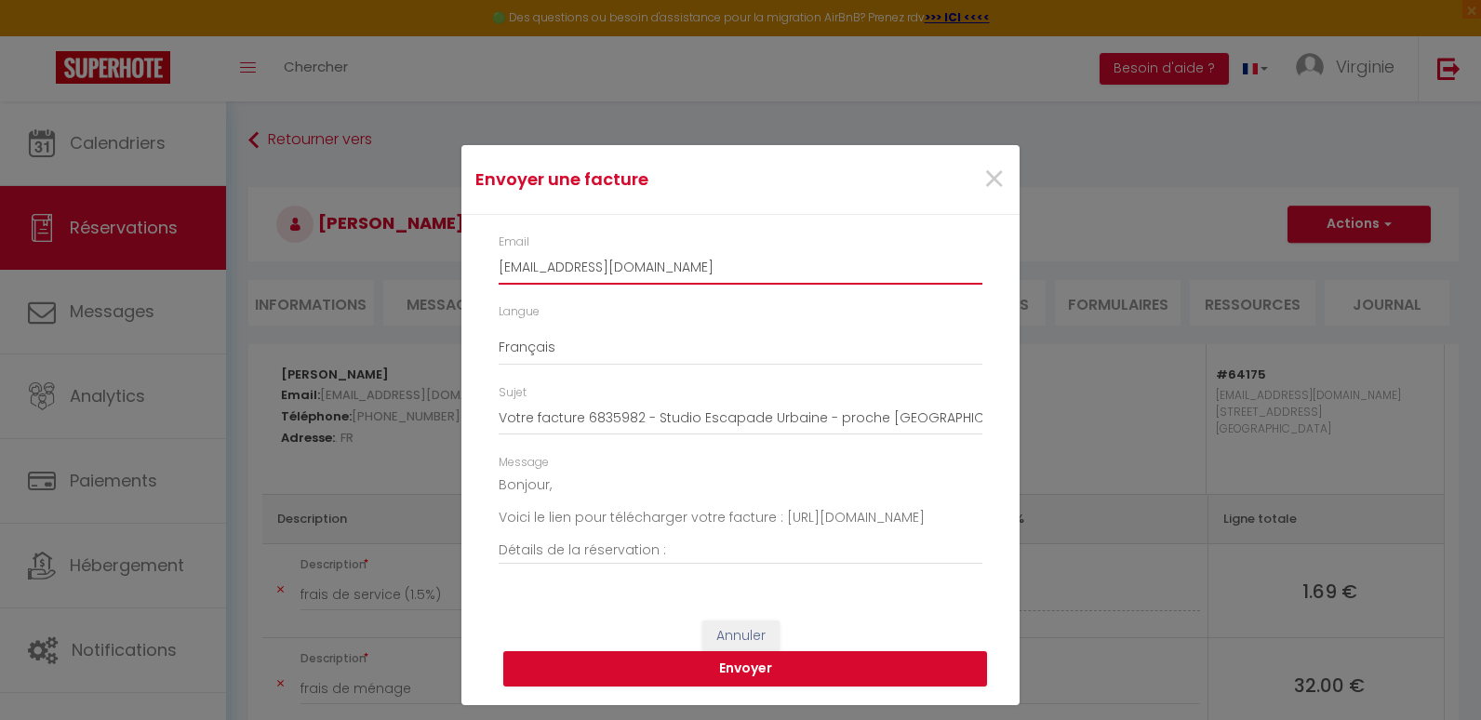
click at [572, 268] on input "[EMAIL_ADDRESS][DOMAIN_NAME]" at bounding box center [741, 267] width 484 height 33
click at [985, 184] on span "×" at bounding box center [993, 180] width 23 height 56
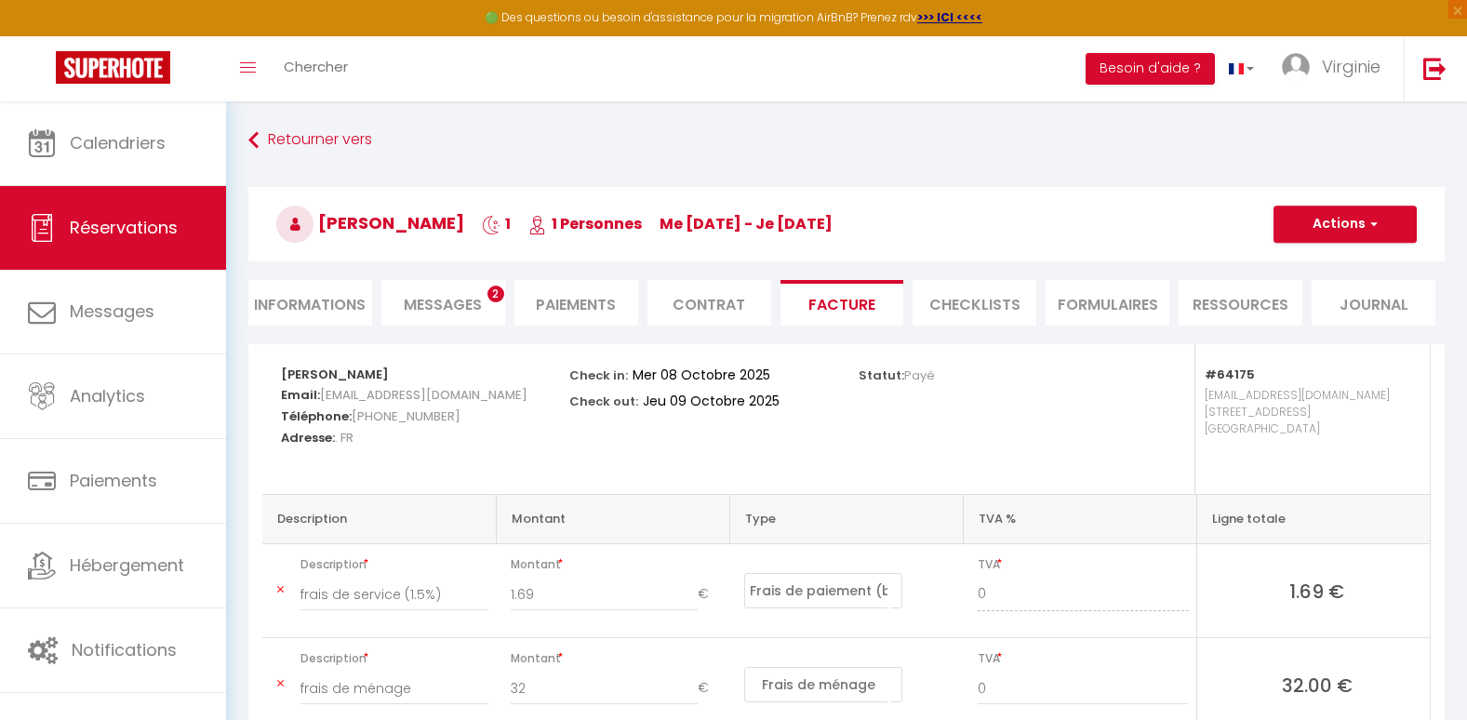
click at [288, 291] on li "Informations" at bounding box center [310, 303] width 124 height 46
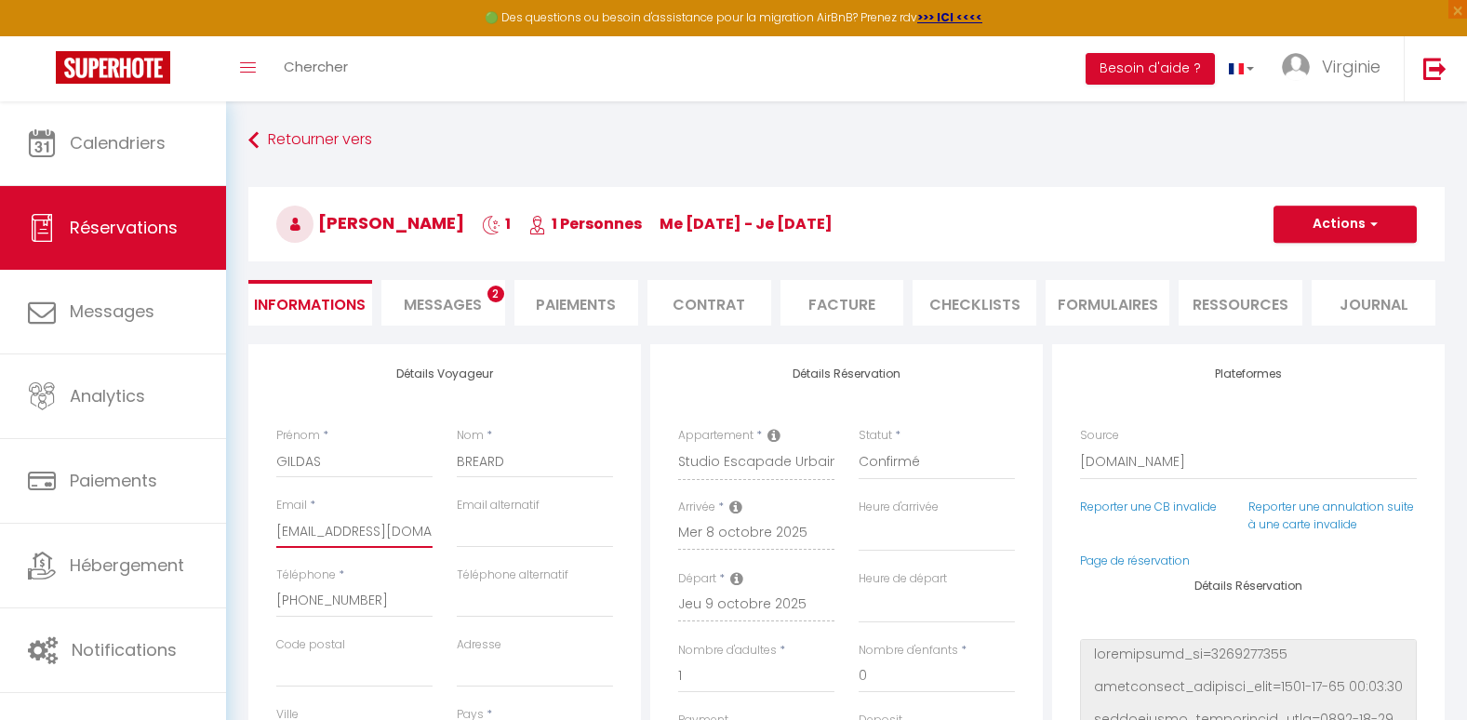
click at [344, 528] on input "[EMAIL_ADDRESS][DOMAIN_NAME]" at bounding box center [354, 530] width 156 height 33
click at [1348, 220] on button "Actions" at bounding box center [1345, 224] width 143 height 37
click at [1301, 272] on link "Enregistrer" at bounding box center [1326, 265] width 147 height 24
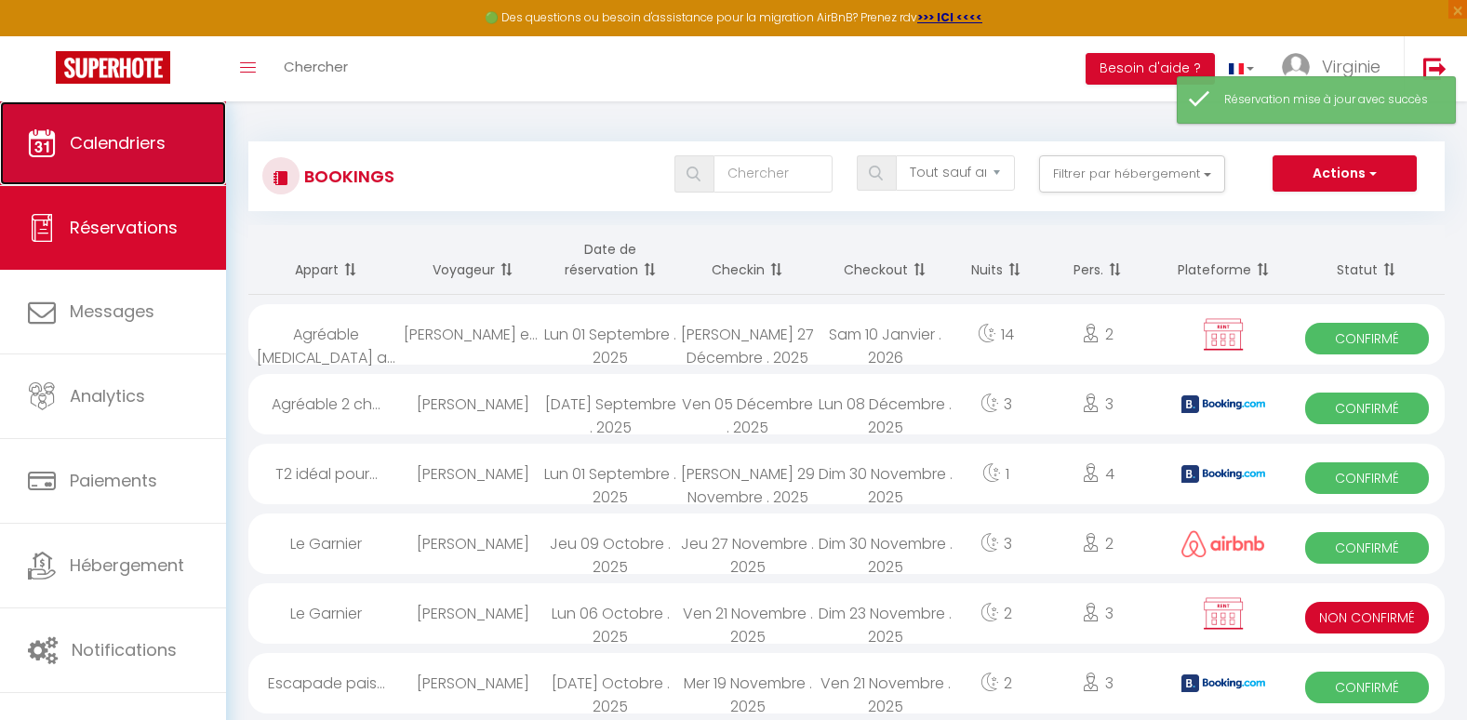
click at [121, 147] on span "Calendriers" at bounding box center [118, 142] width 96 height 23
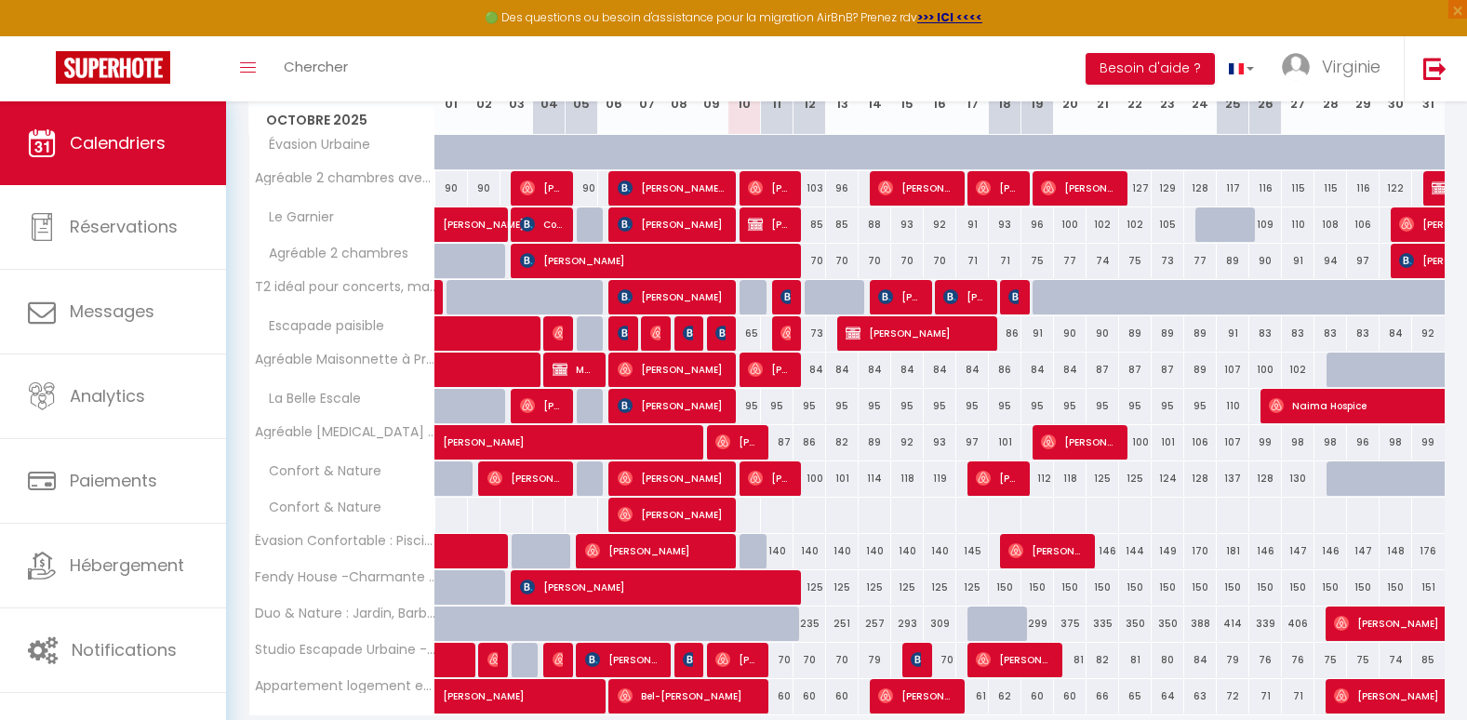
scroll to position [362, 0]
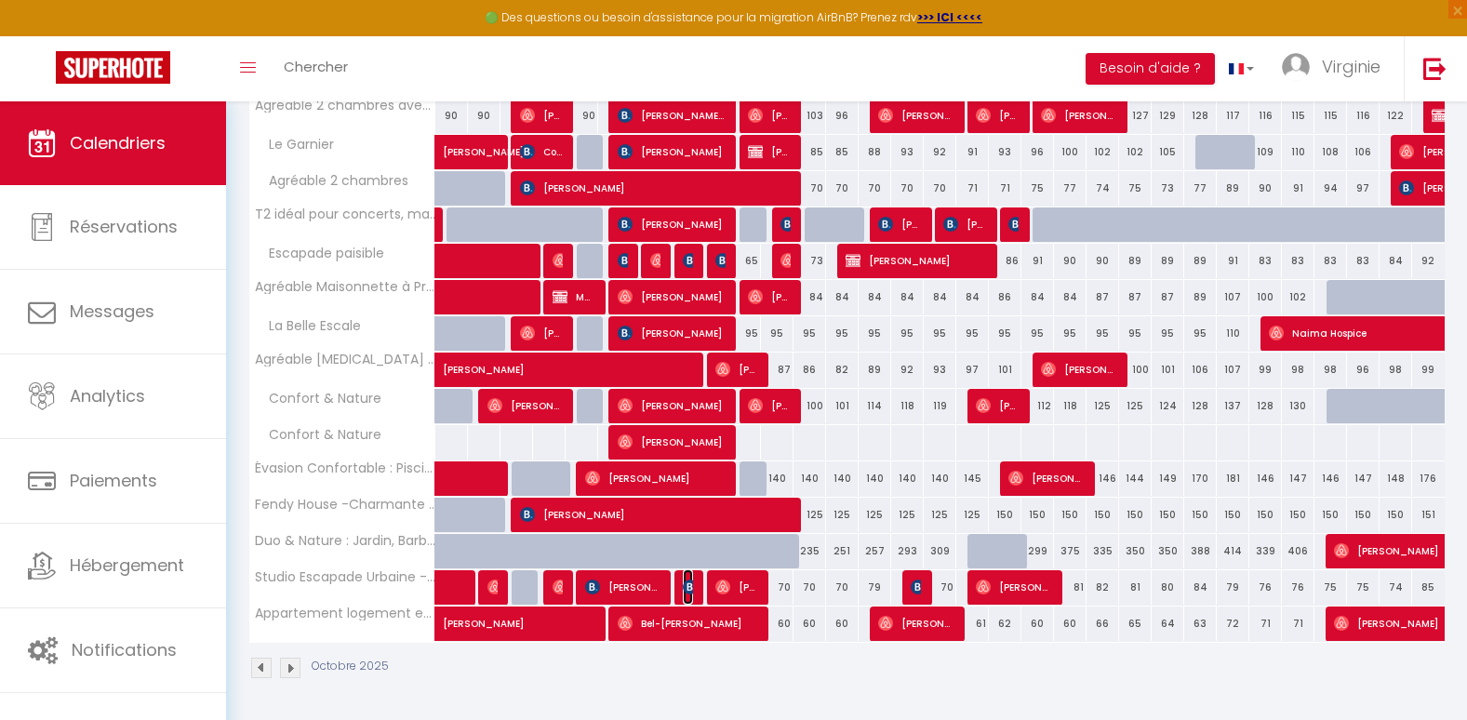
click at [692, 590] on img at bounding box center [690, 587] width 15 height 15
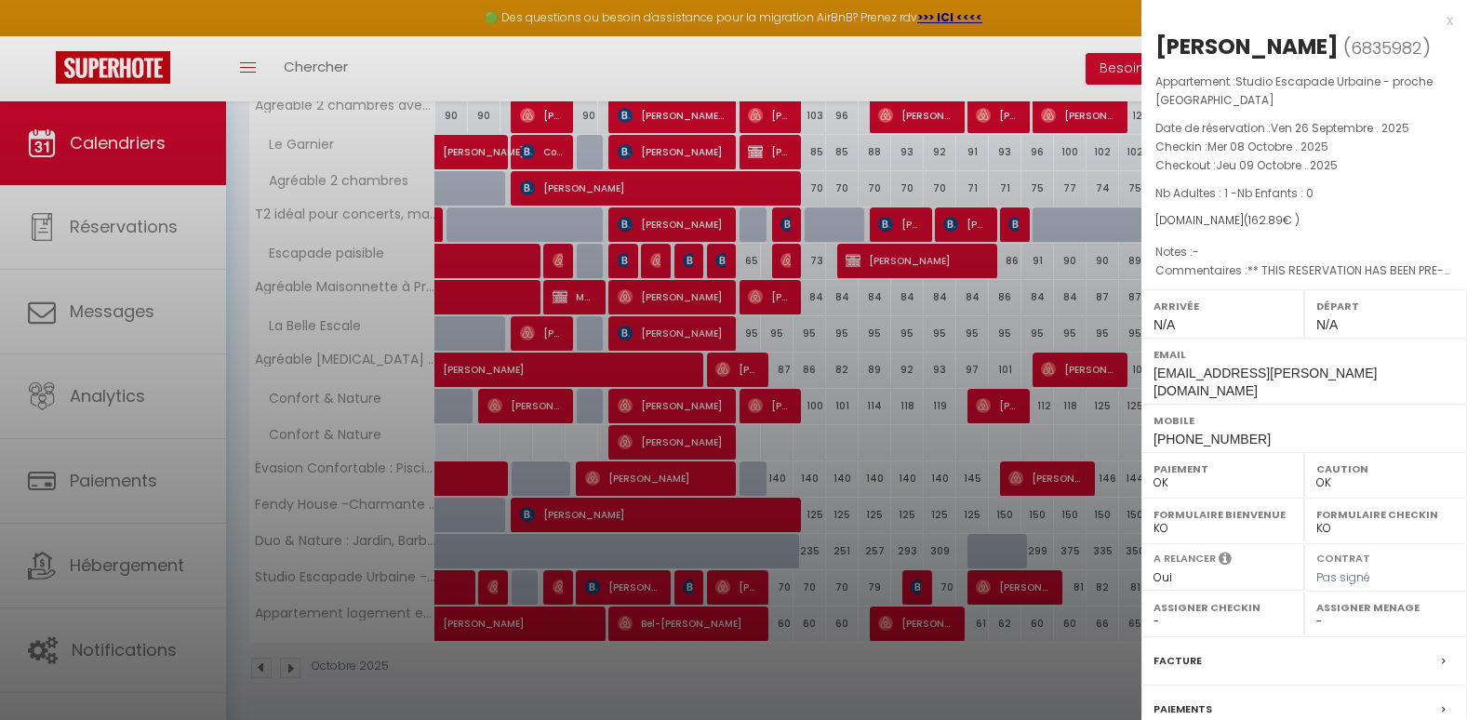
click at [1187, 651] on label "Facture" at bounding box center [1178, 661] width 48 height 20
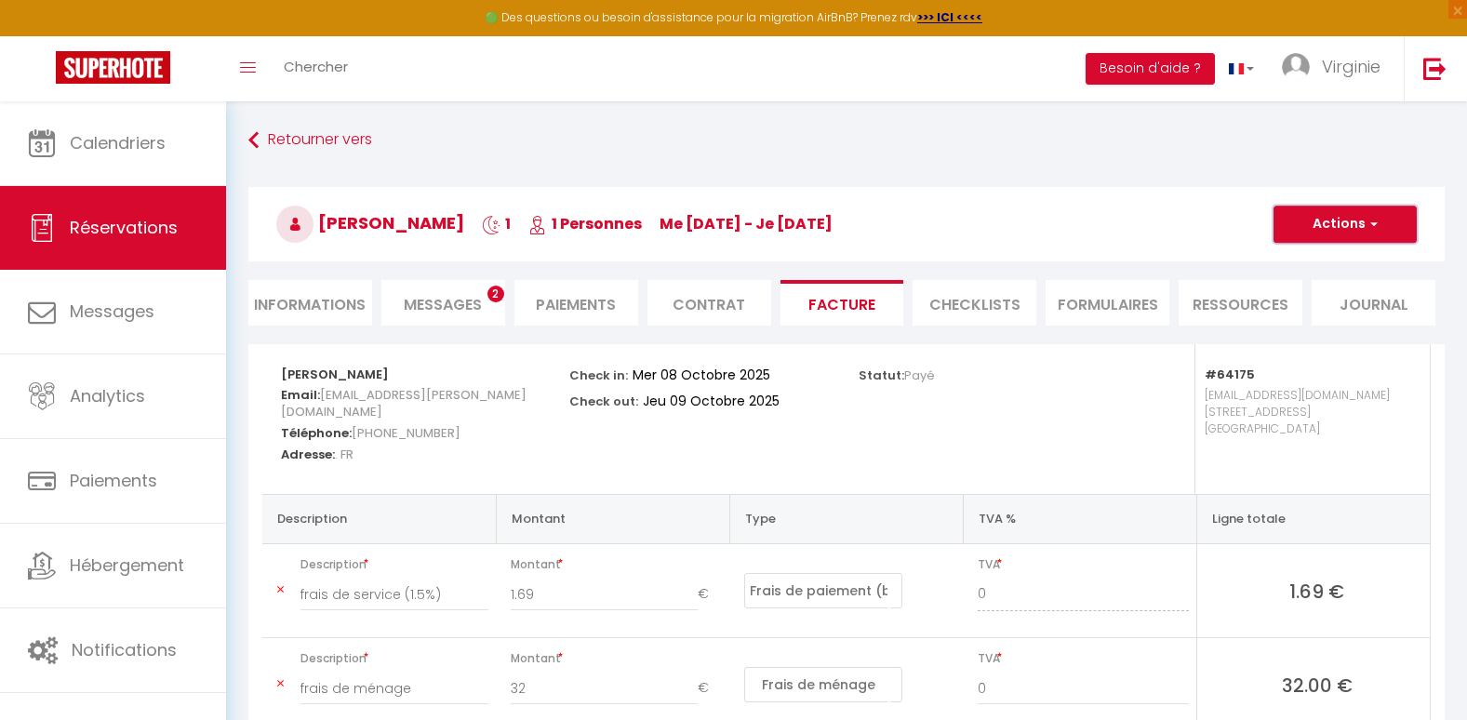
click at [1314, 226] on button "Actions" at bounding box center [1345, 224] width 143 height 37
click at [1288, 313] on link "Envoyer la facture" at bounding box center [1331, 313] width 156 height 24
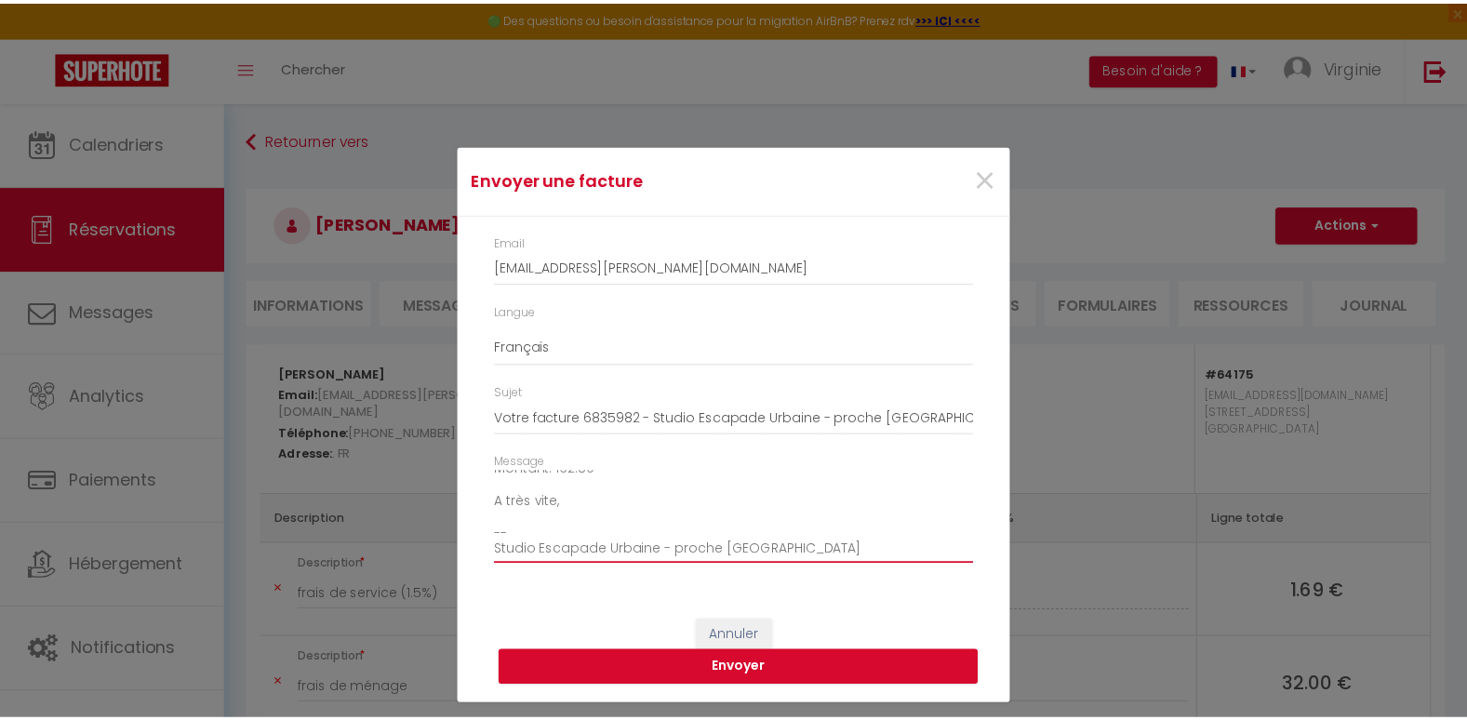
scroll to position [211, 0]
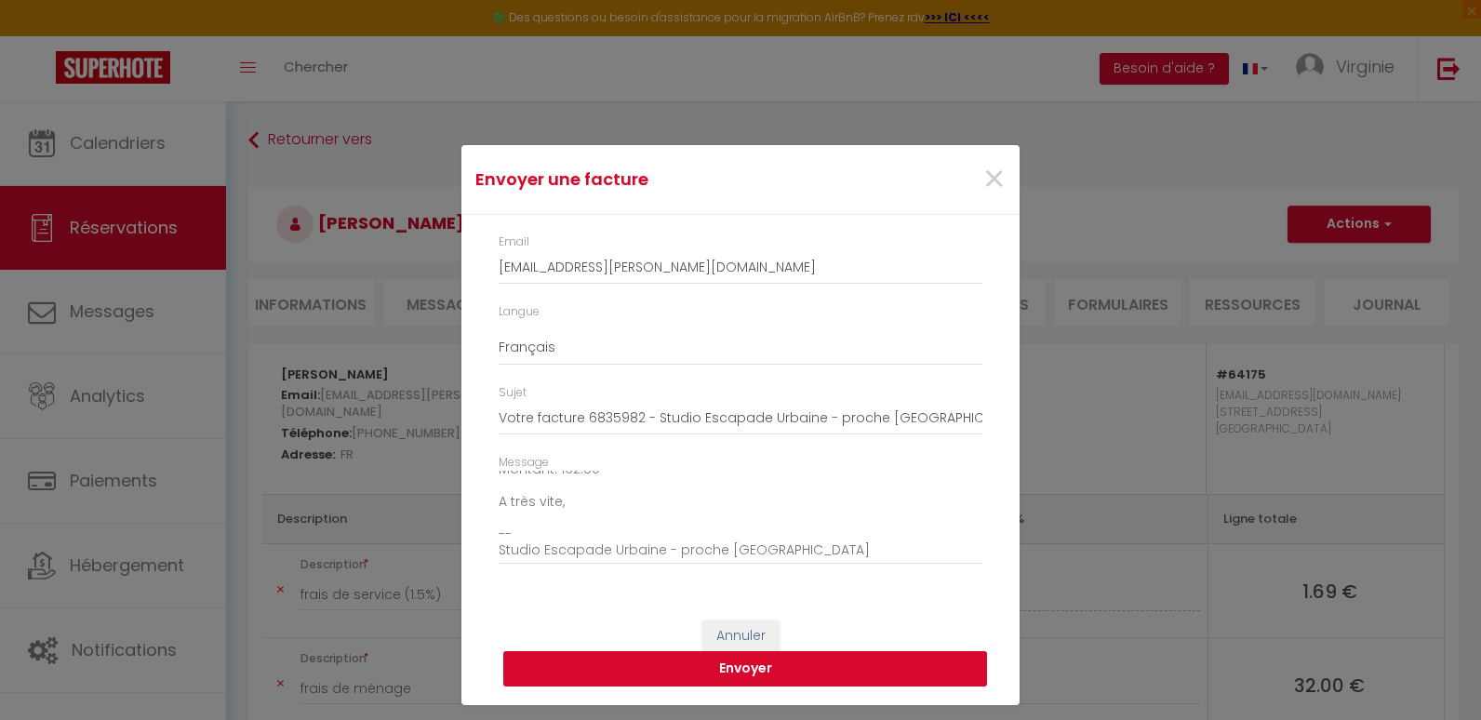
click at [740, 658] on button "Envoyer" at bounding box center [745, 668] width 484 height 35
